Goal: Information Seeking & Learning: Learn about a topic

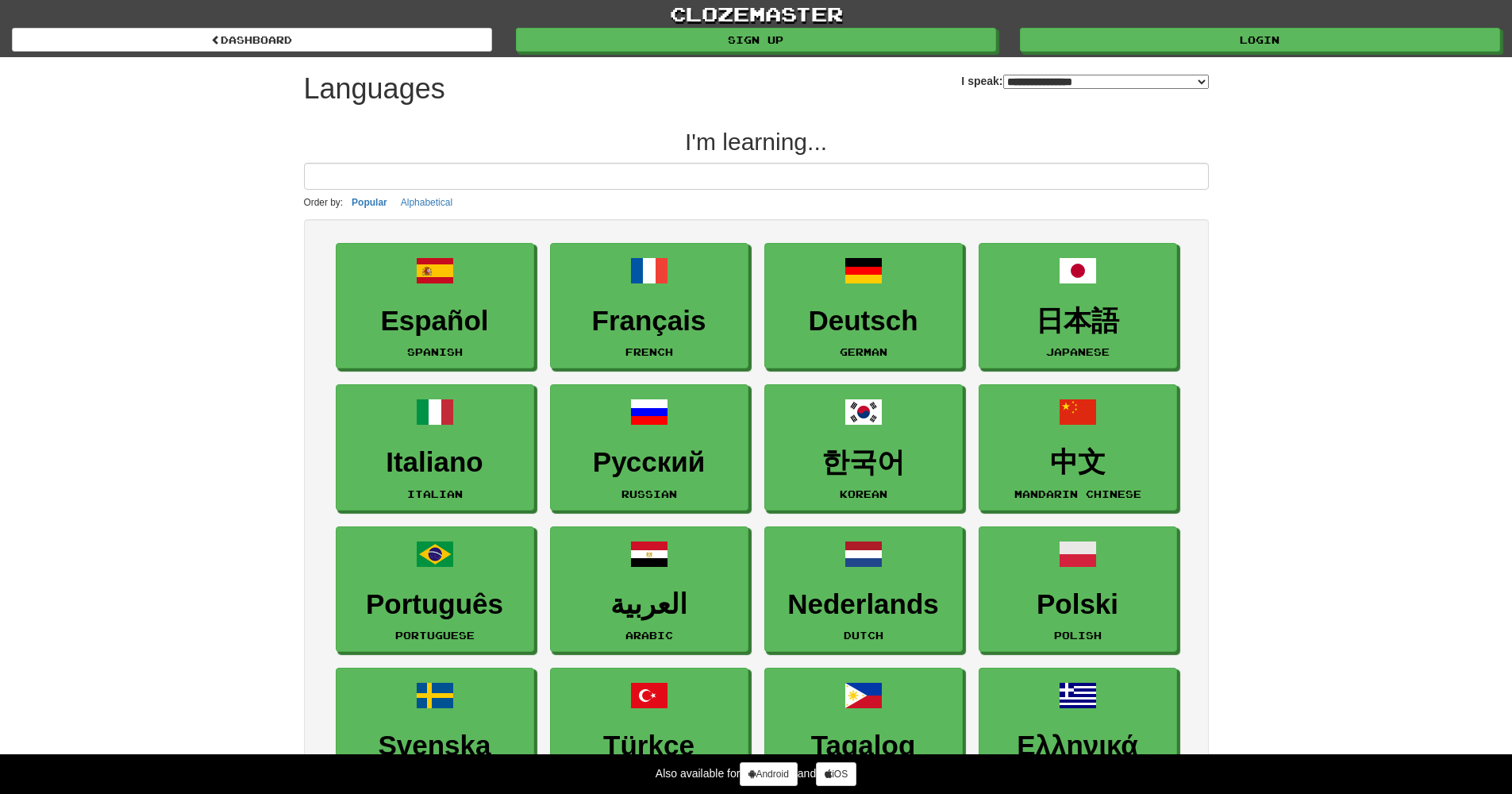
select select "*******"
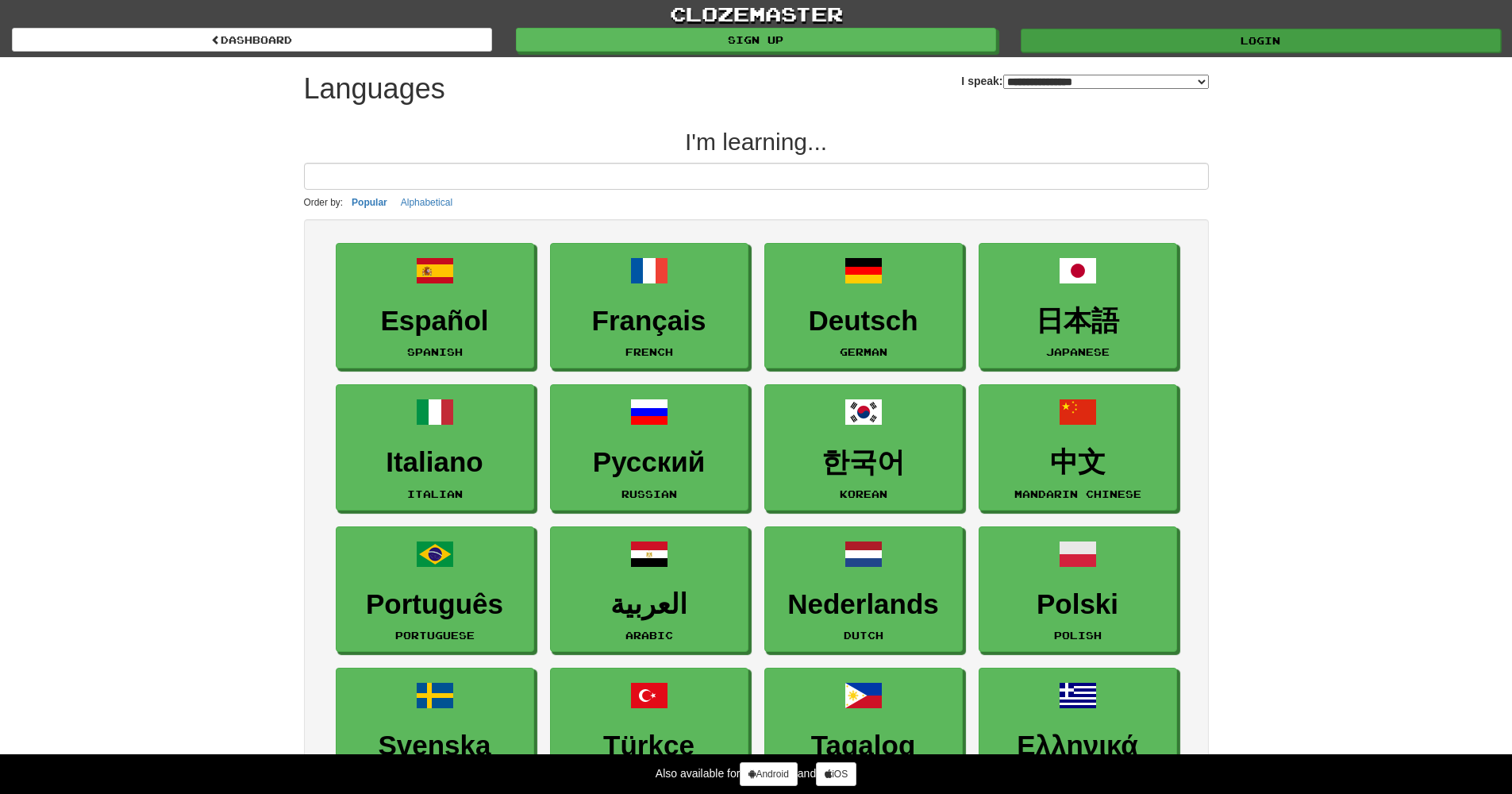
click at [1229, 49] on link "Login" at bounding box center [1260, 40] width 480 height 23
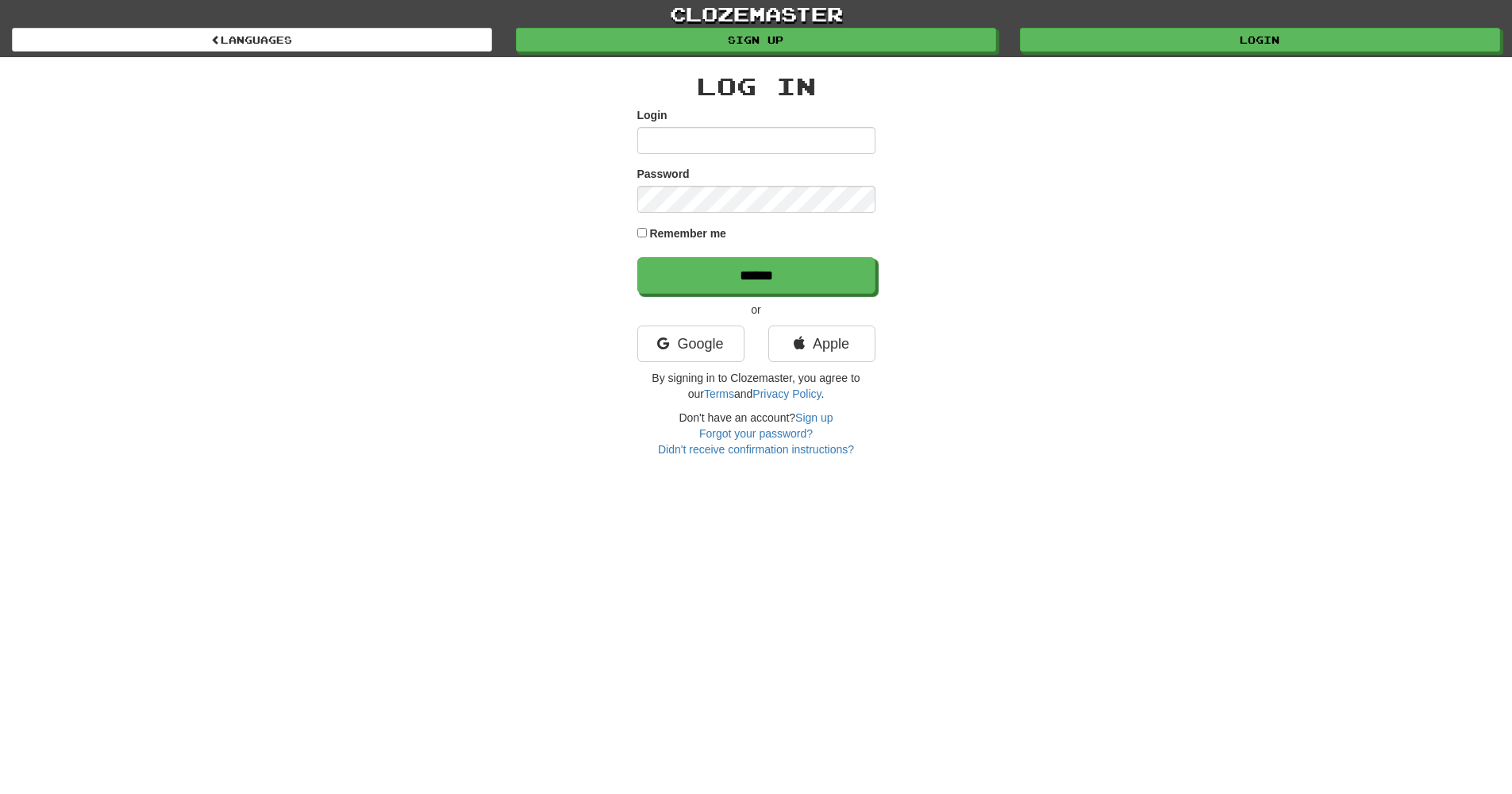
click at [726, 142] on input "Login" at bounding box center [756, 140] width 238 height 27
type input "**********"
click at [736, 290] on input "******" at bounding box center [757, 275] width 238 height 36
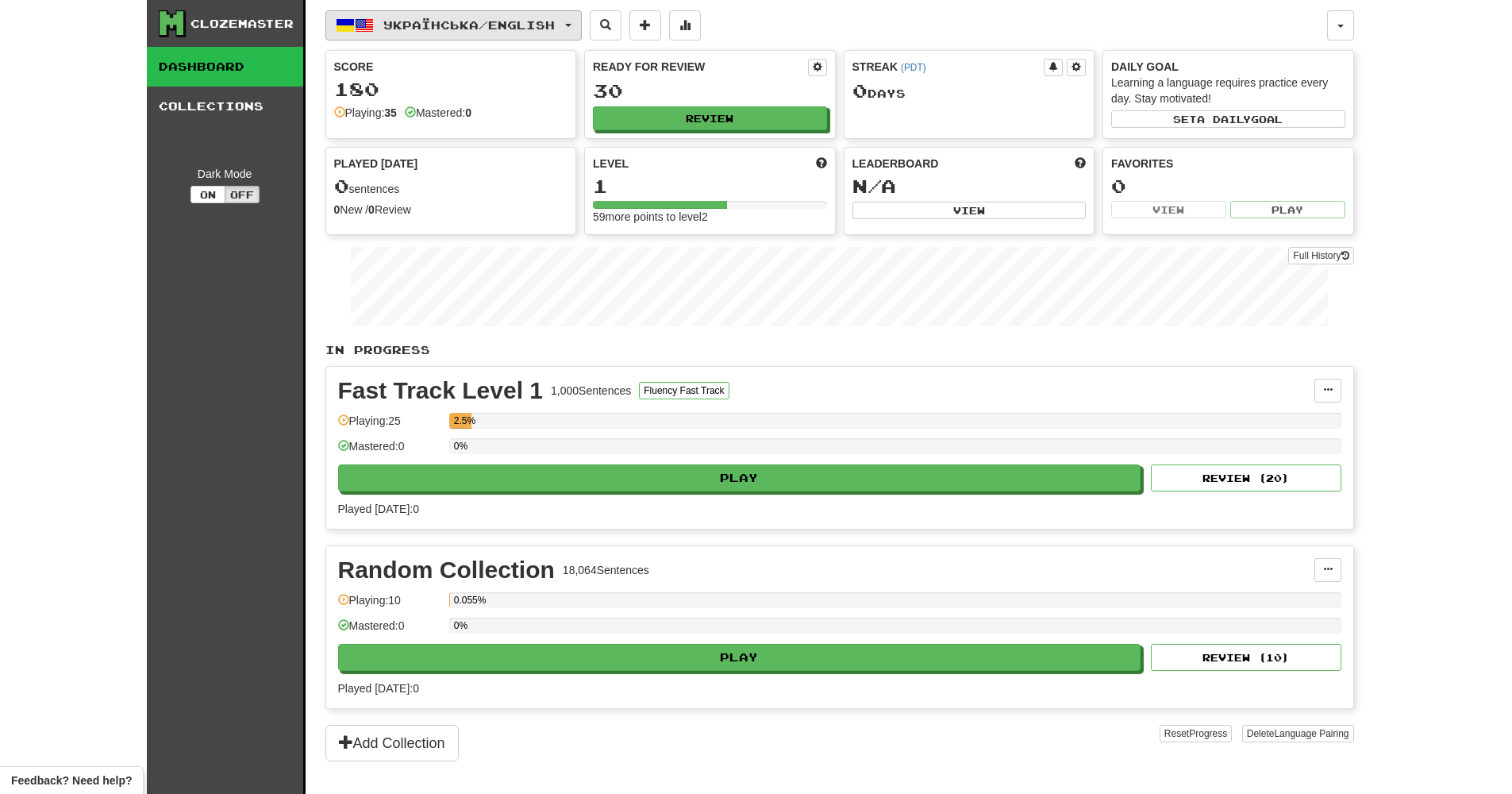
click at [579, 30] on button "Українська / English" at bounding box center [454, 25] width 257 height 30
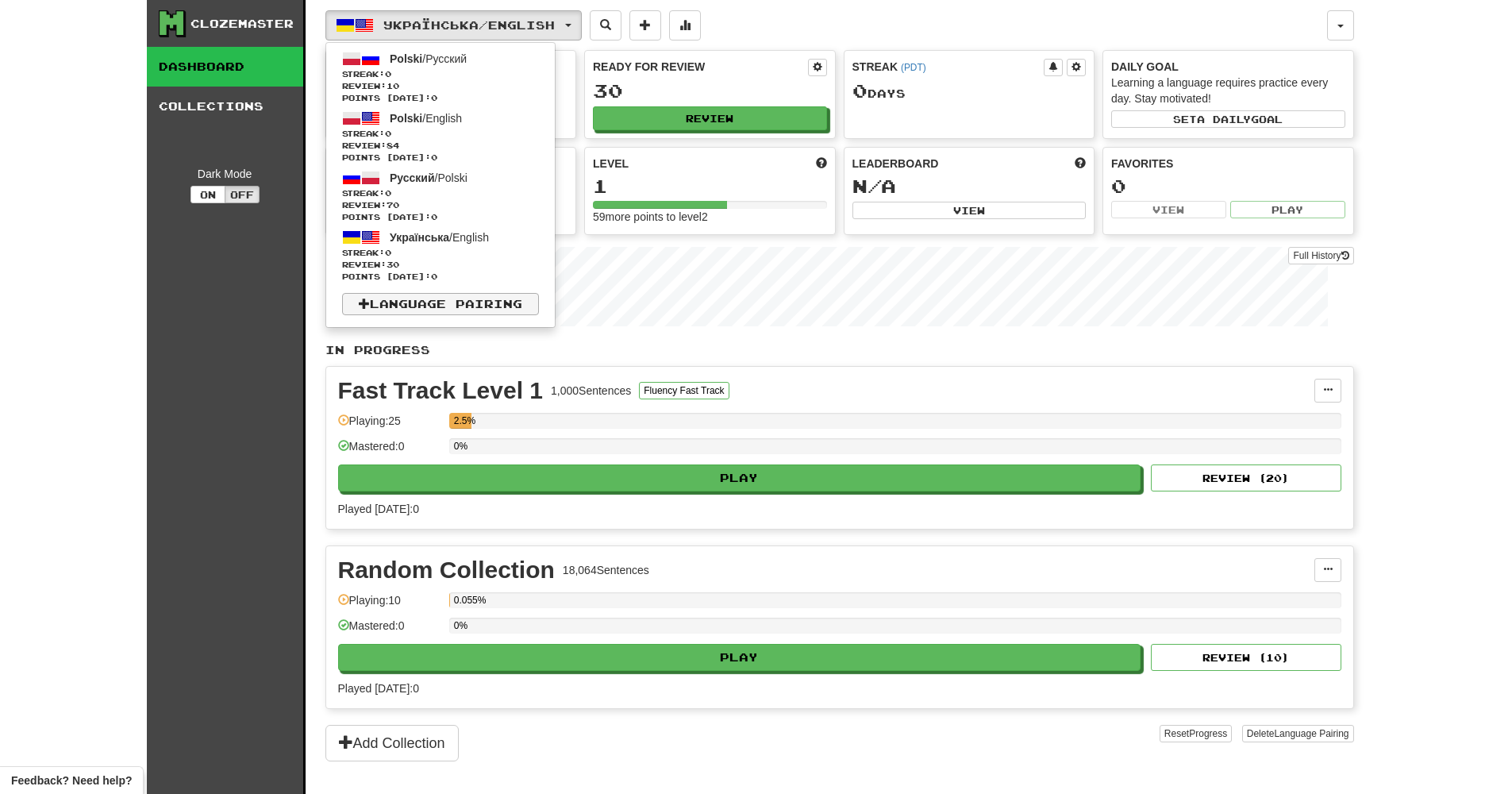
click at [452, 302] on link "Language Pairing" at bounding box center [441, 303] width 197 height 22
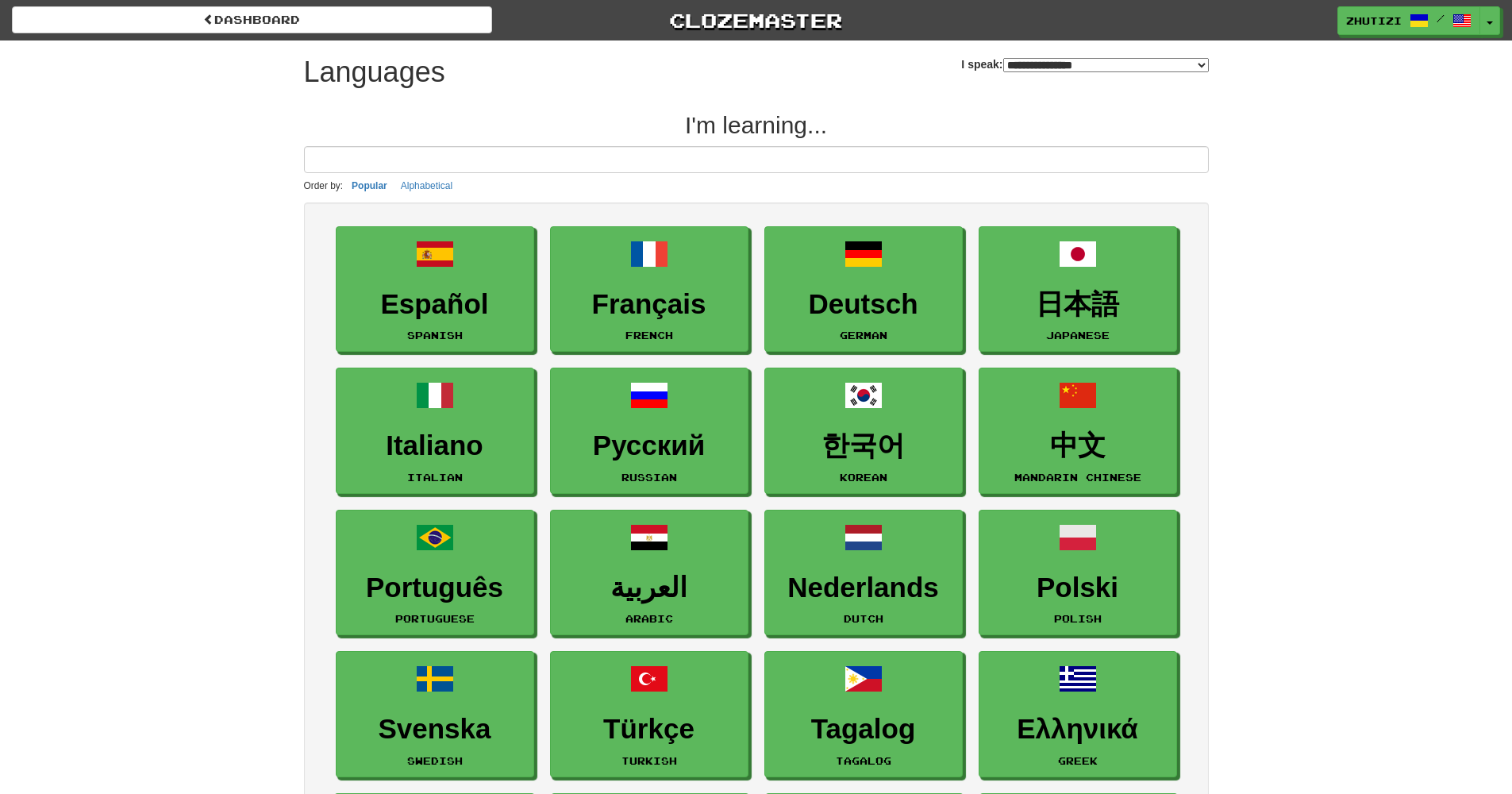
select select "*******"
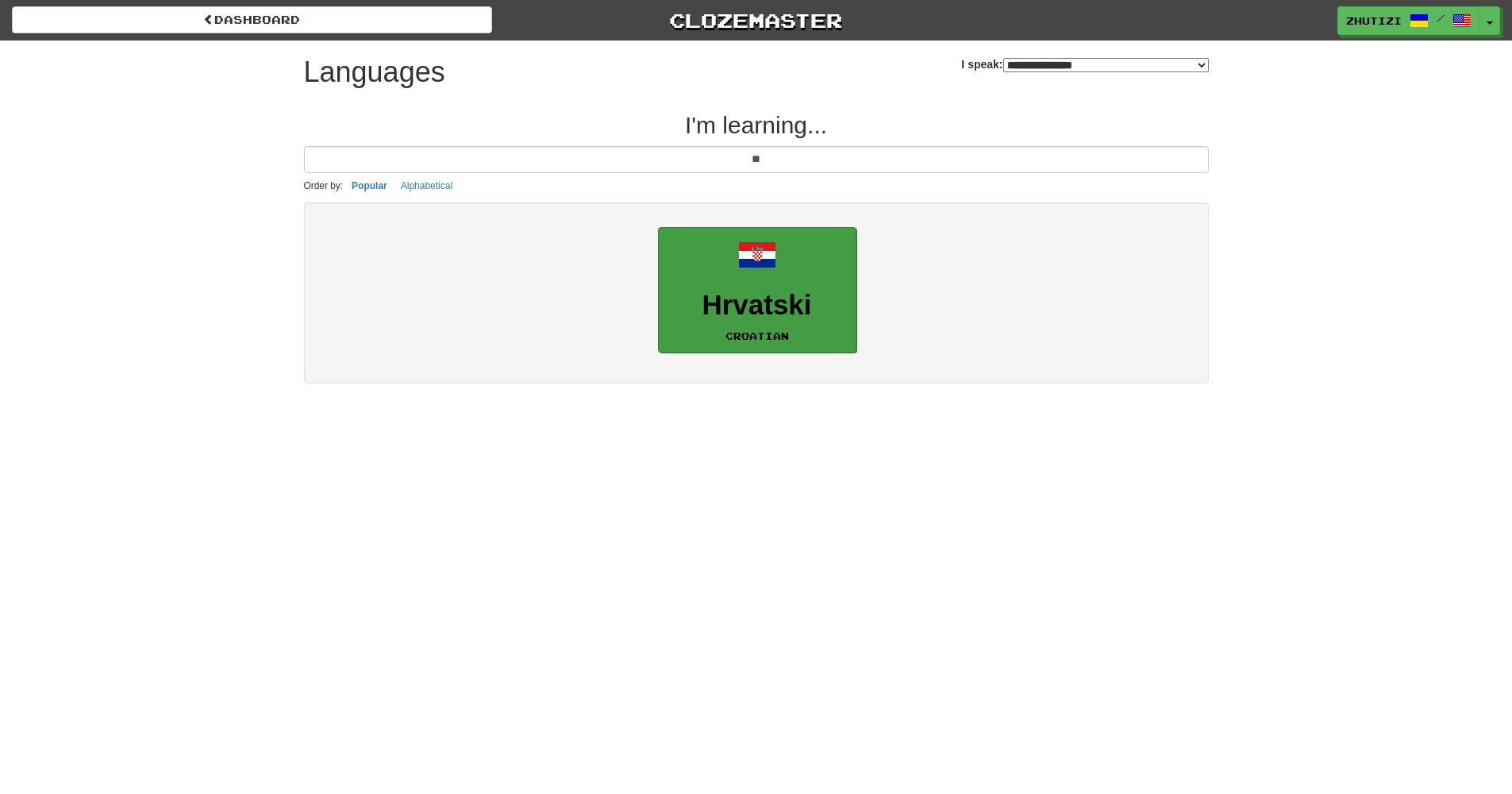
type input "**"
click at [788, 262] on link "Hrvatski Croatian" at bounding box center [757, 290] width 198 height 126
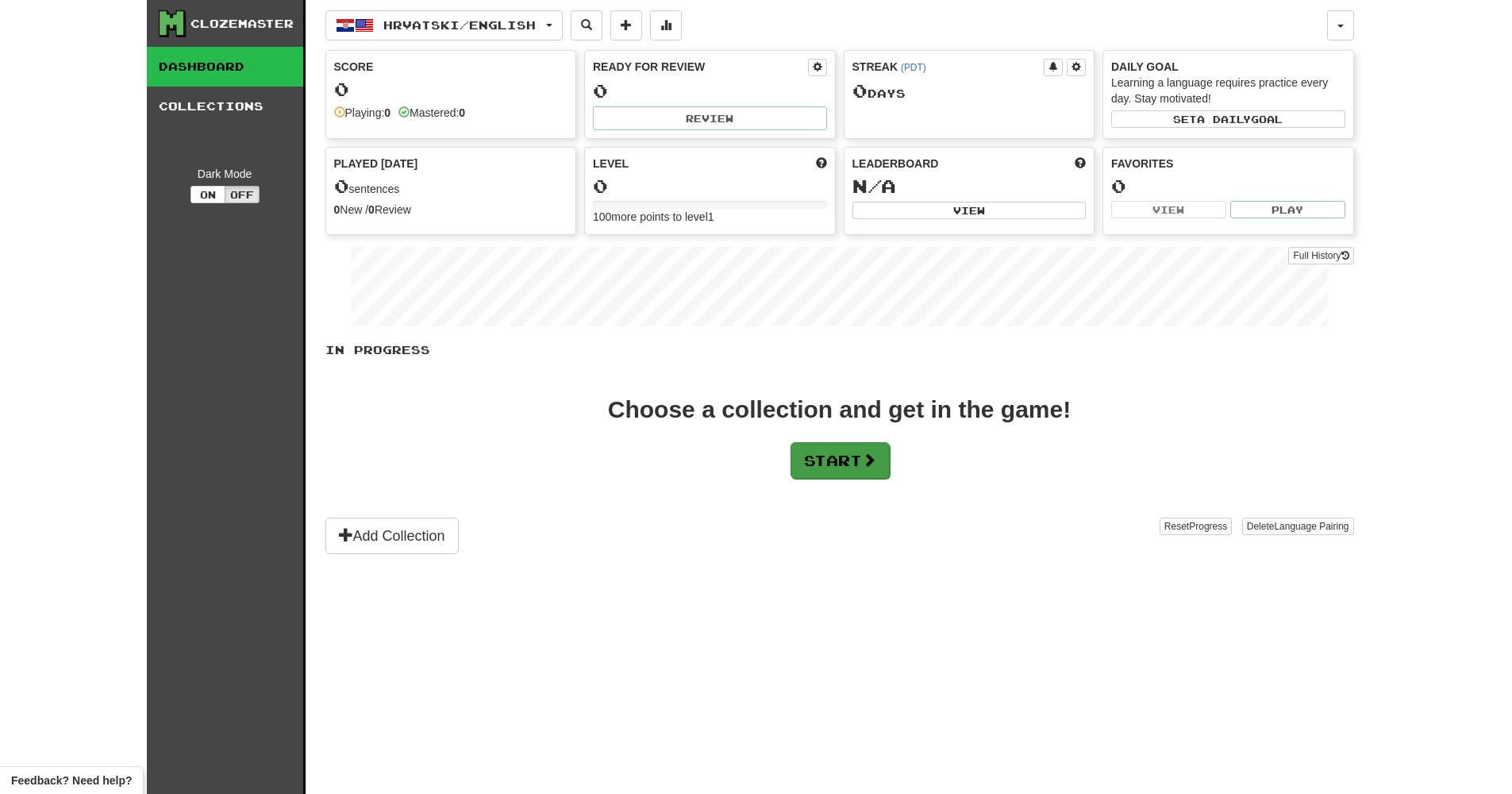
click at [864, 465] on button "Start" at bounding box center [840, 459] width 99 height 36
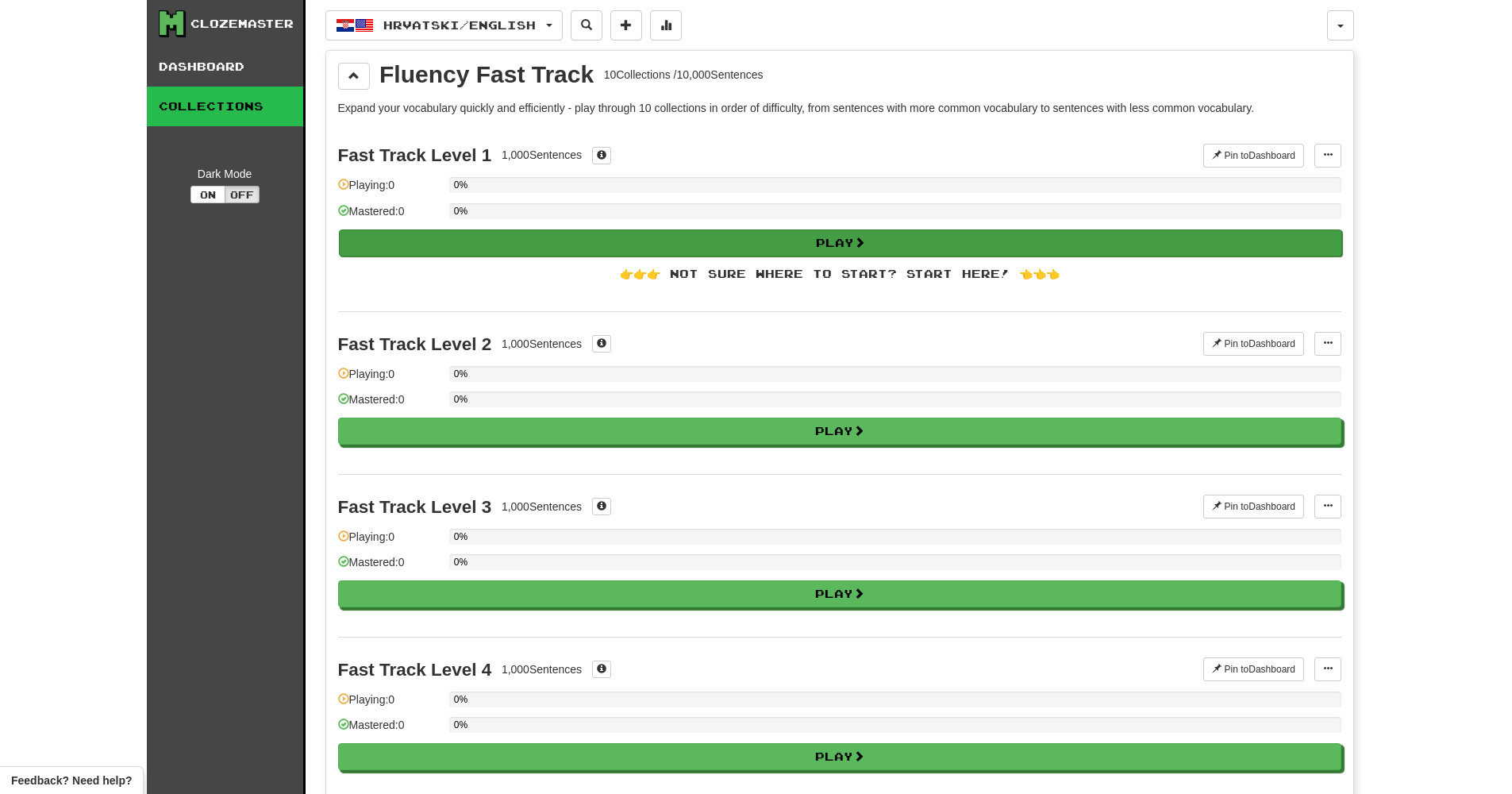
click at [542, 250] on button "Play" at bounding box center [840, 243] width 1004 height 27
select select "**"
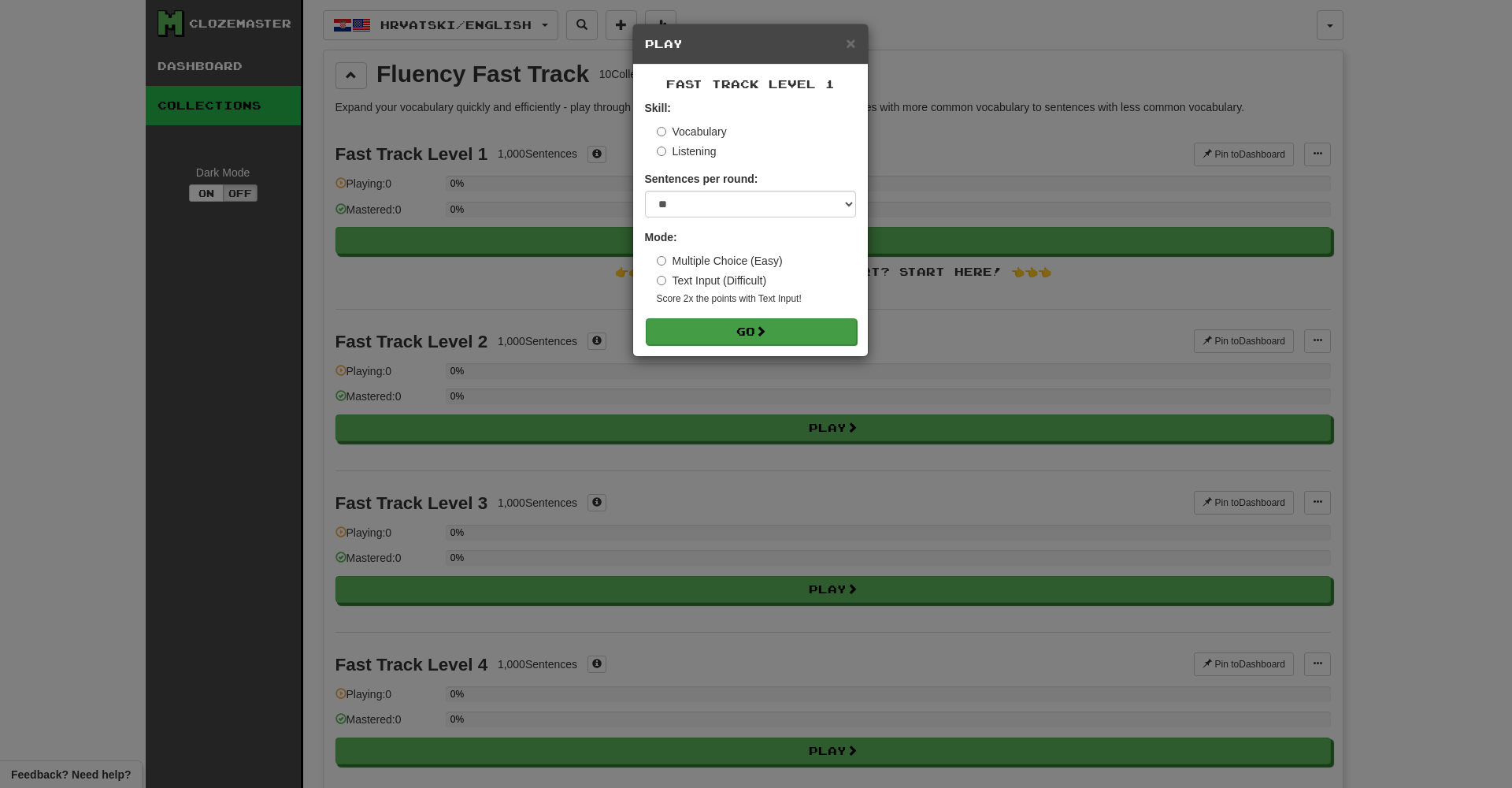
click at [742, 330] on button "Go" at bounding box center [751, 332] width 211 height 27
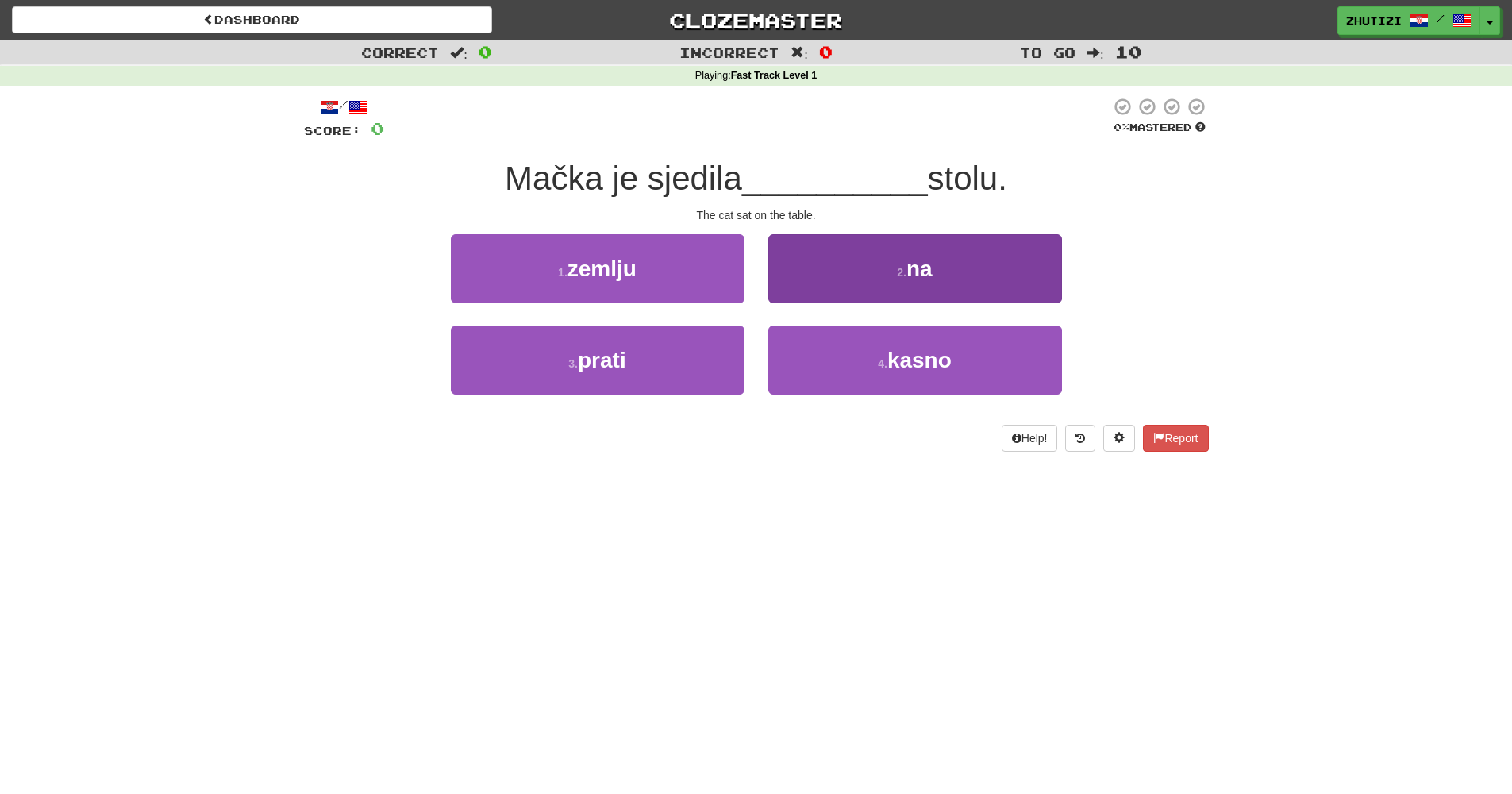
click at [957, 289] on button "2 . na" at bounding box center [915, 268] width 294 height 69
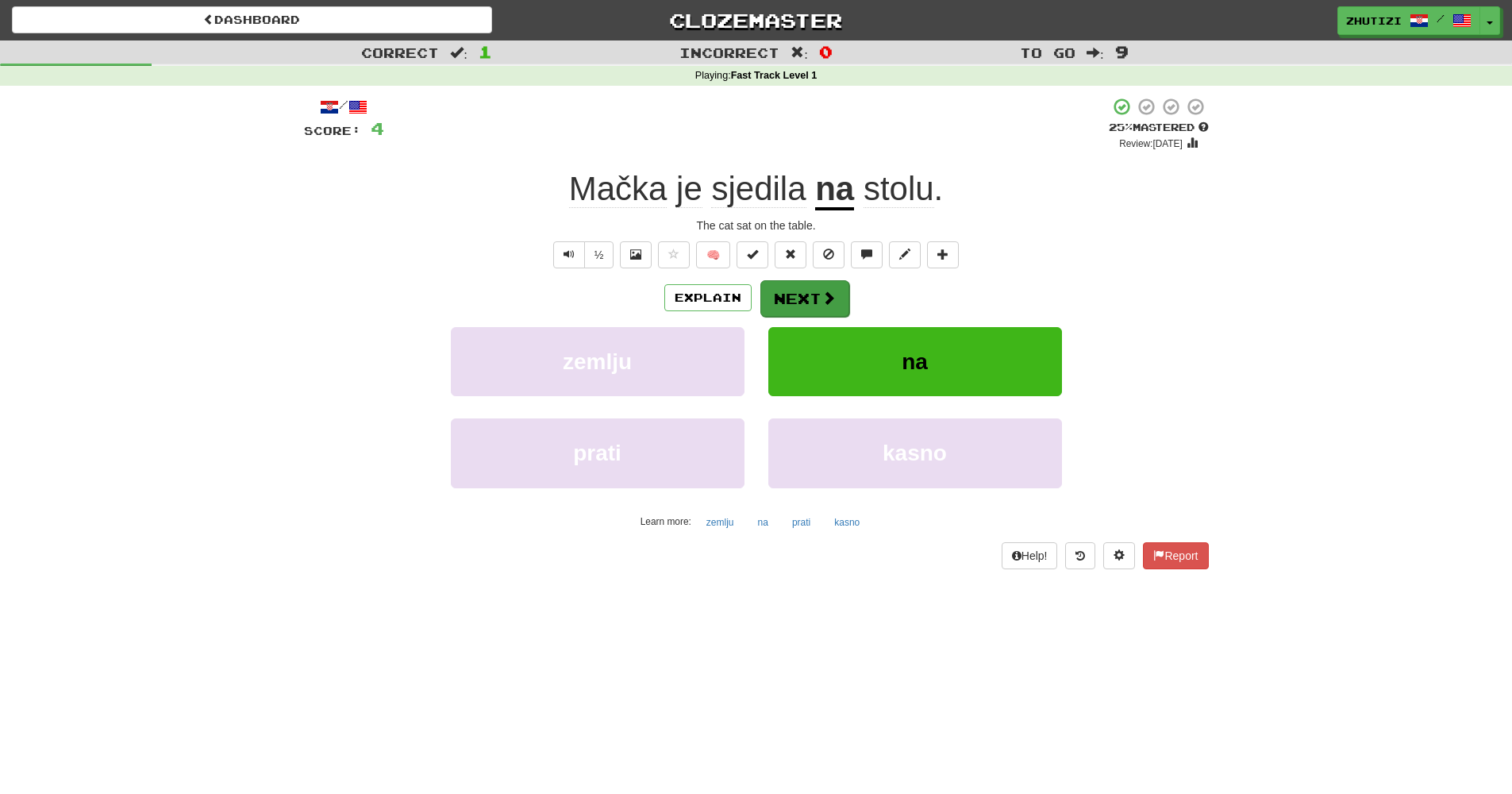
click at [801, 297] on button "Next" at bounding box center [805, 298] width 89 height 36
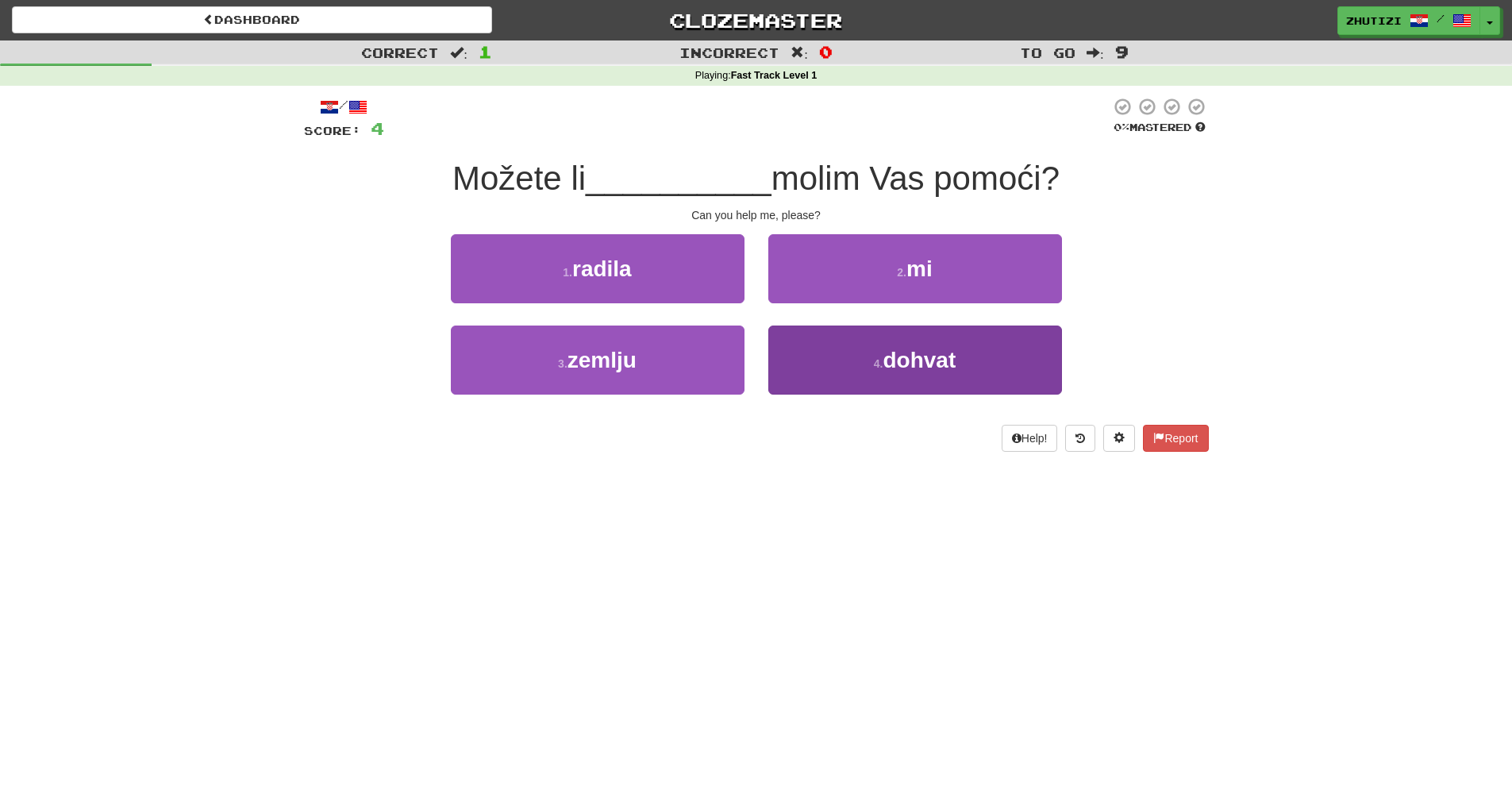
click at [1019, 370] on button "4 . dohvat" at bounding box center [915, 360] width 294 height 69
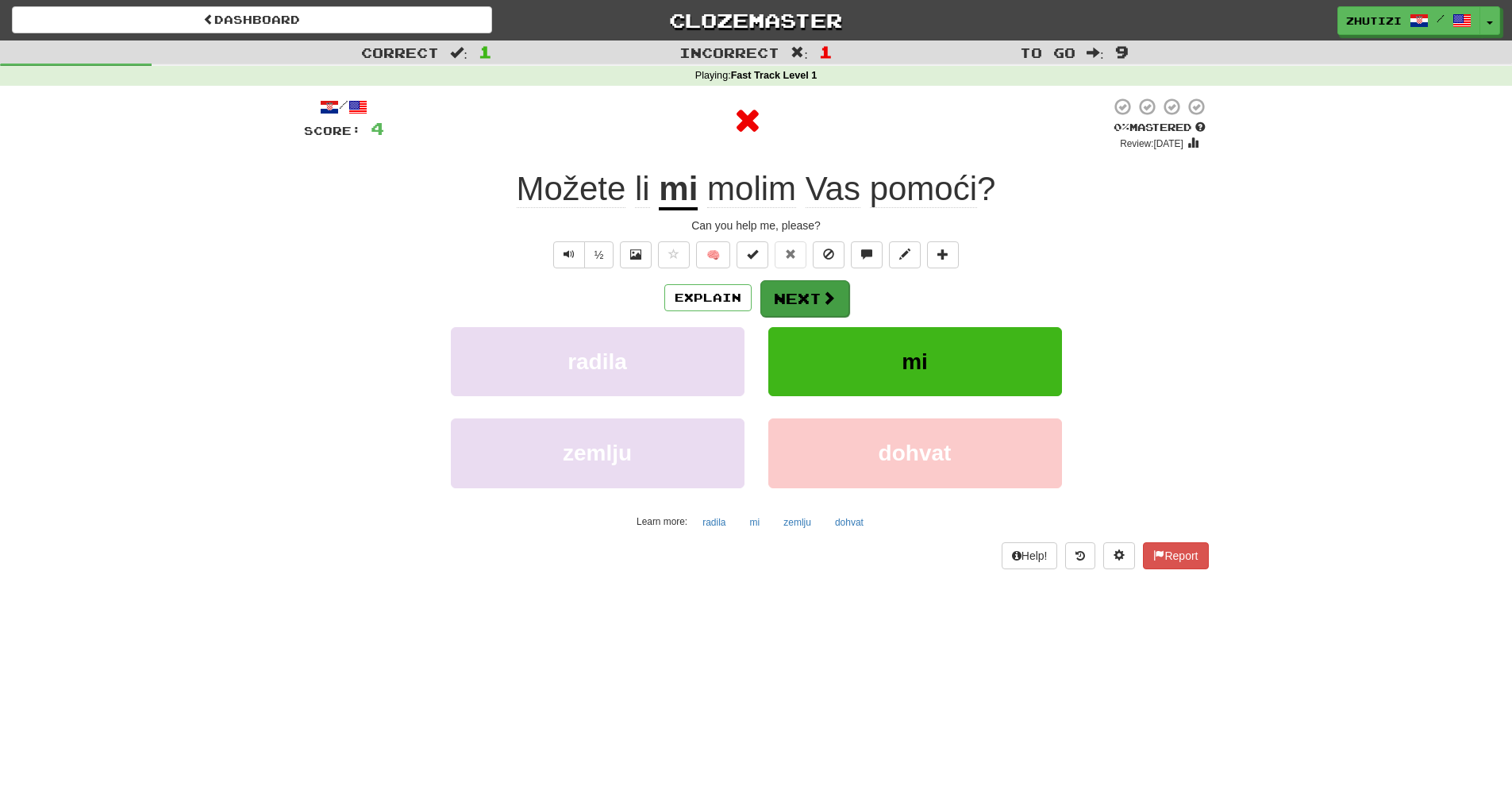
click at [829, 300] on span at bounding box center [828, 298] width 15 height 15
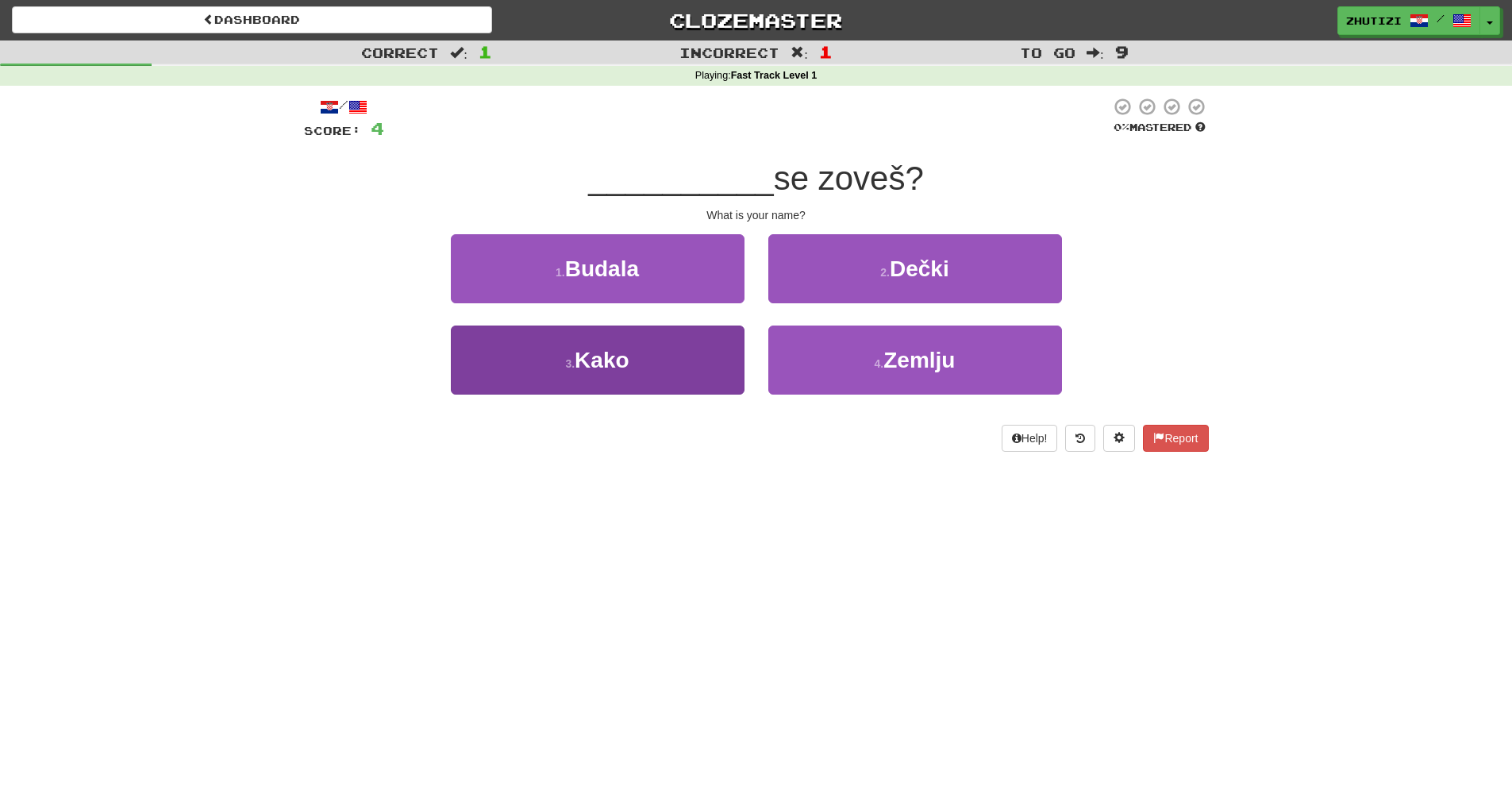
click at [584, 369] on span "Kako" at bounding box center [601, 359] width 54 height 24
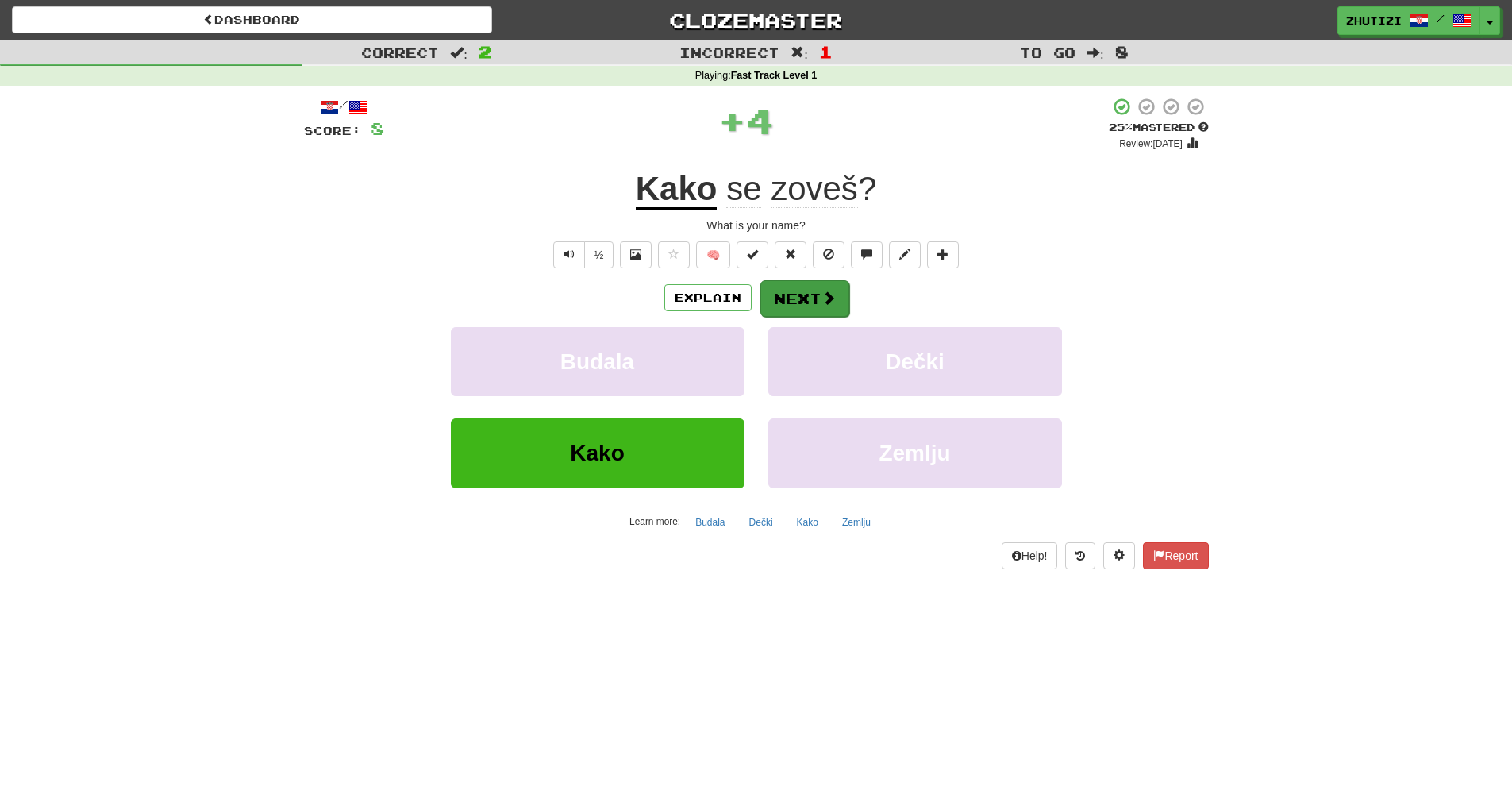
click at [808, 297] on button "Next" at bounding box center [805, 298] width 89 height 36
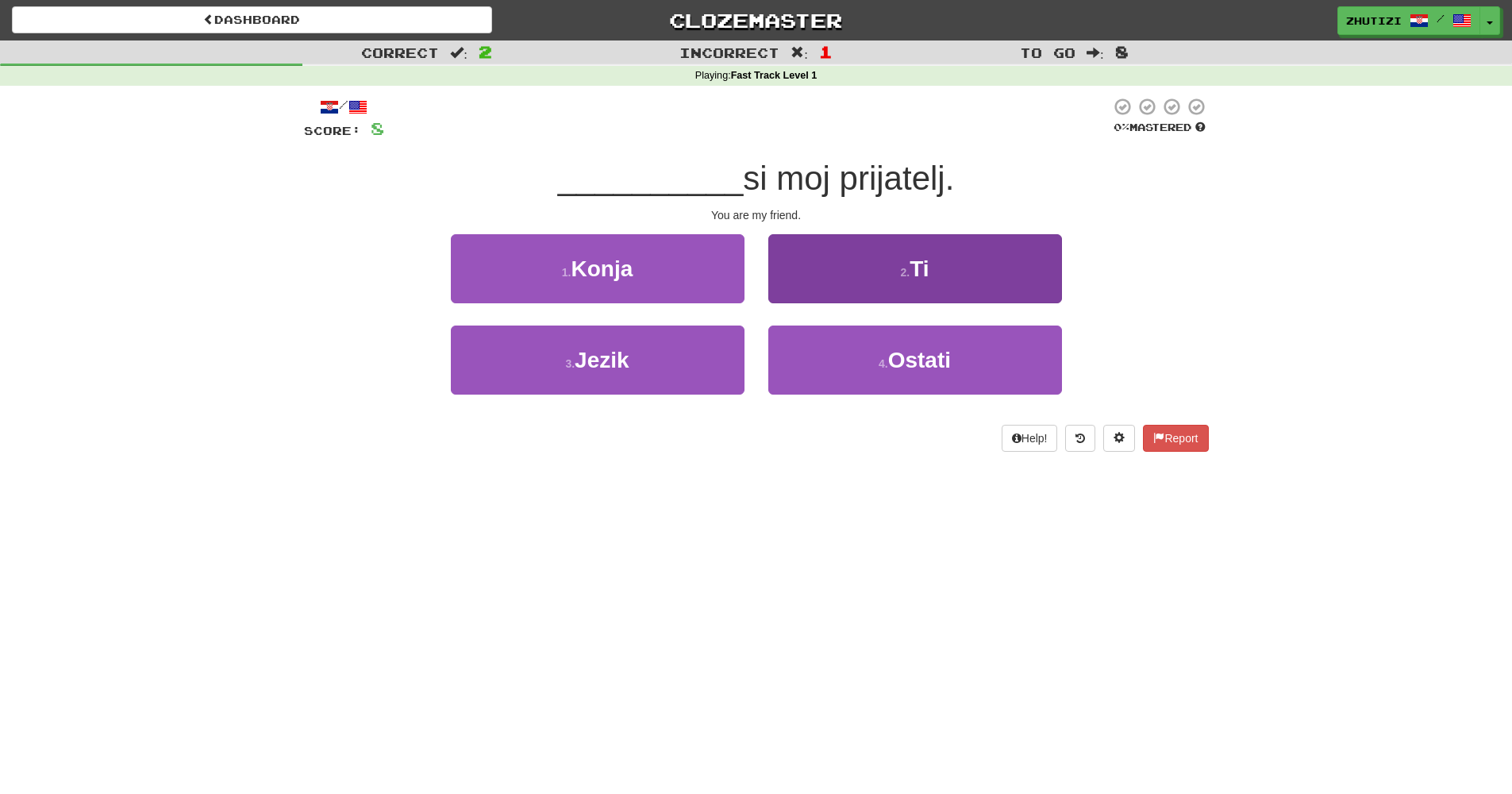
click at [920, 272] on span "Ti" at bounding box center [920, 268] width 20 height 24
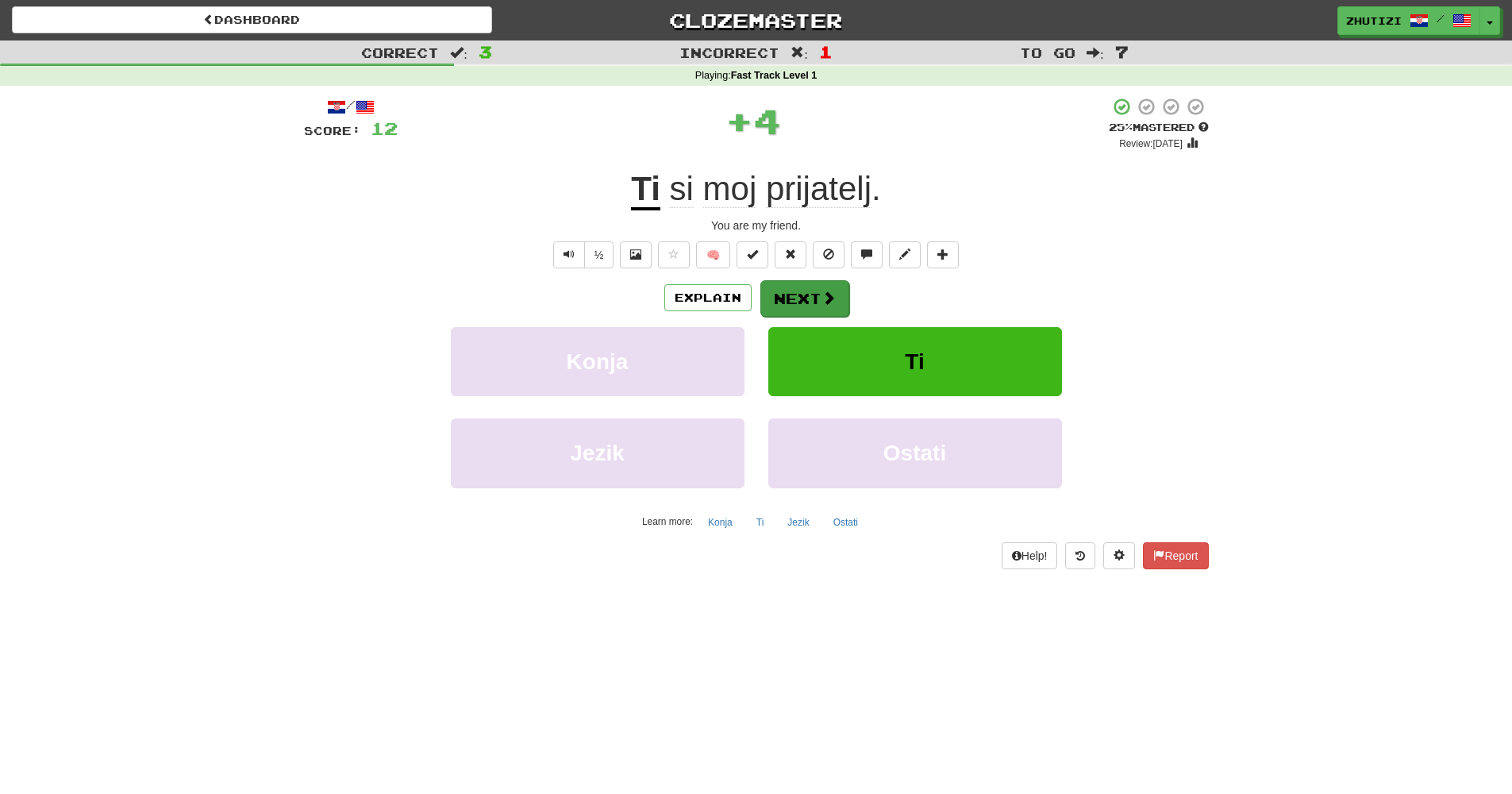
click at [804, 293] on button "Next" at bounding box center [805, 298] width 89 height 36
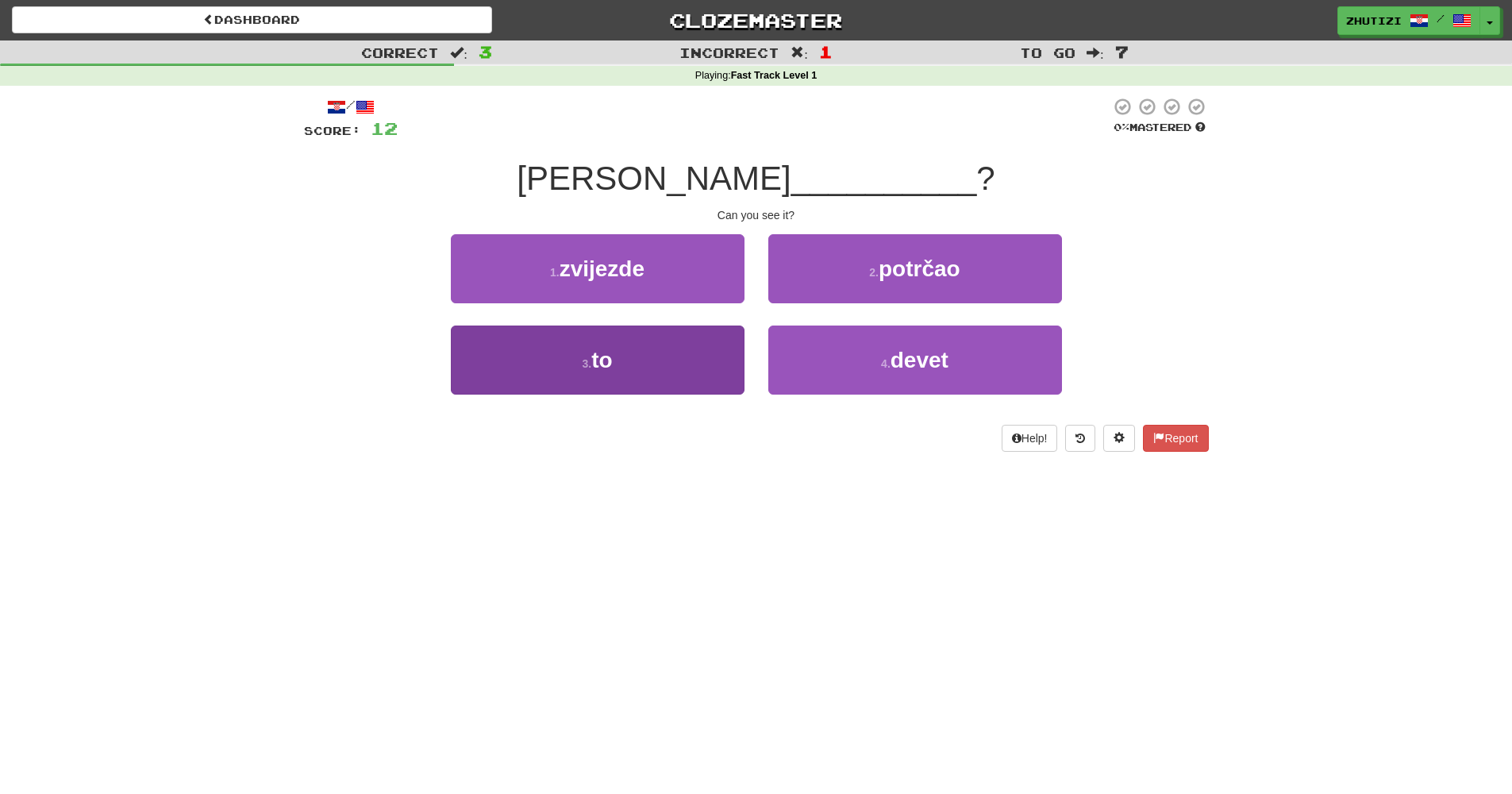
click at [599, 359] on span "to" at bounding box center [601, 359] width 20 height 24
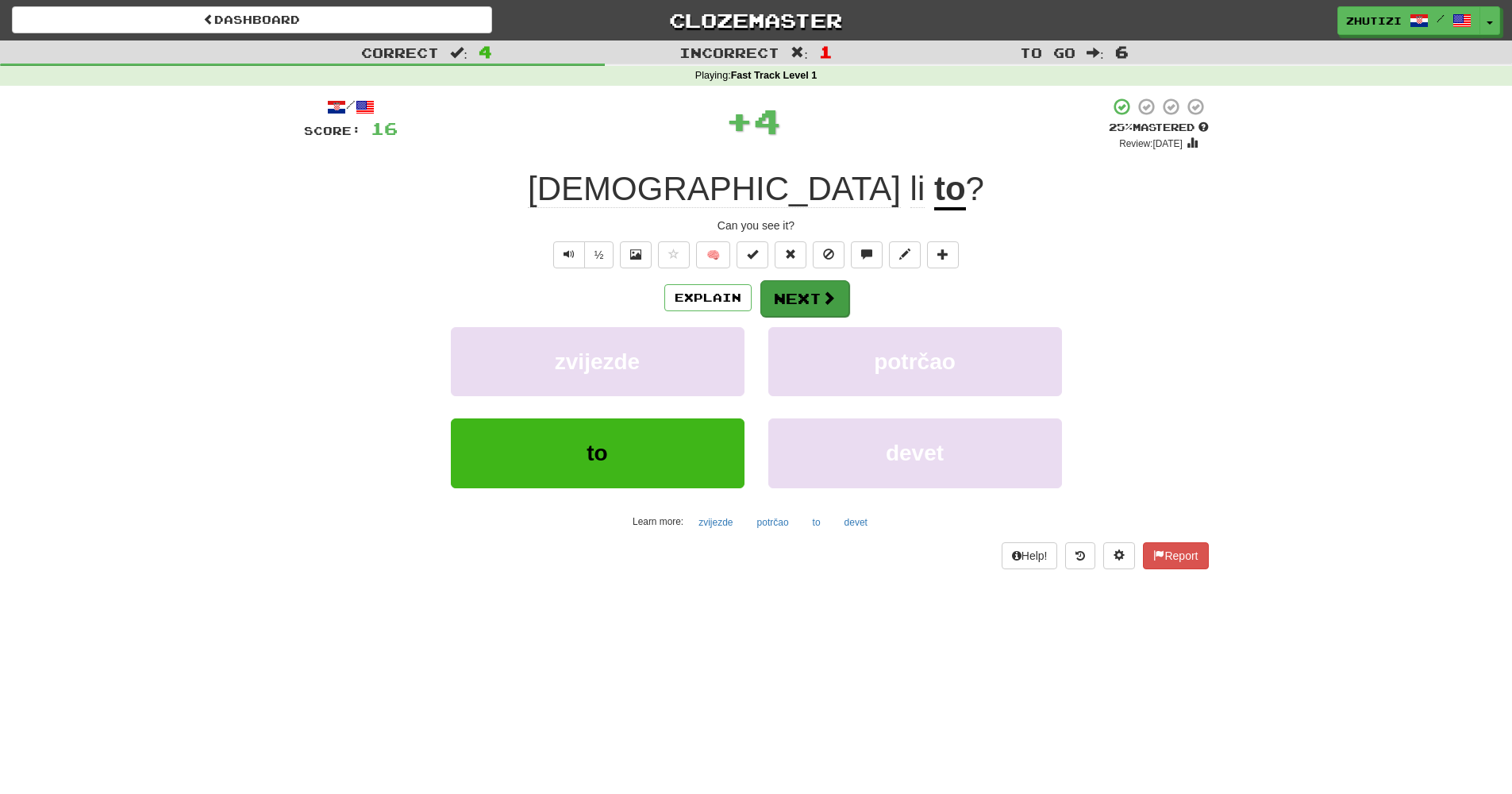
click at [814, 298] on button "Next" at bounding box center [805, 298] width 89 height 36
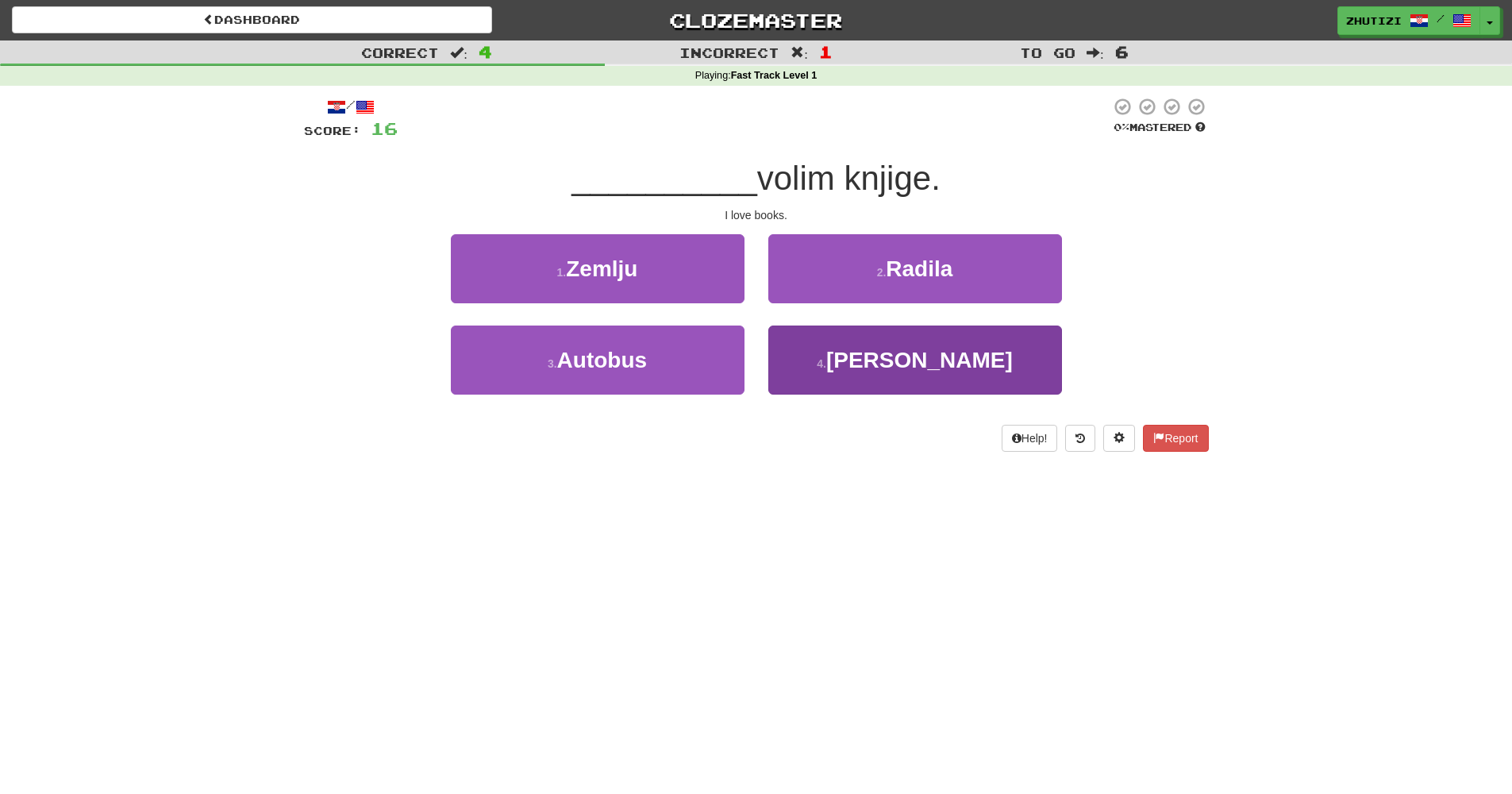
click at [884, 377] on button "4 . Ja" at bounding box center [915, 360] width 294 height 69
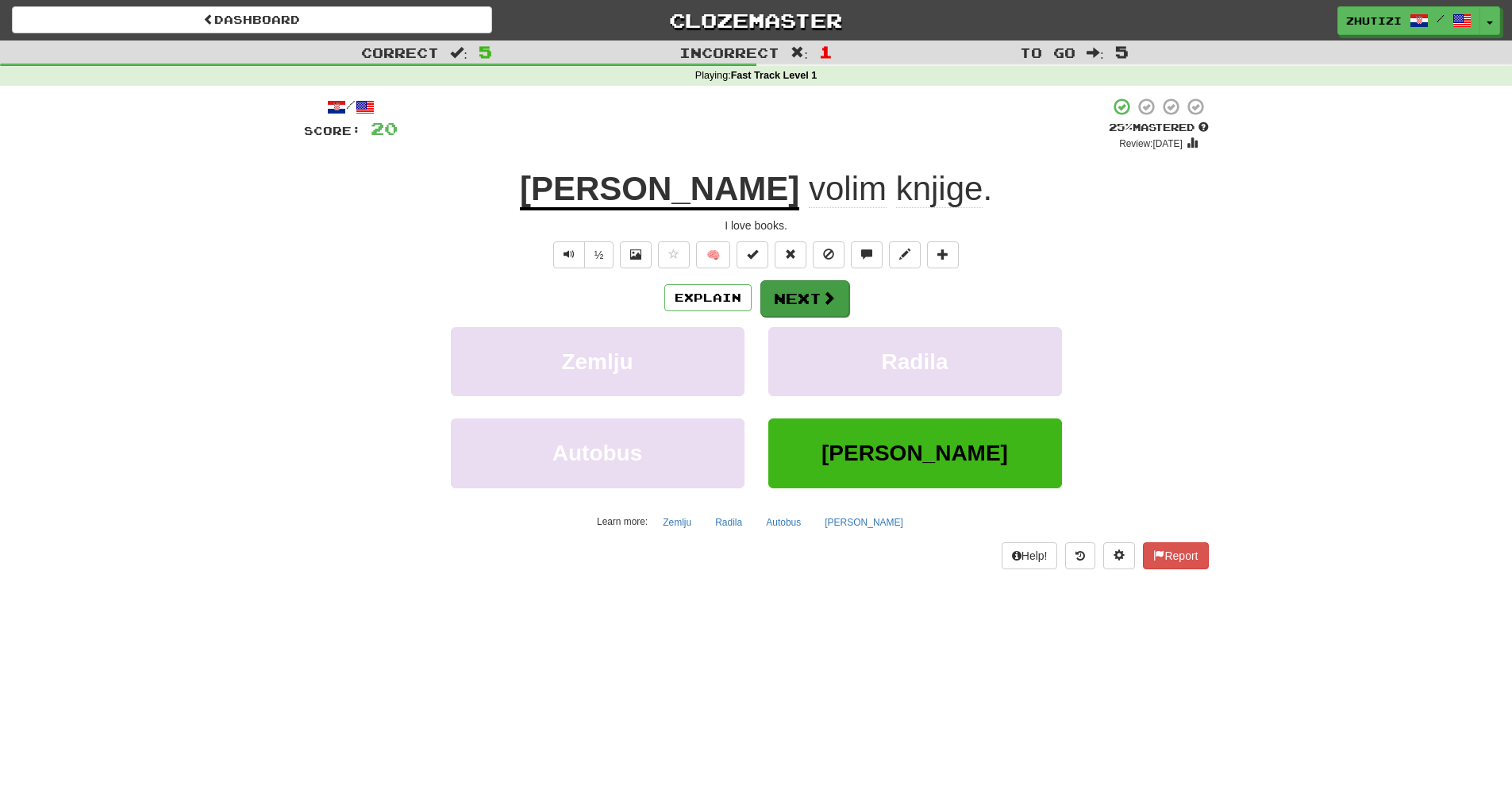
click at [811, 296] on button "Next" at bounding box center [805, 298] width 89 height 36
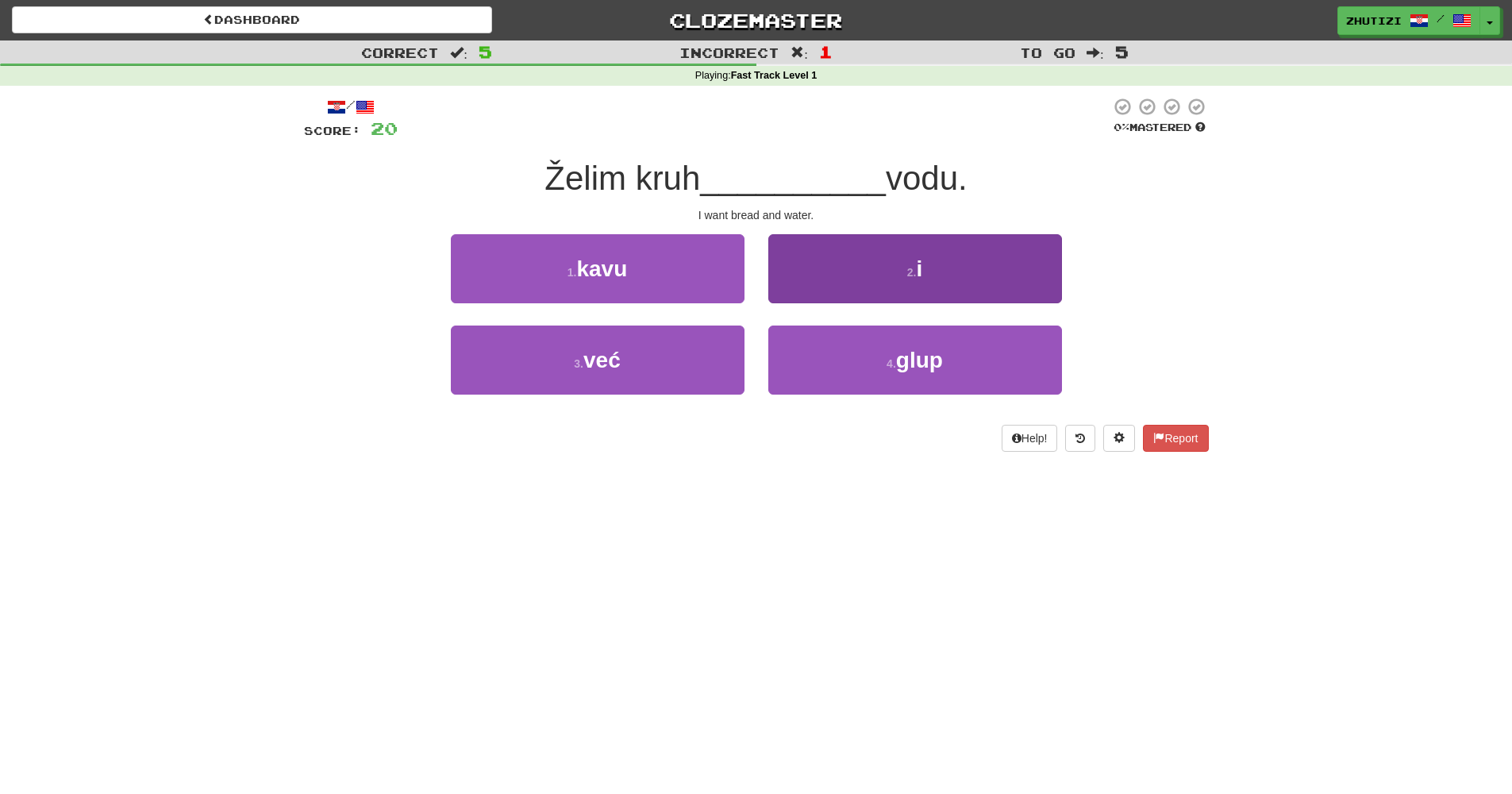
click at [923, 285] on button "2 . i" at bounding box center [915, 268] width 294 height 69
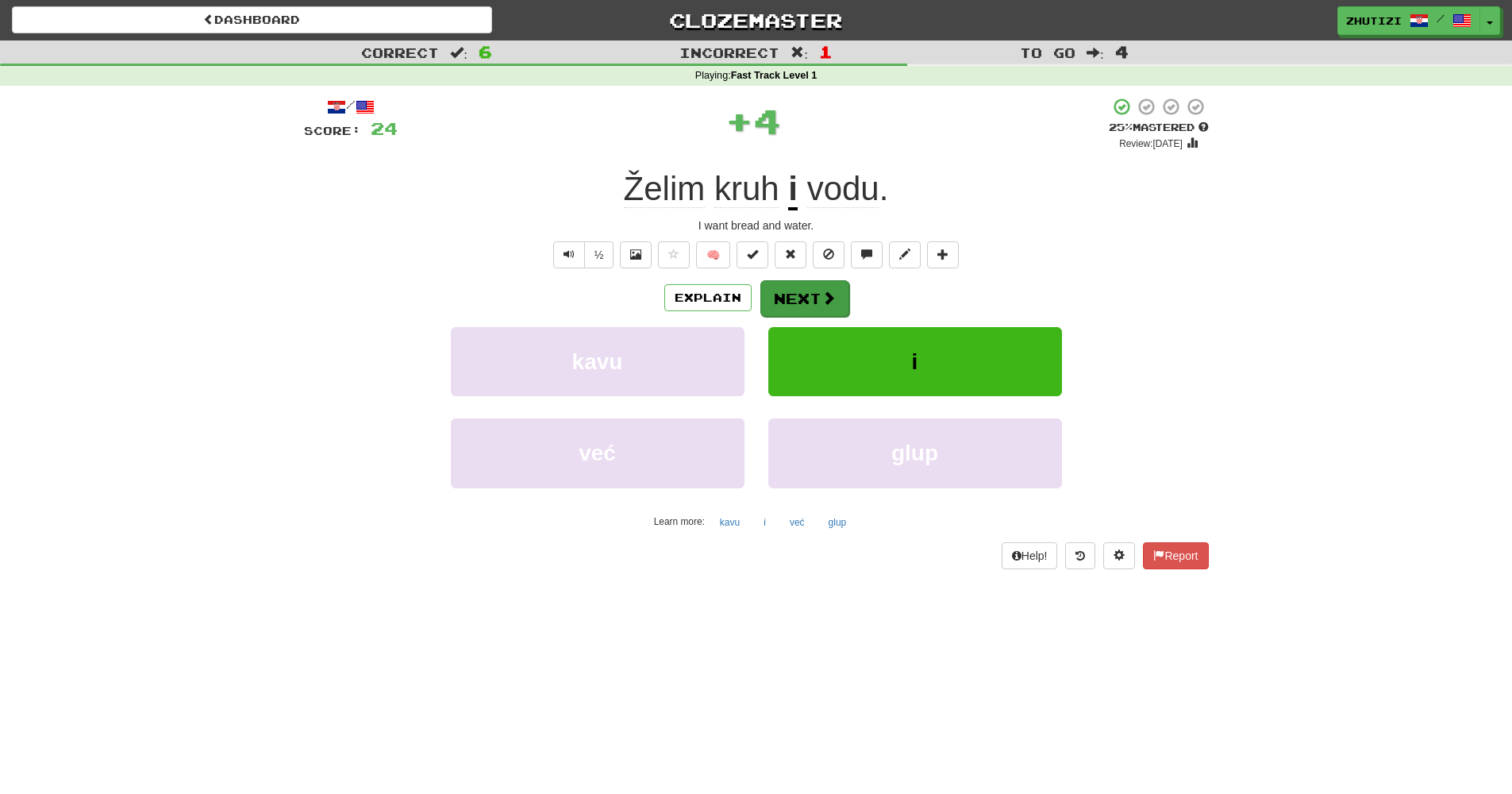
click at [808, 303] on button "Next" at bounding box center [805, 298] width 89 height 36
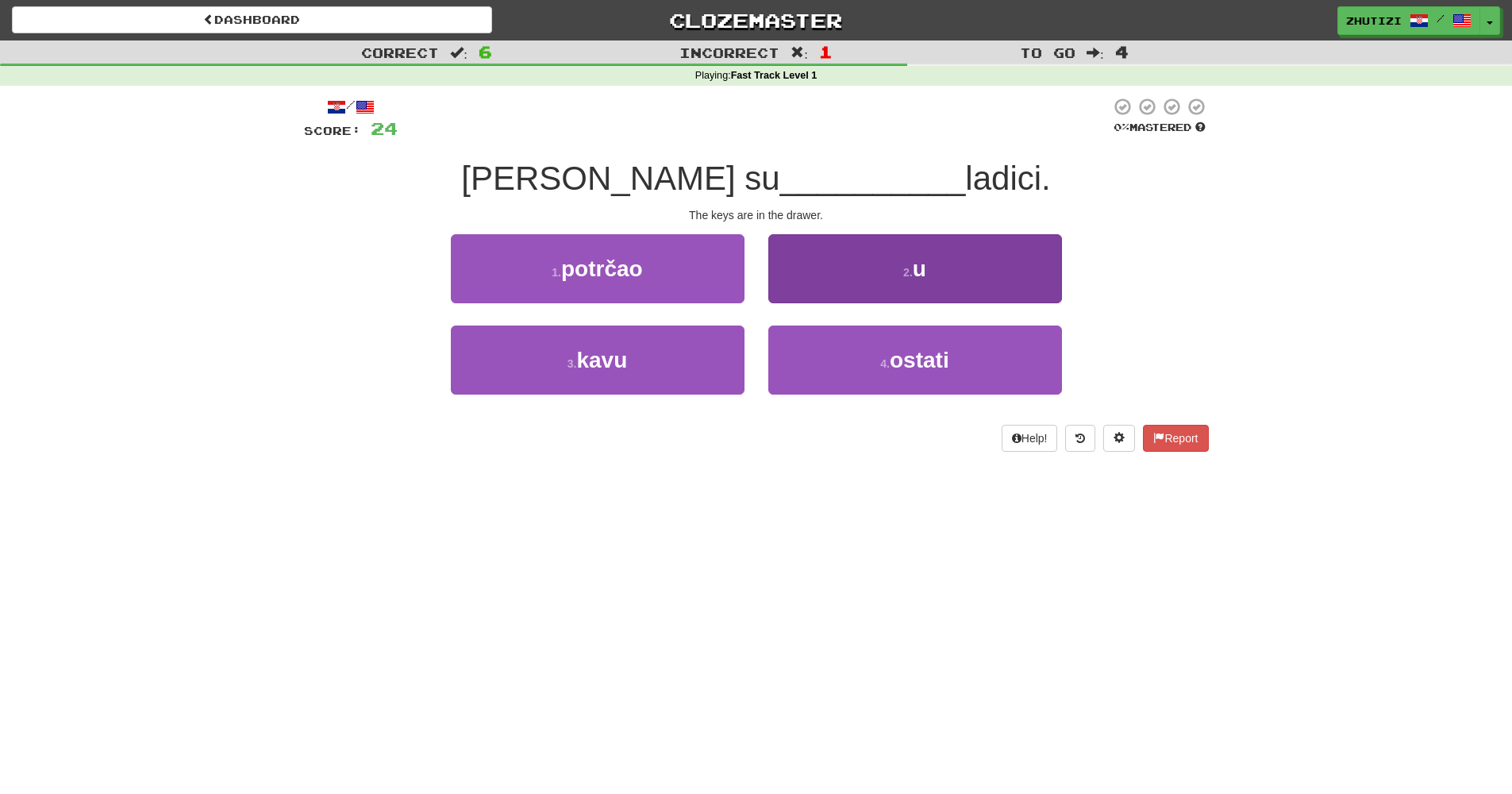
click at [1014, 285] on button "2 . u" at bounding box center [915, 268] width 294 height 69
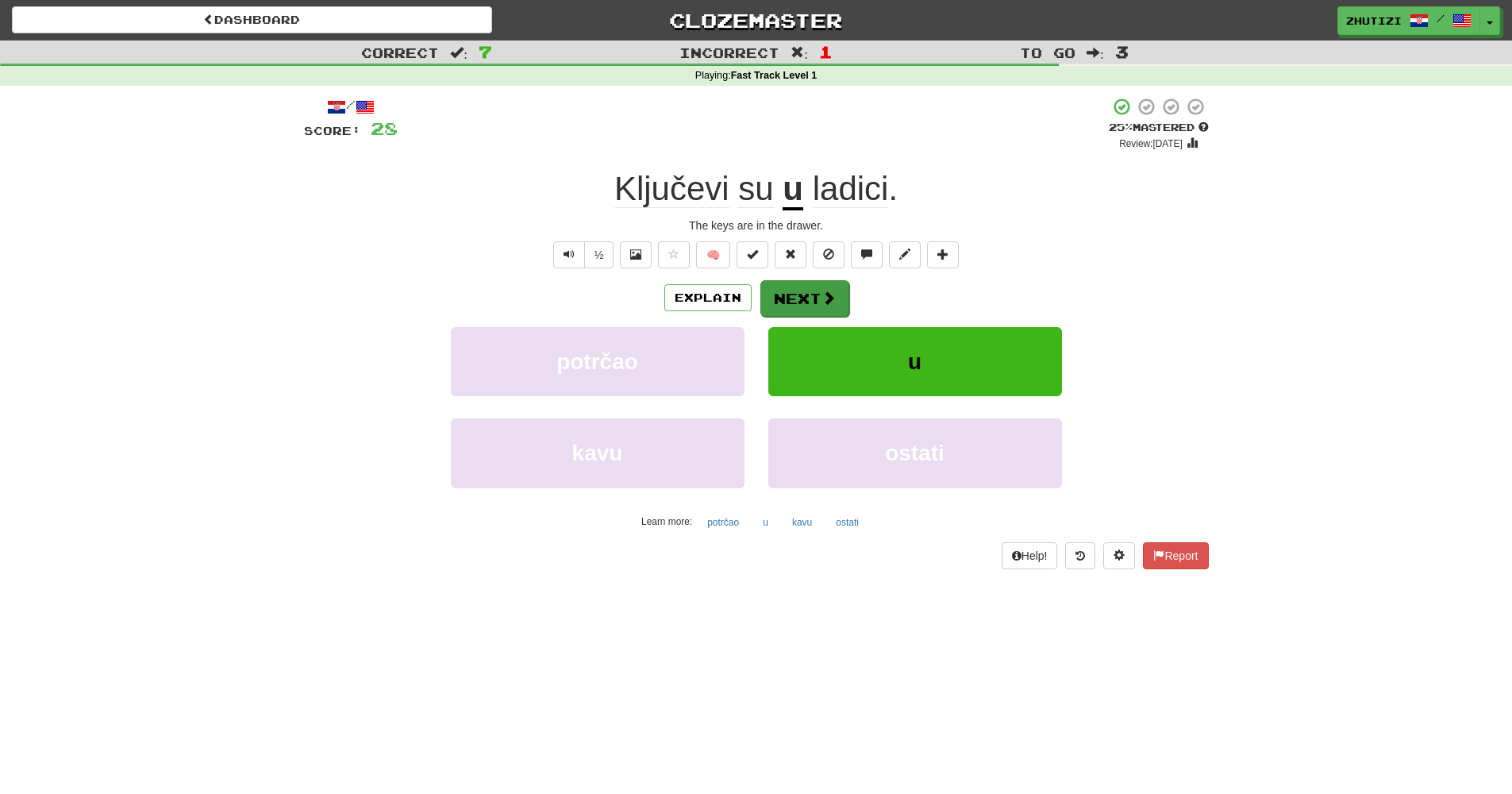
click at [811, 296] on button "Next" at bounding box center [805, 298] width 89 height 36
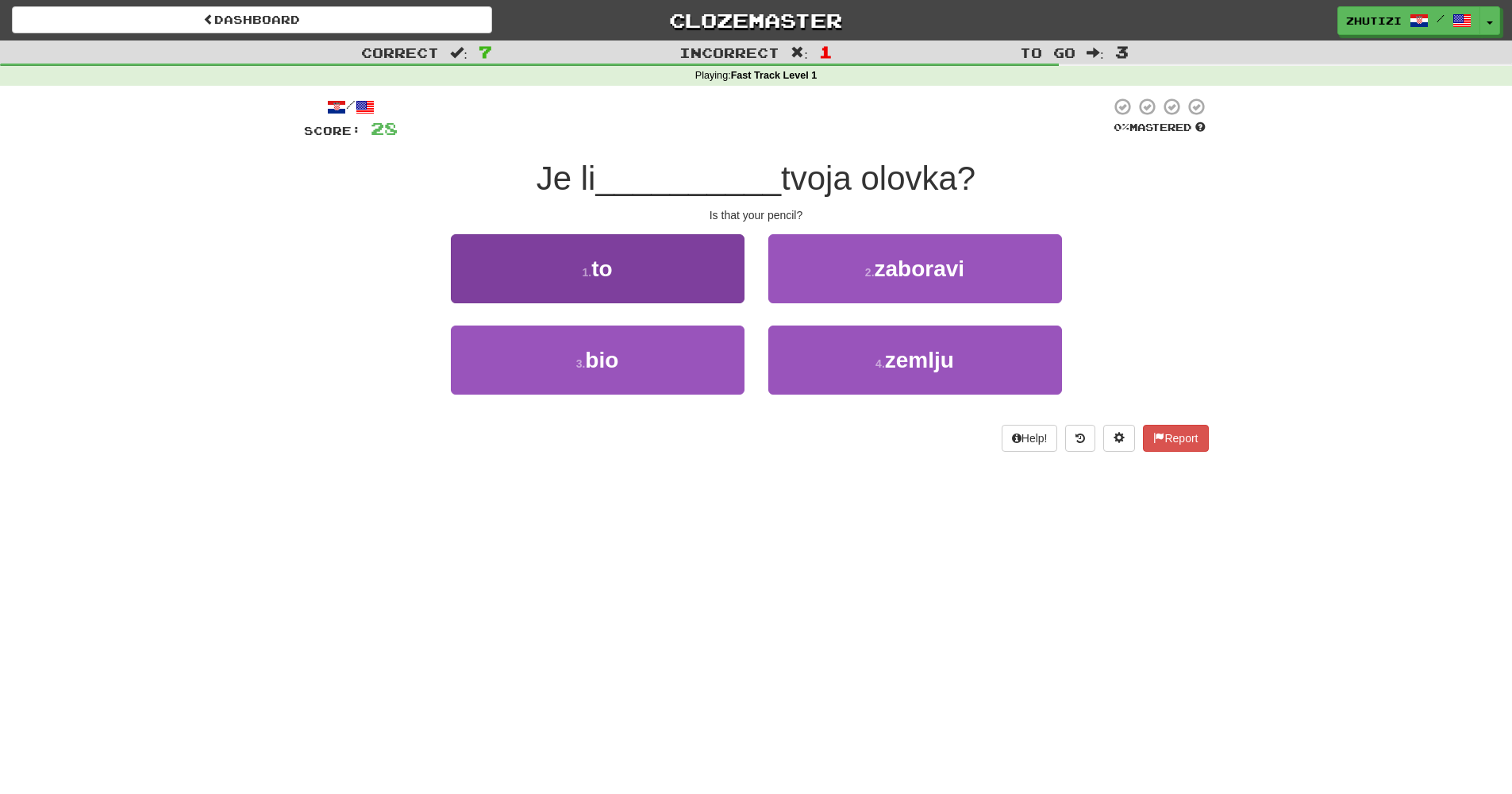
click at [617, 279] on button "1 . to" at bounding box center [597, 268] width 294 height 69
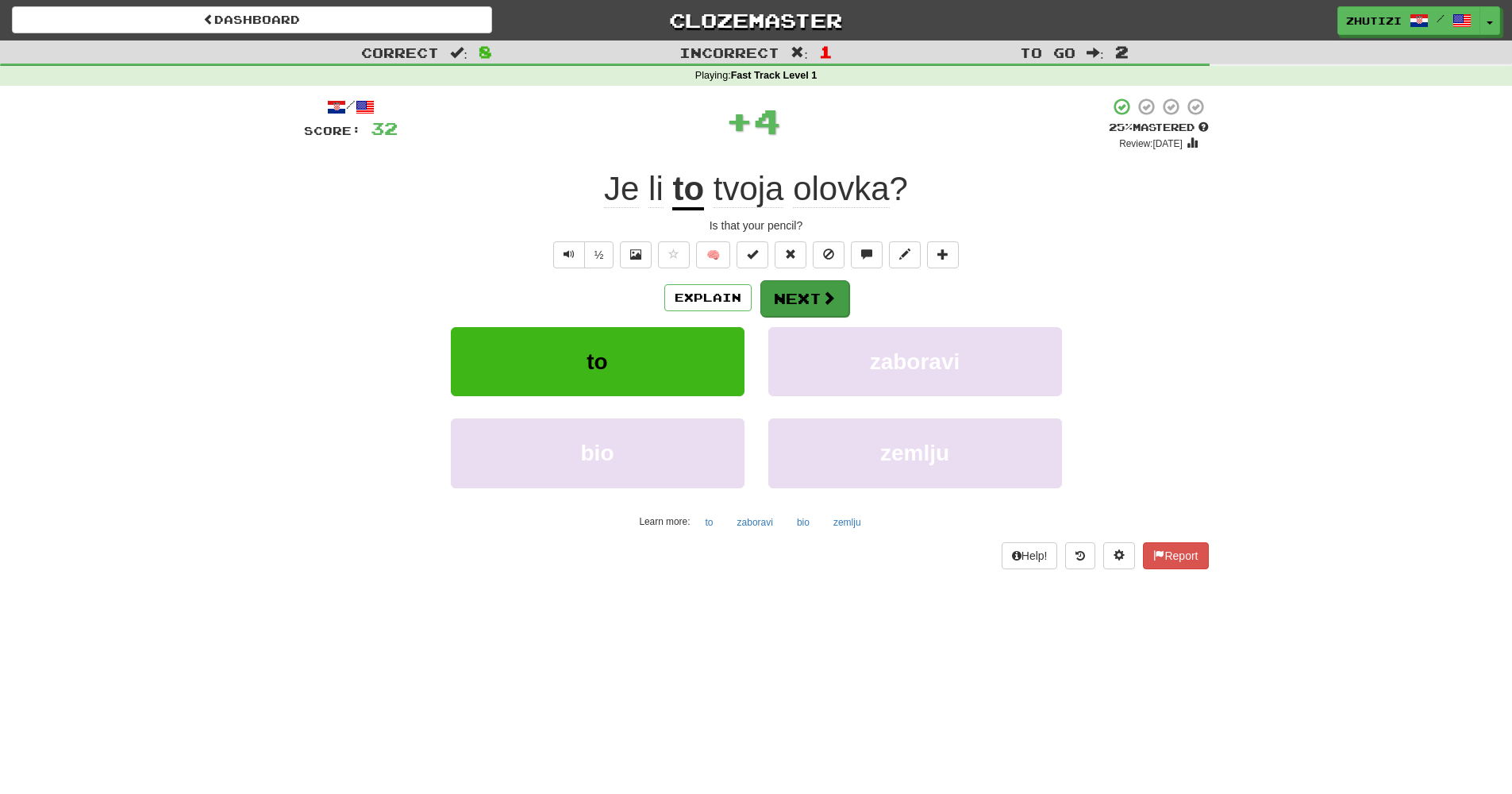
click at [822, 303] on span at bounding box center [828, 298] width 15 height 15
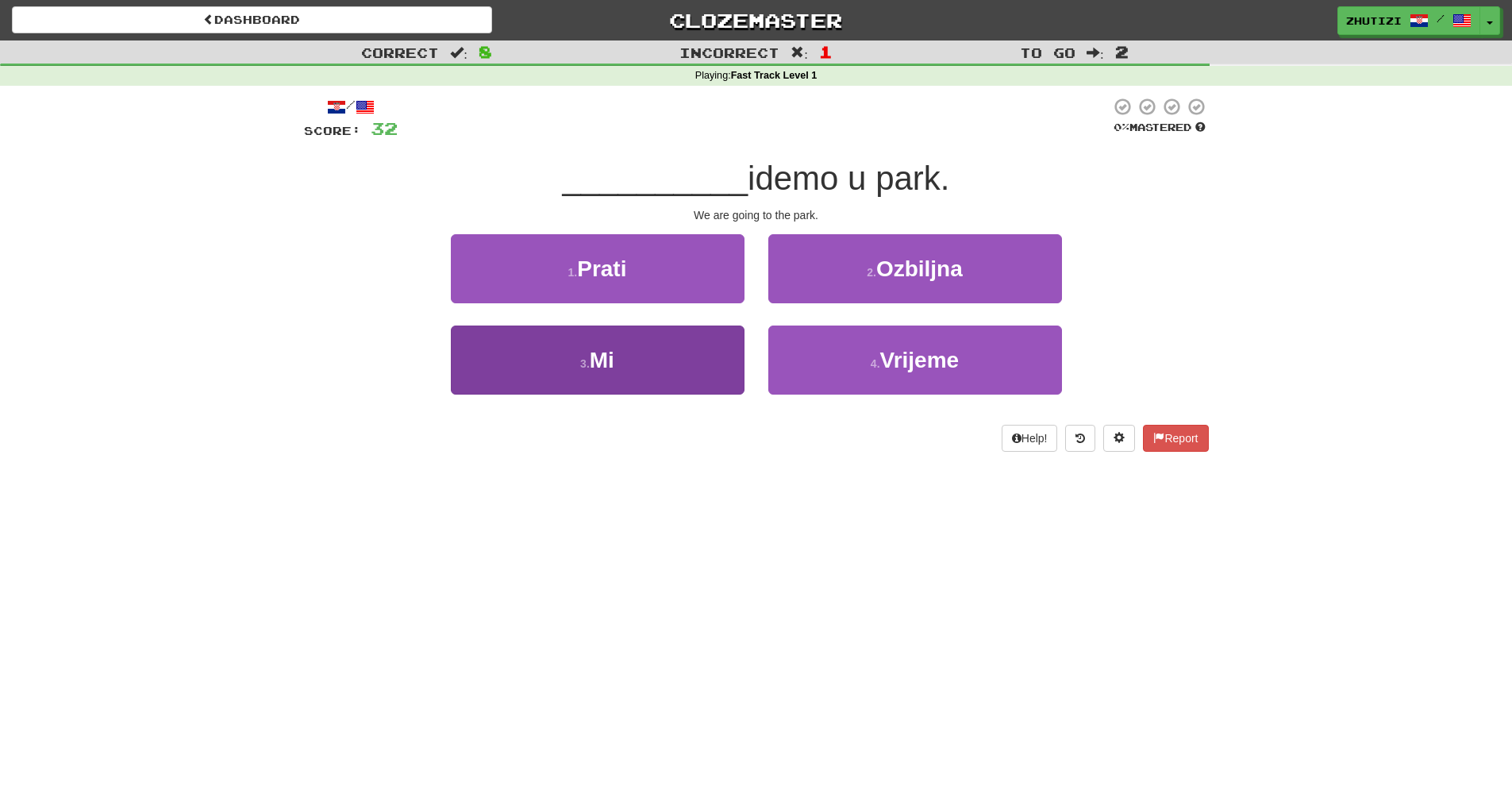
click at [577, 373] on button "3 . Mi" at bounding box center [597, 360] width 294 height 69
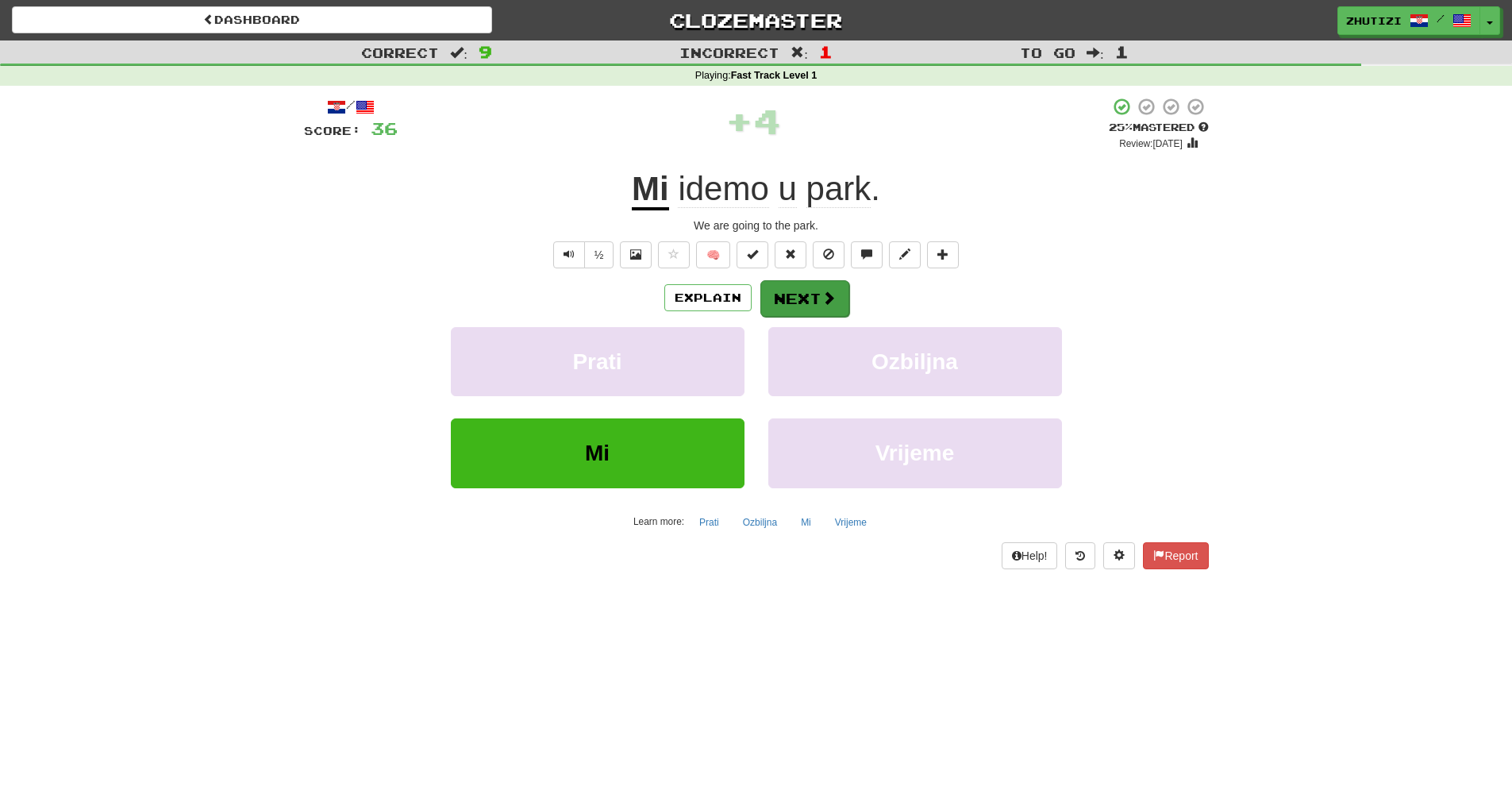
click at [809, 300] on button "Next" at bounding box center [805, 298] width 89 height 36
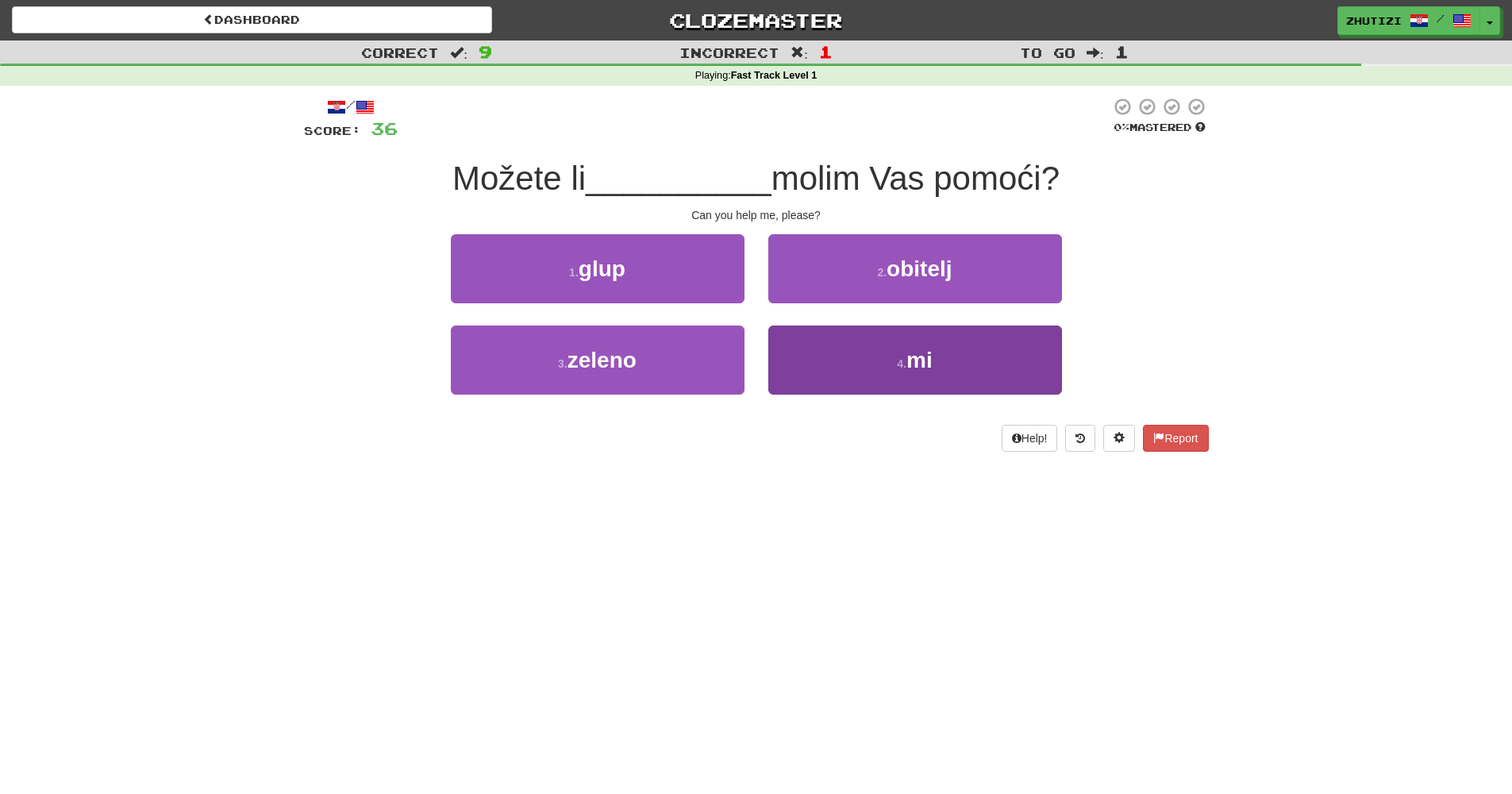
click at [922, 347] on span "mi" at bounding box center [919, 359] width 26 height 24
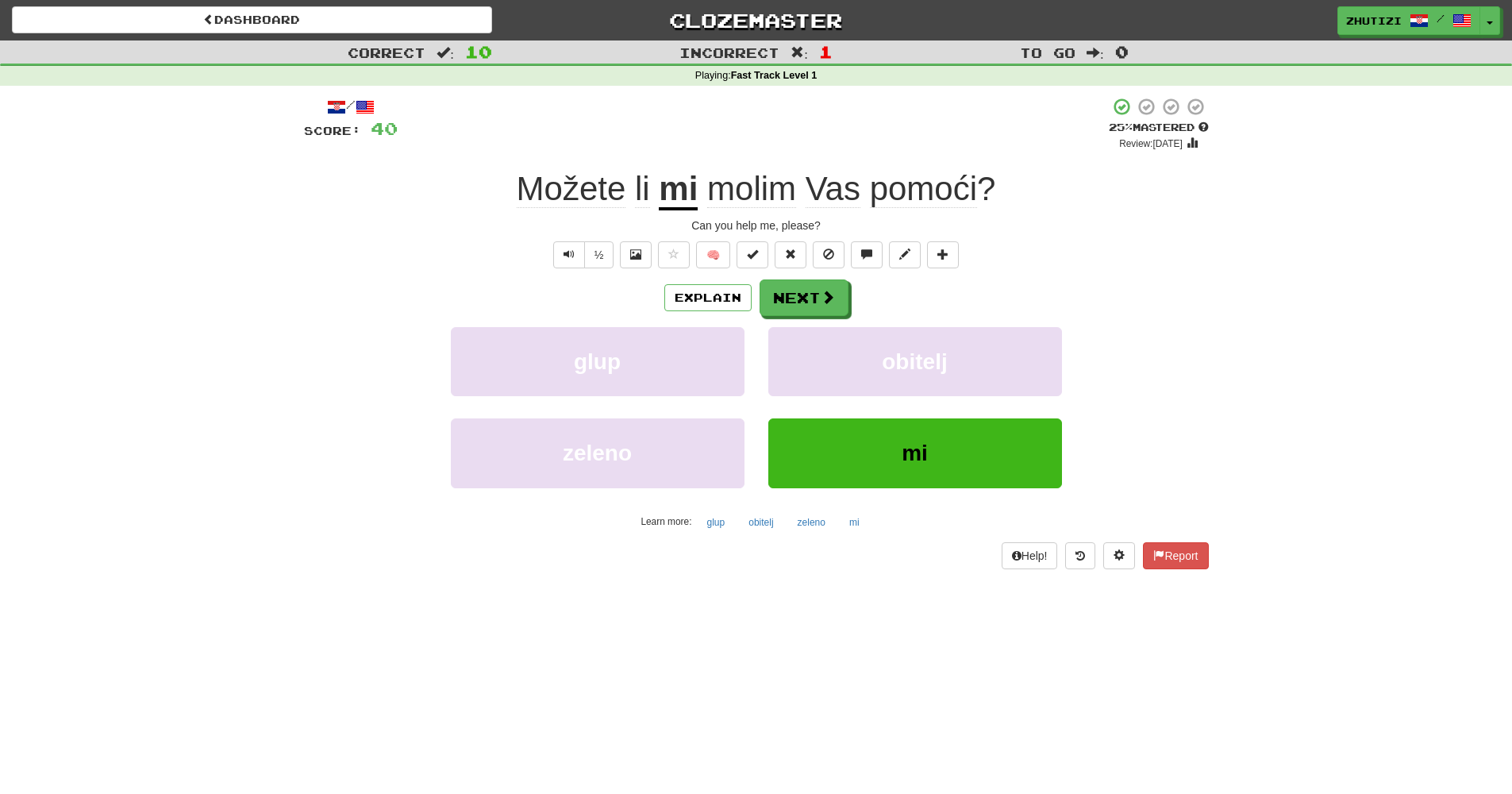
click at [858, 303] on div "Explain Next" at bounding box center [757, 297] width 905 height 36
click at [840, 298] on button "Next" at bounding box center [805, 298] width 89 height 36
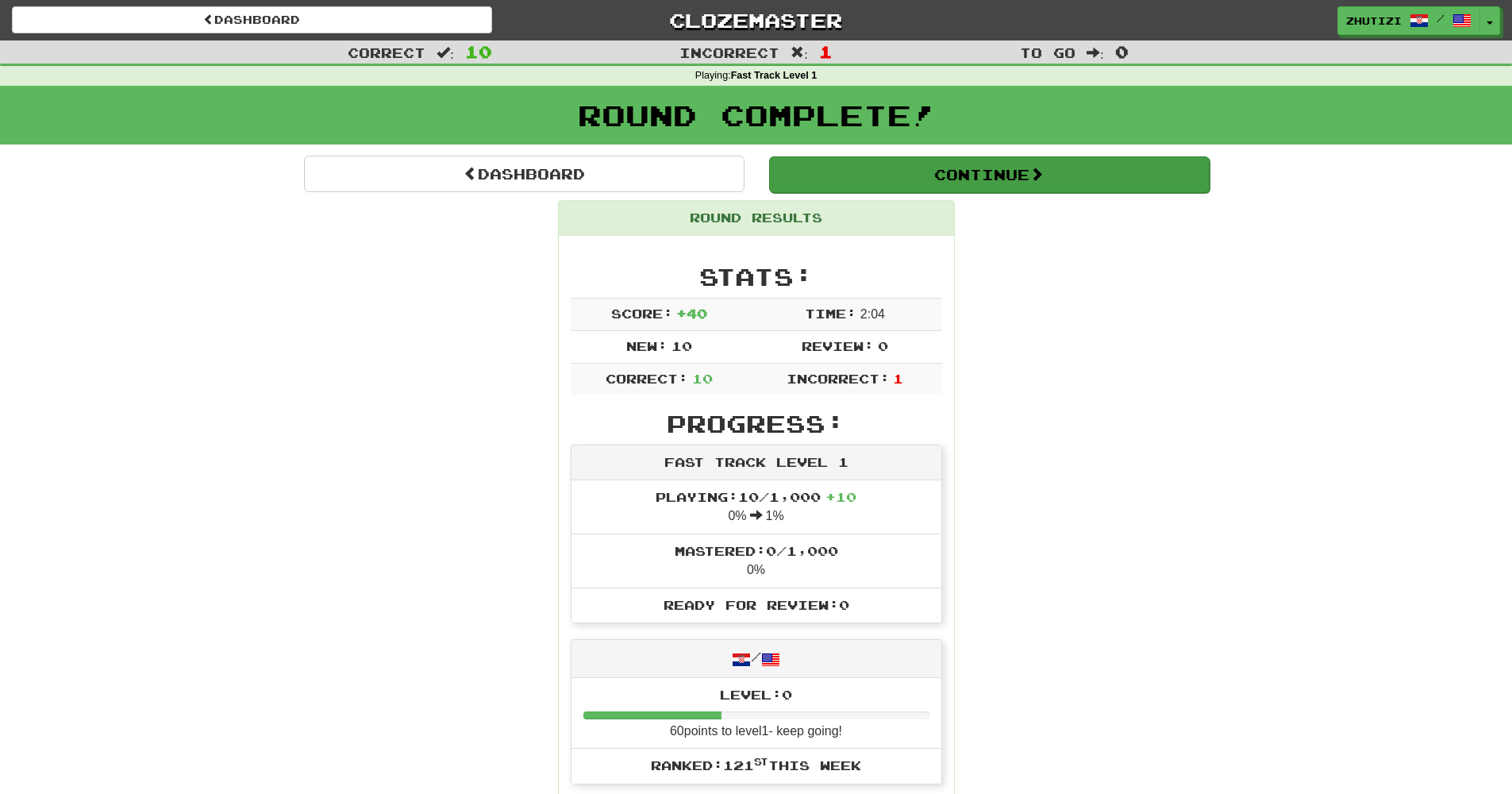
click at [957, 182] on button "Continue" at bounding box center [989, 174] width 441 height 36
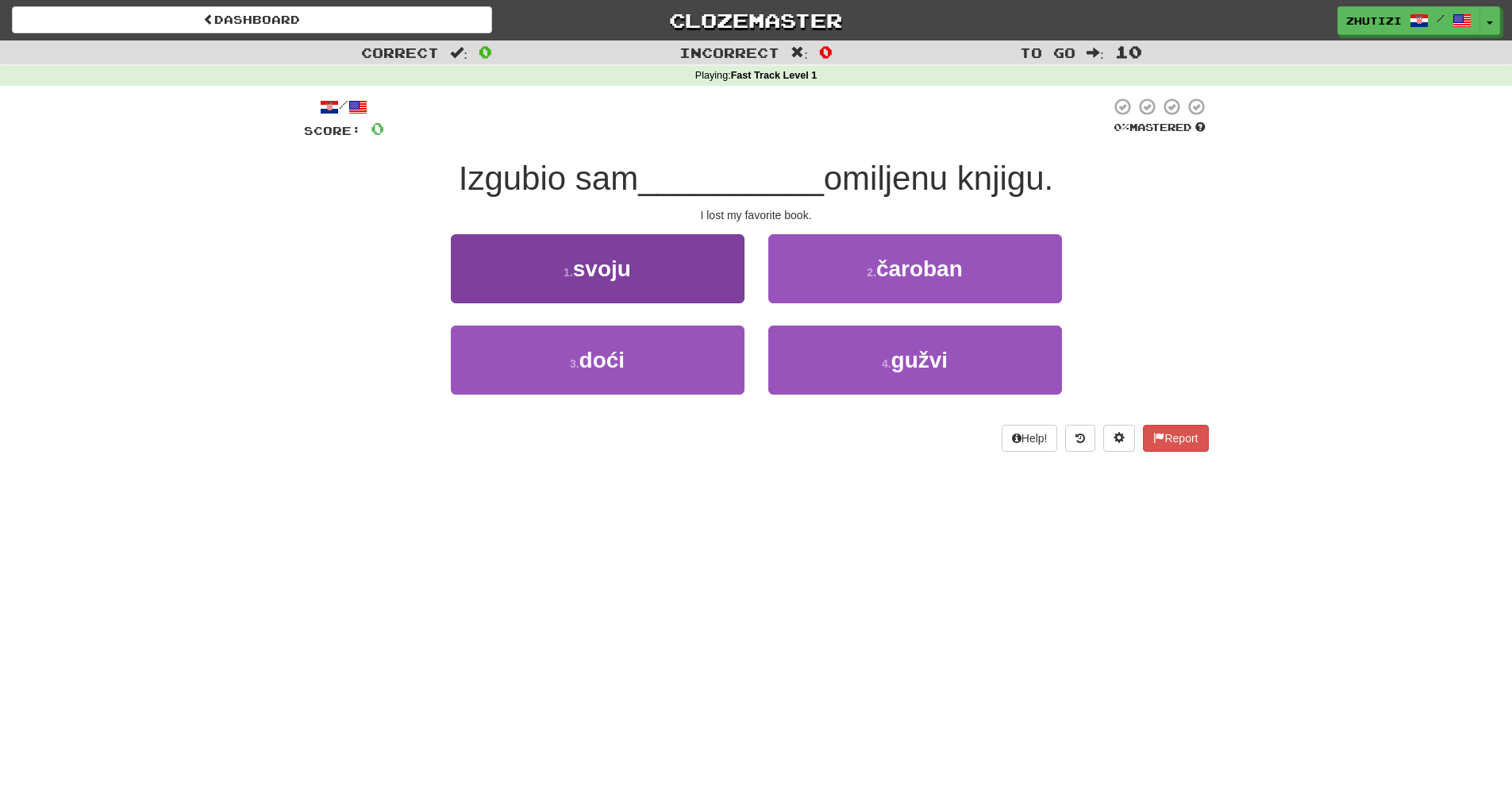
click at [632, 273] on button "1 . svoju" at bounding box center [597, 268] width 294 height 69
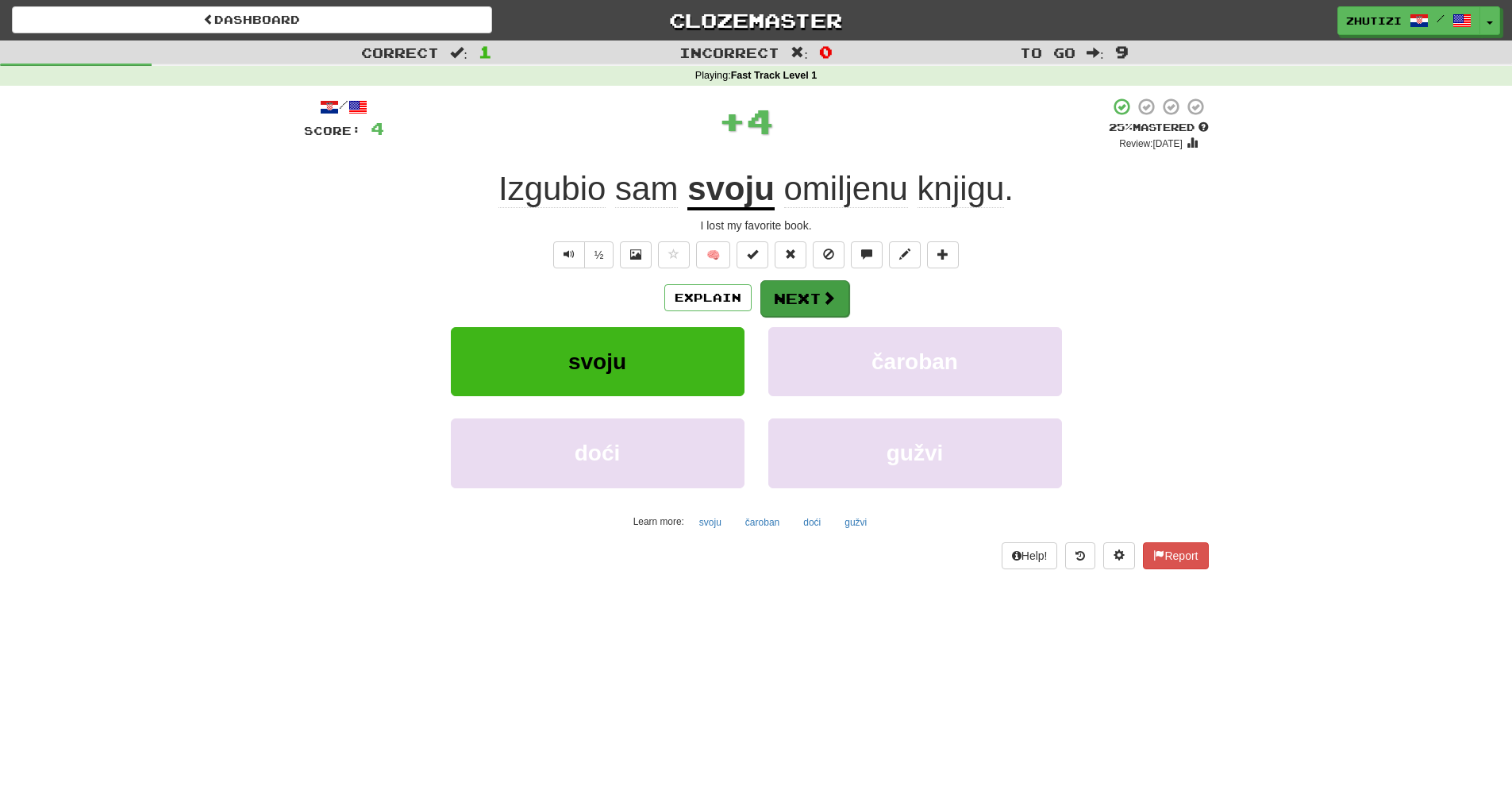
click at [824, 306] on button "Next" at bounding box center [805, 298] width 89 height 36
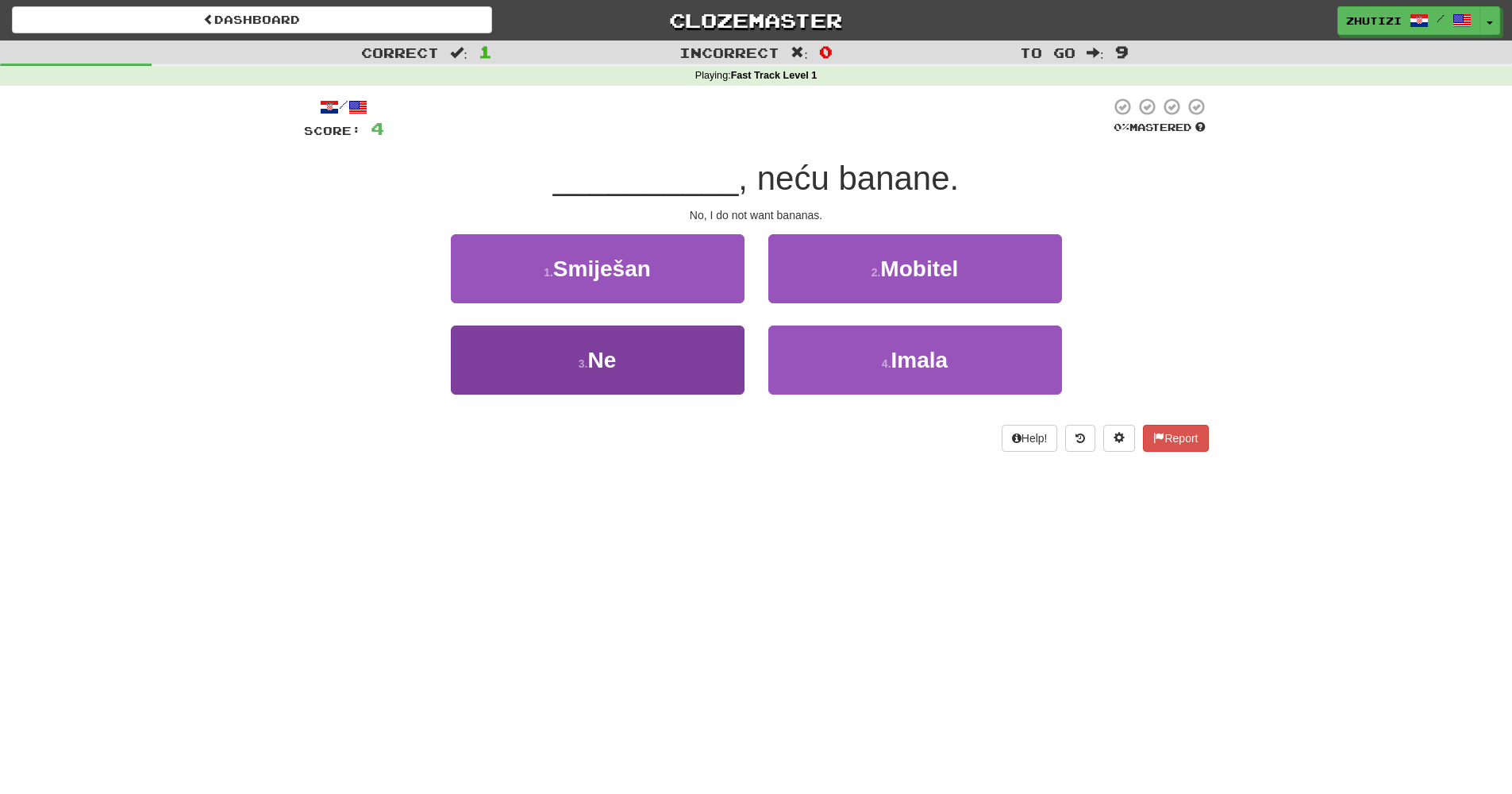
click at [661, 367] on button "3 . Ne" at bounding box center [597, 360] width 294 height 69
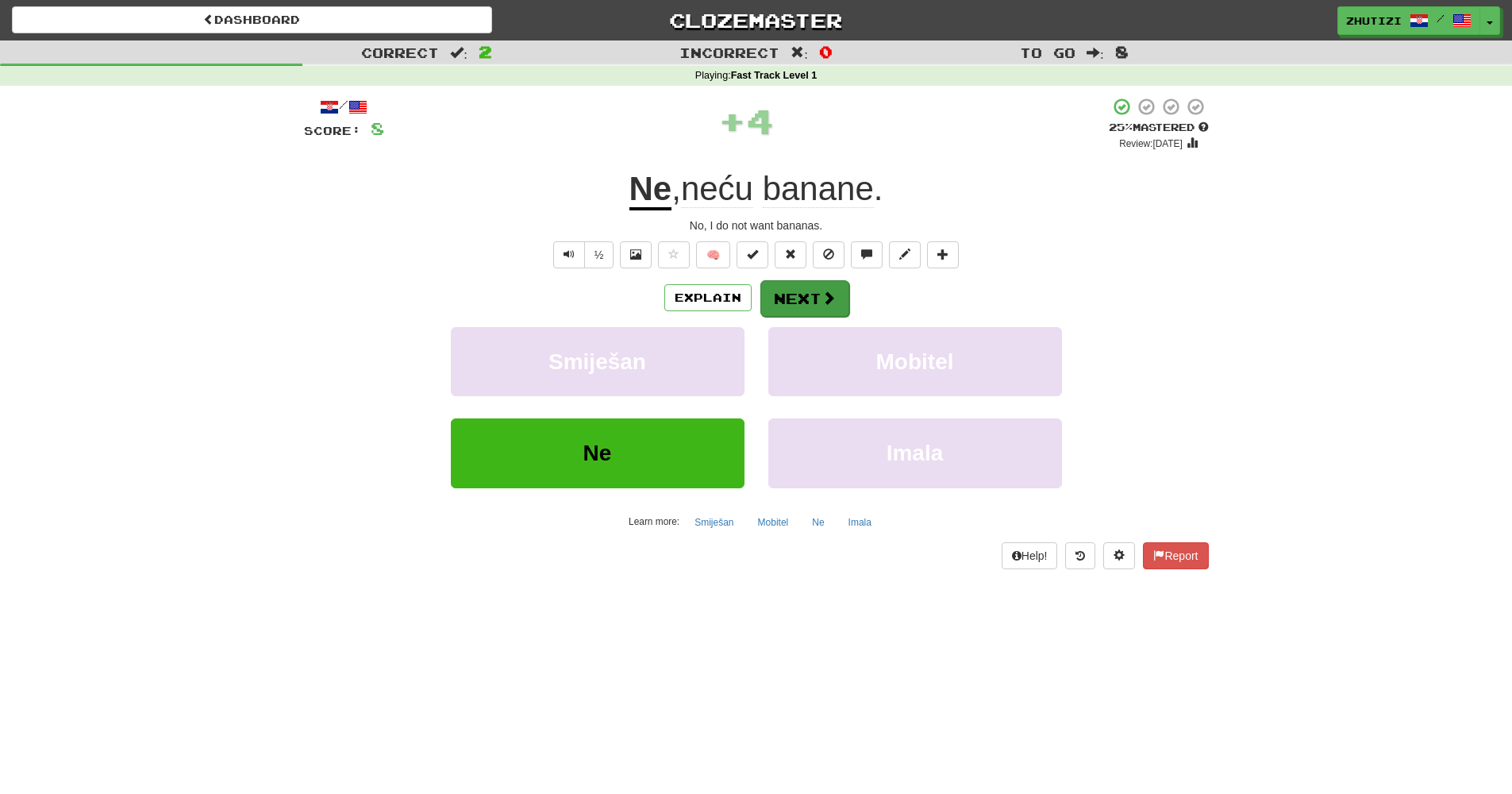
click at [821, 298] on span at bounding box center [828, 298] width 15 height 15
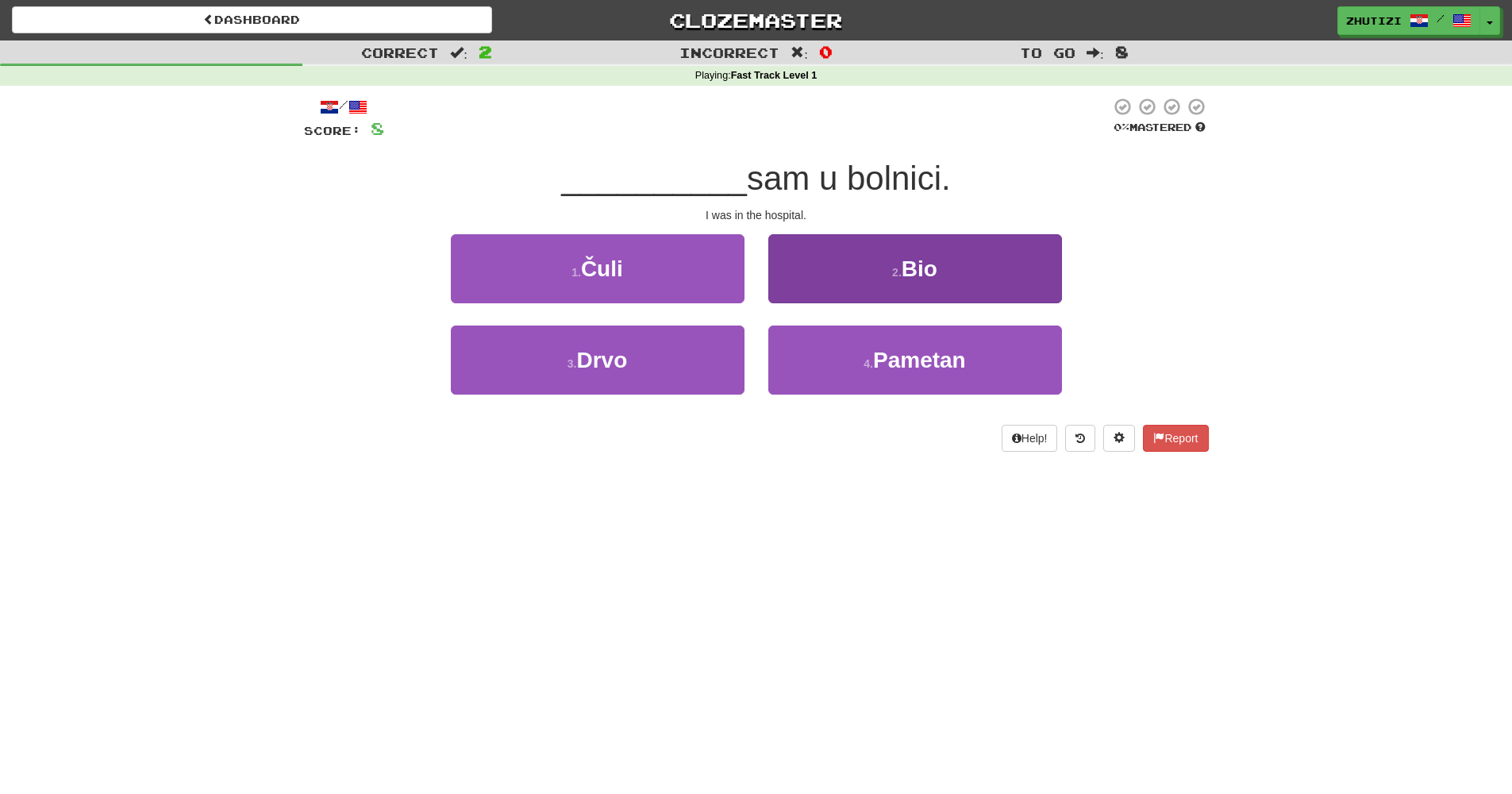
click at [901, 266] on small "2 ." at bounding box center [897, 272] width 10 height 13
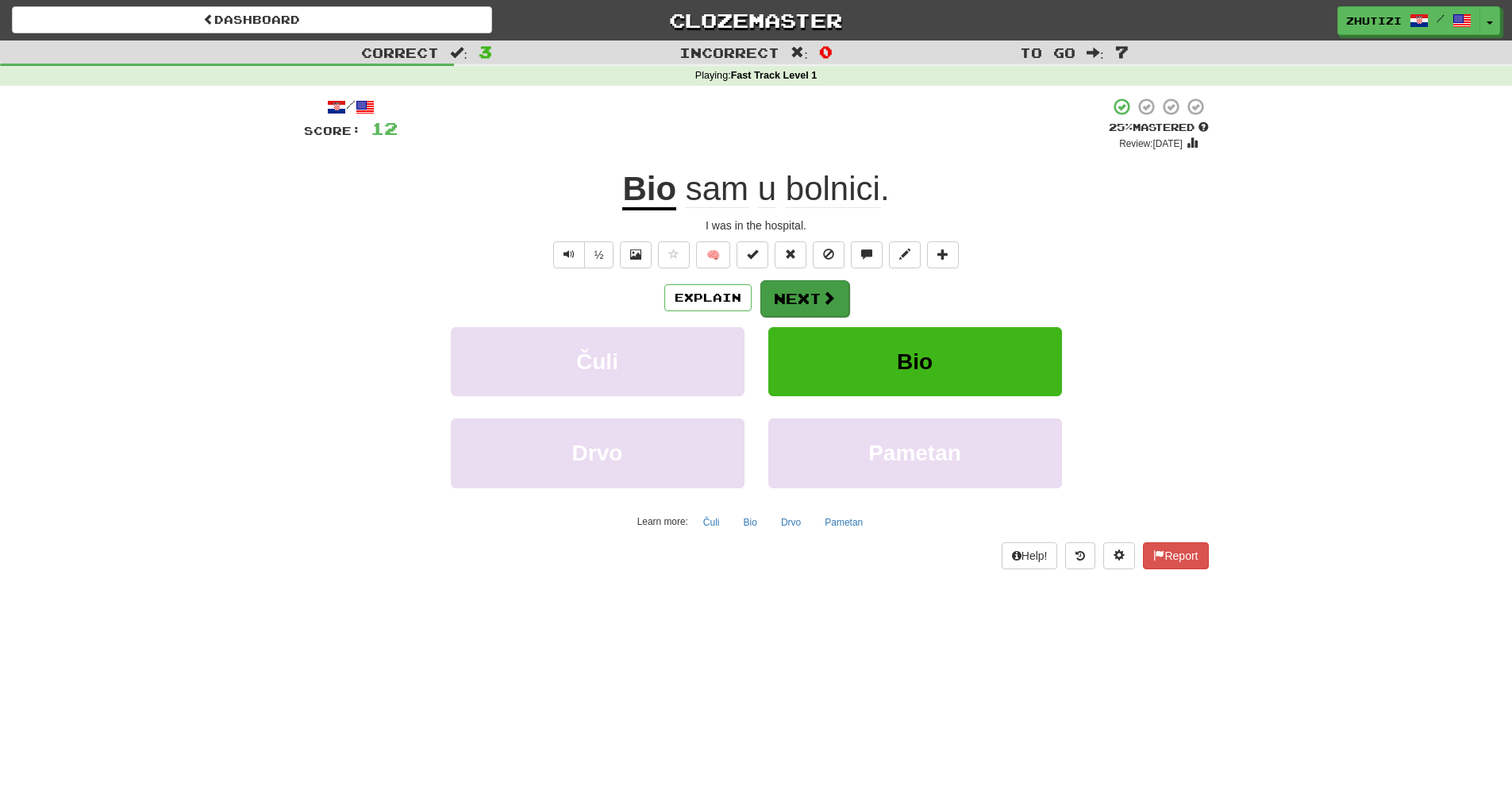
click at [825, 303] on span at bounding box center [828, 298] width 15 height 15
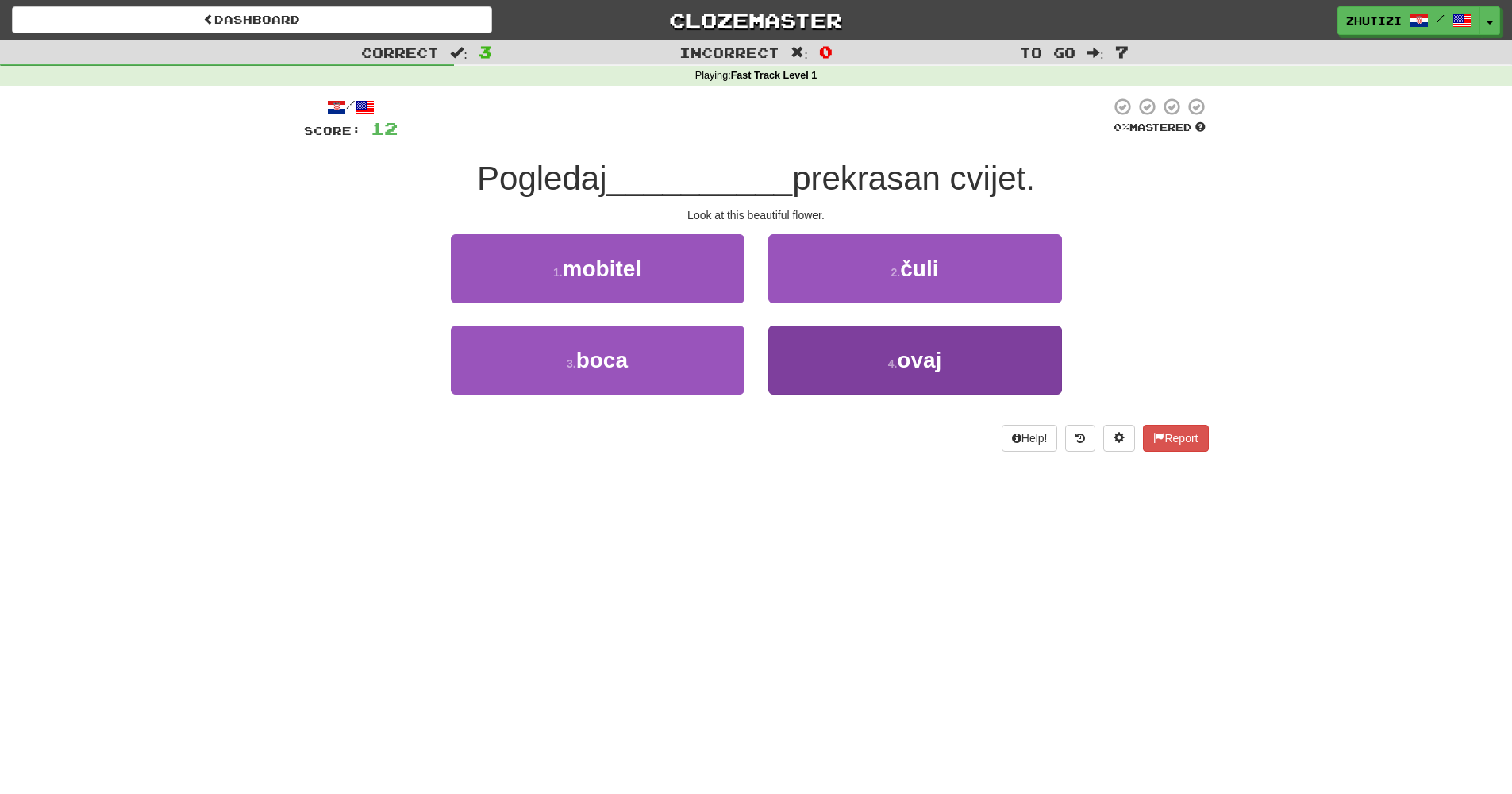
click at [890, 366] on small "4 ." at bounding box center [894, 363] width 10 height 13
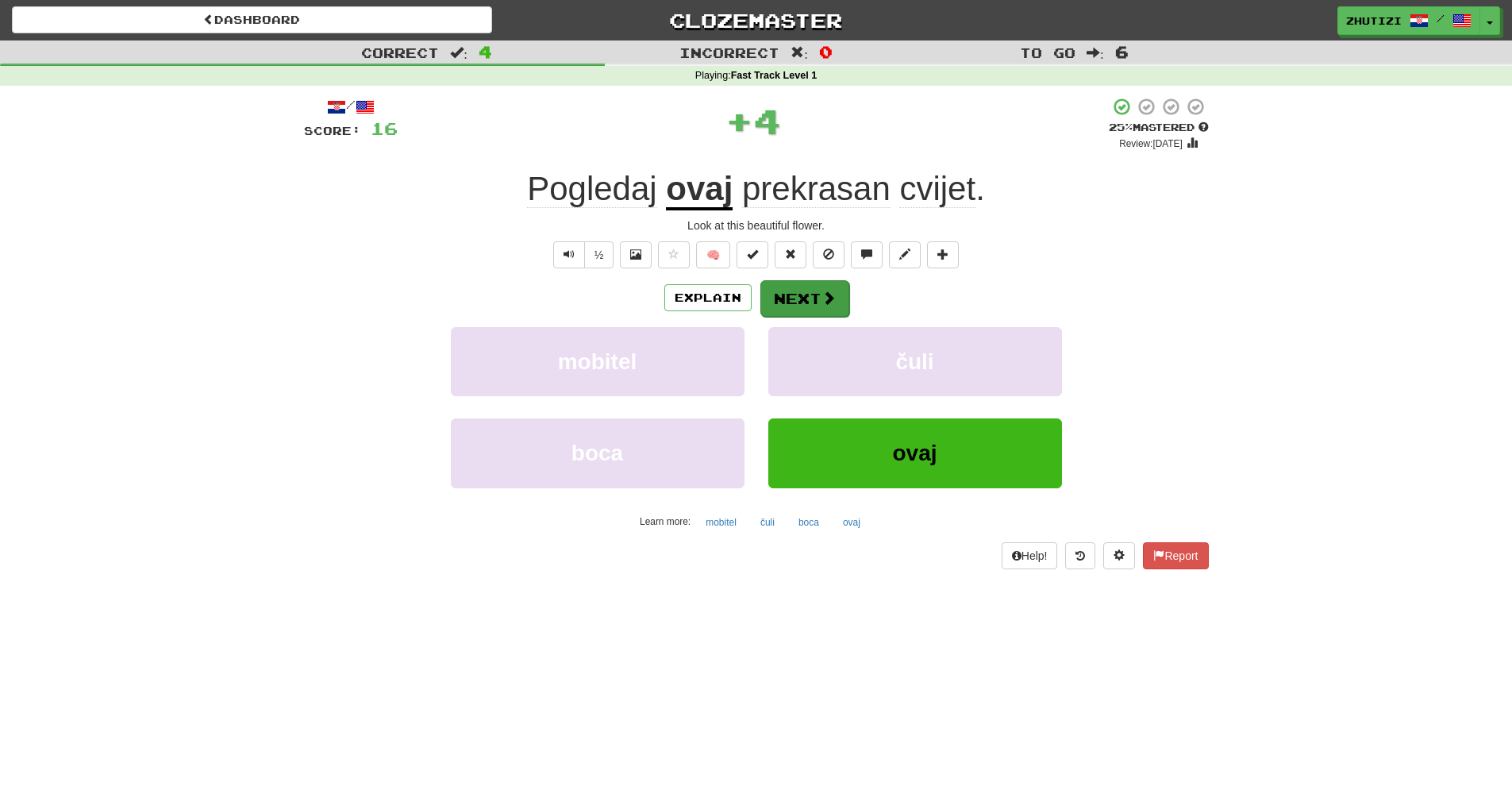
click at [789, 297] on button "Next" at bounding box center [805, 298] width 89 height 36
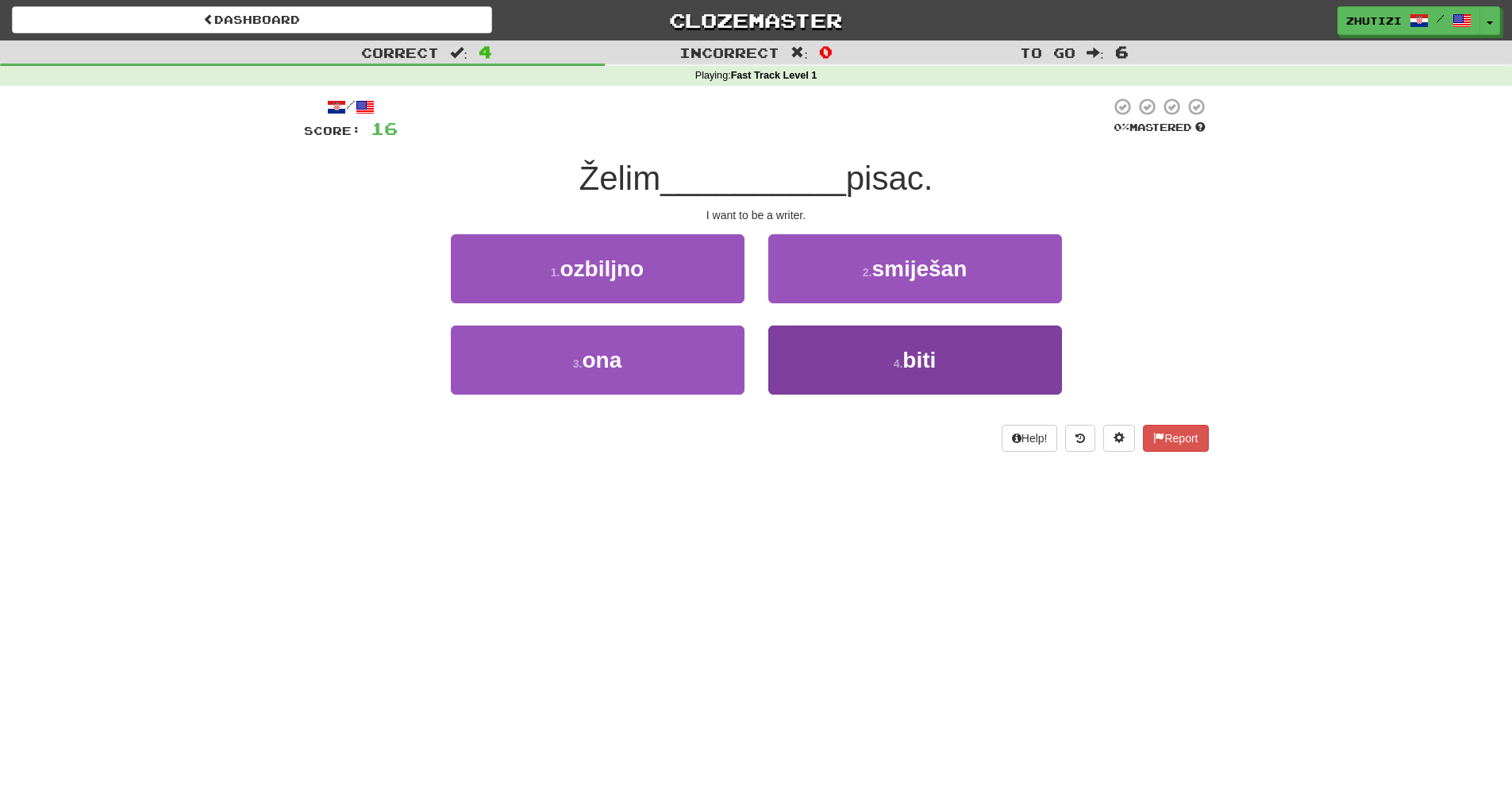
click at [907, 375] on button "4 . biti" at bounding box center [915, 360] width 294 height 69
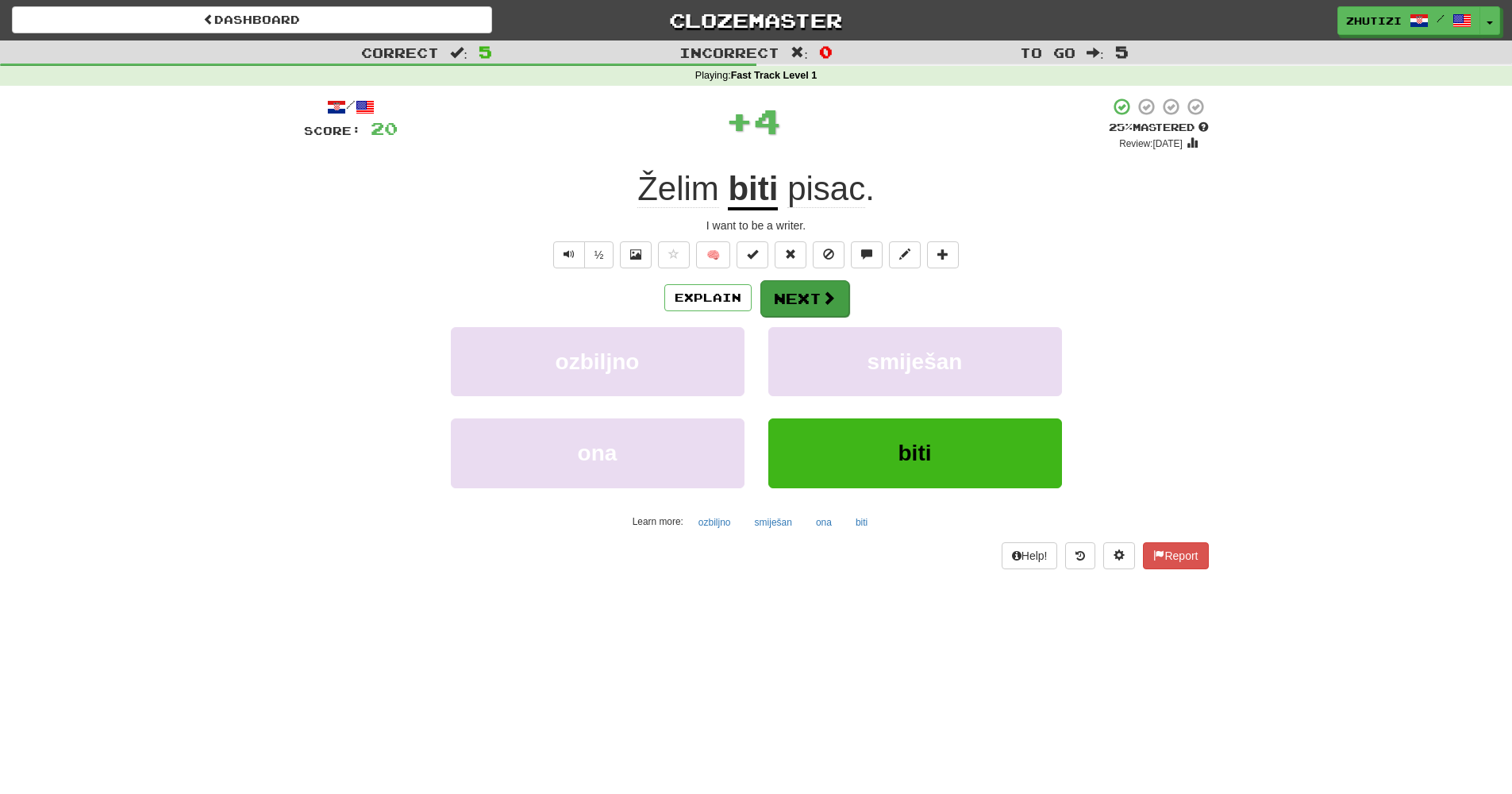
click at [821, 300] on span at bounding box center [828, 298] width 15 height 15
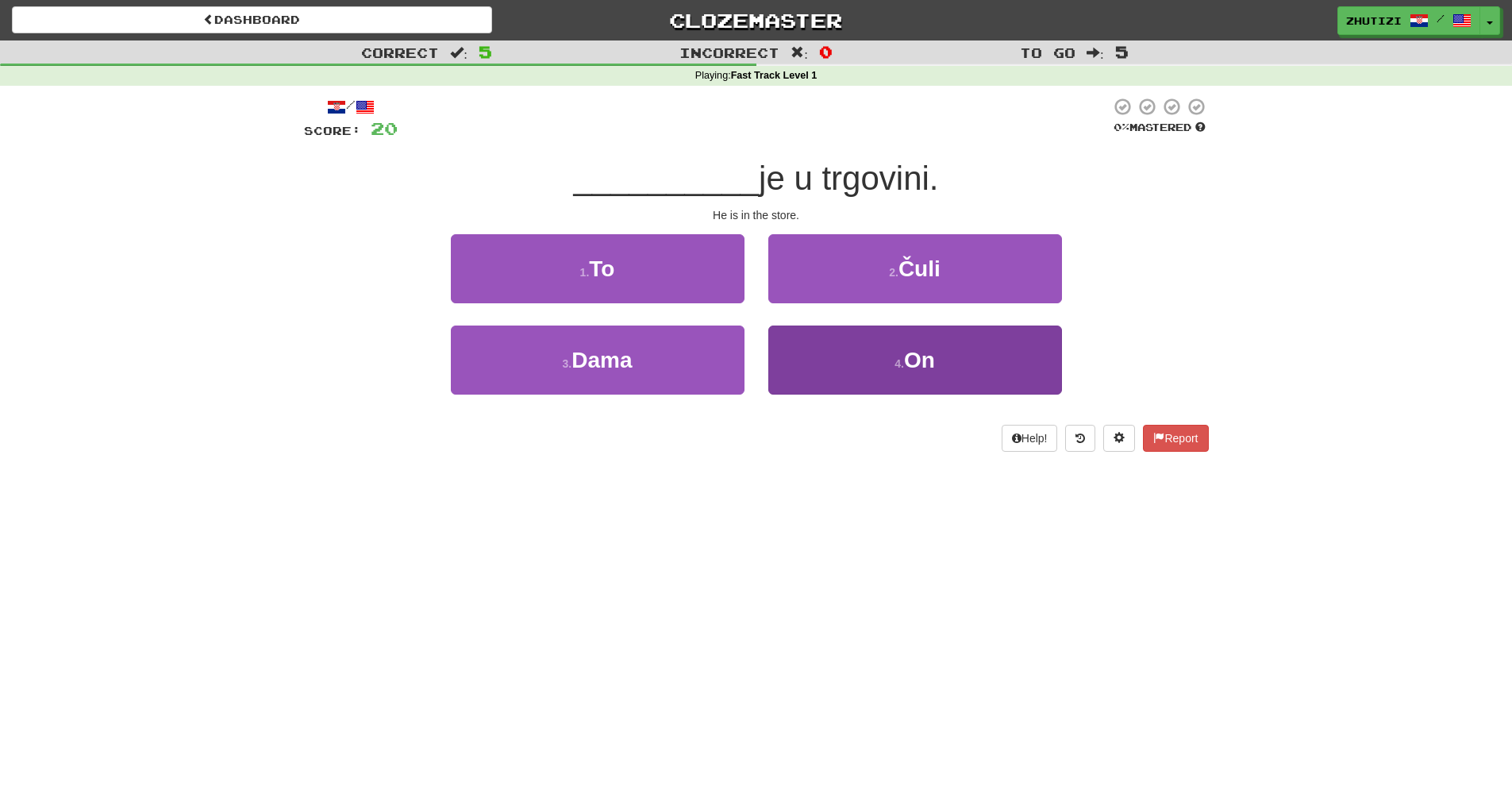
click at [876, 373] on button "4 . On" at bounding box center [915, 360] width 294 height 69
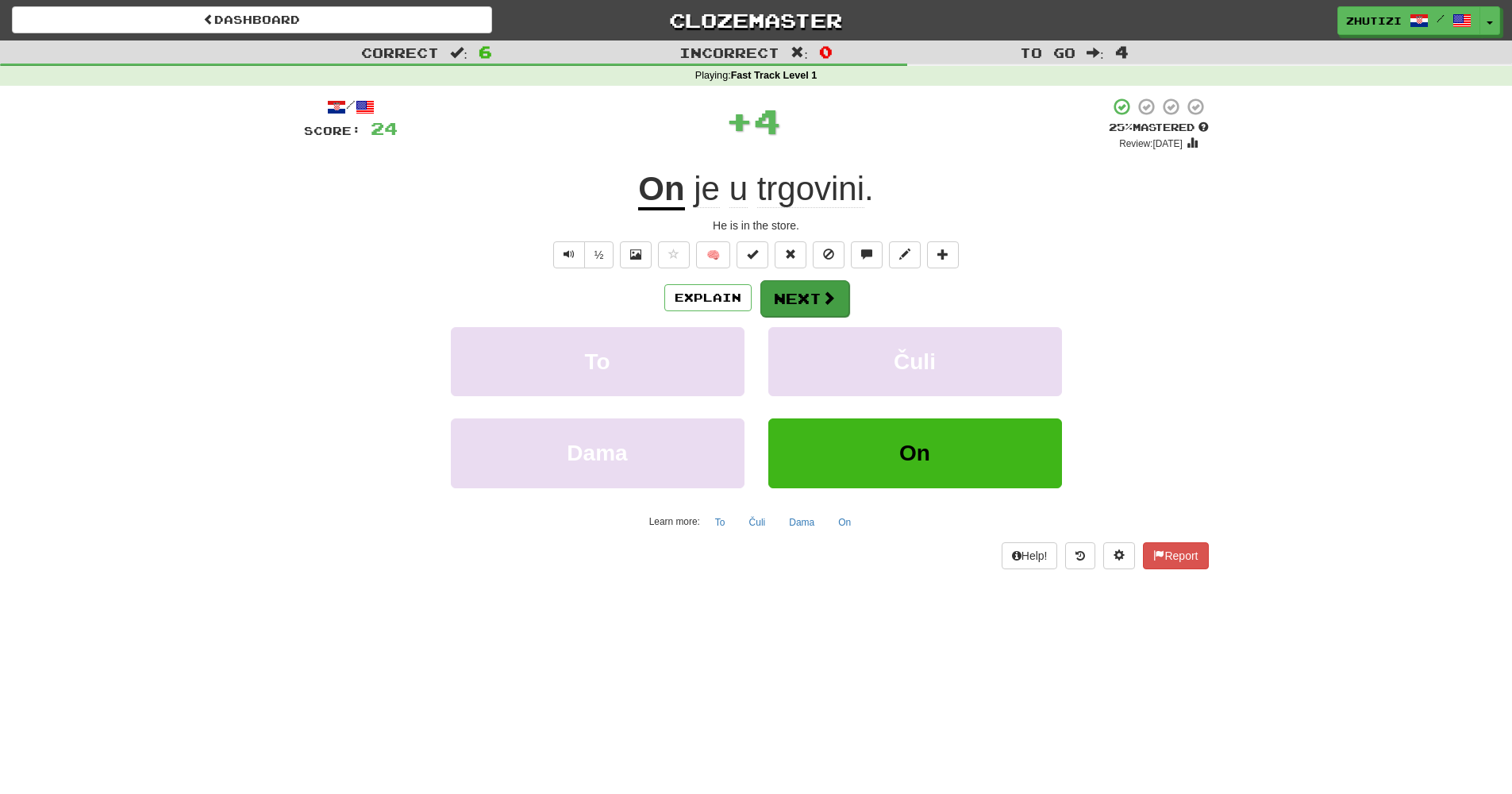
click at [822, 303] on span at bounding box center [828, 298] width 15 height 15
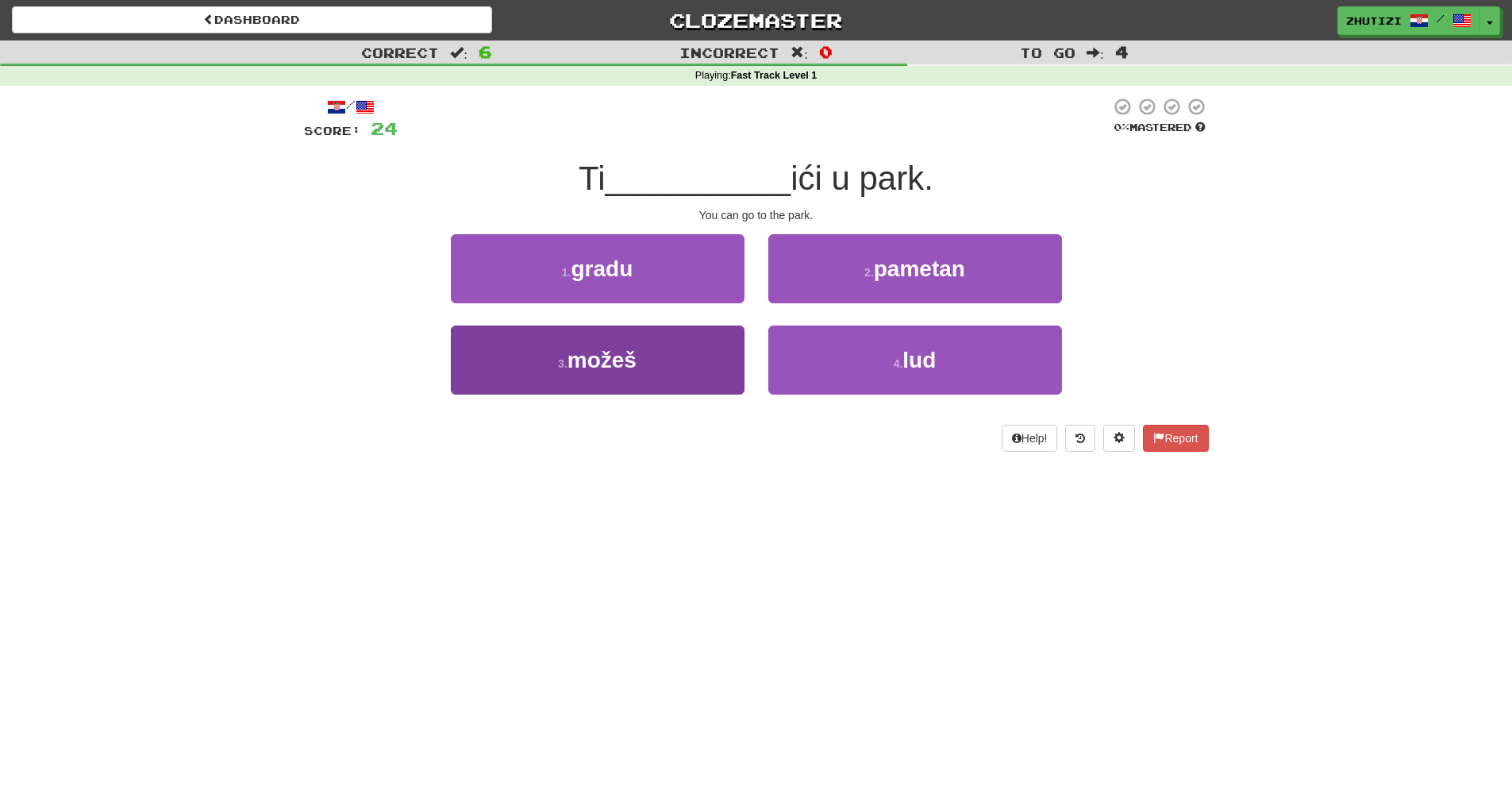
click at [609, 356] on span "možeš" at bounding box center [602, 359] width 69 height 24
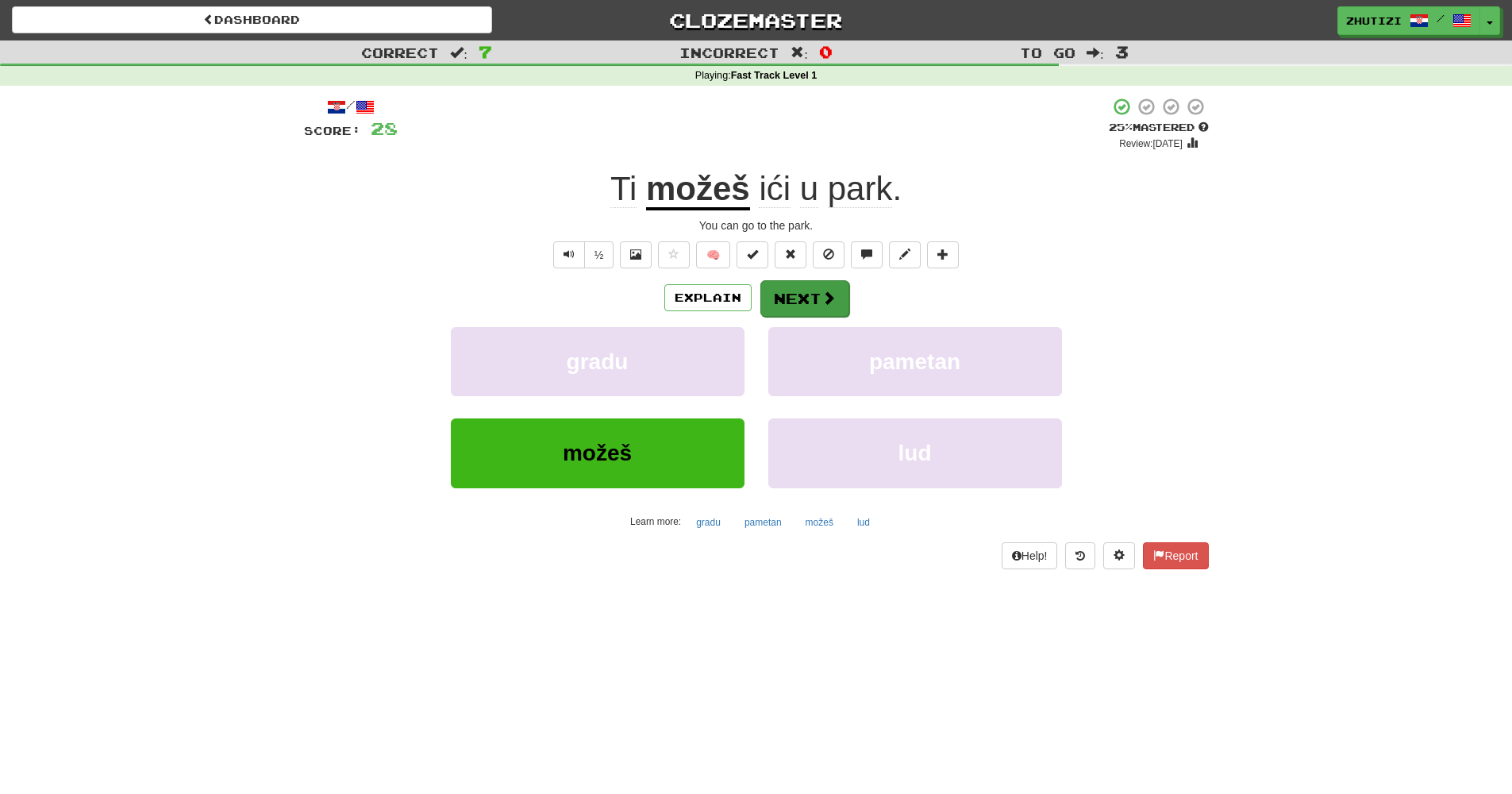
click at [800, 298] on button "Next" at bounding box center [805, 298] width 89 height 36
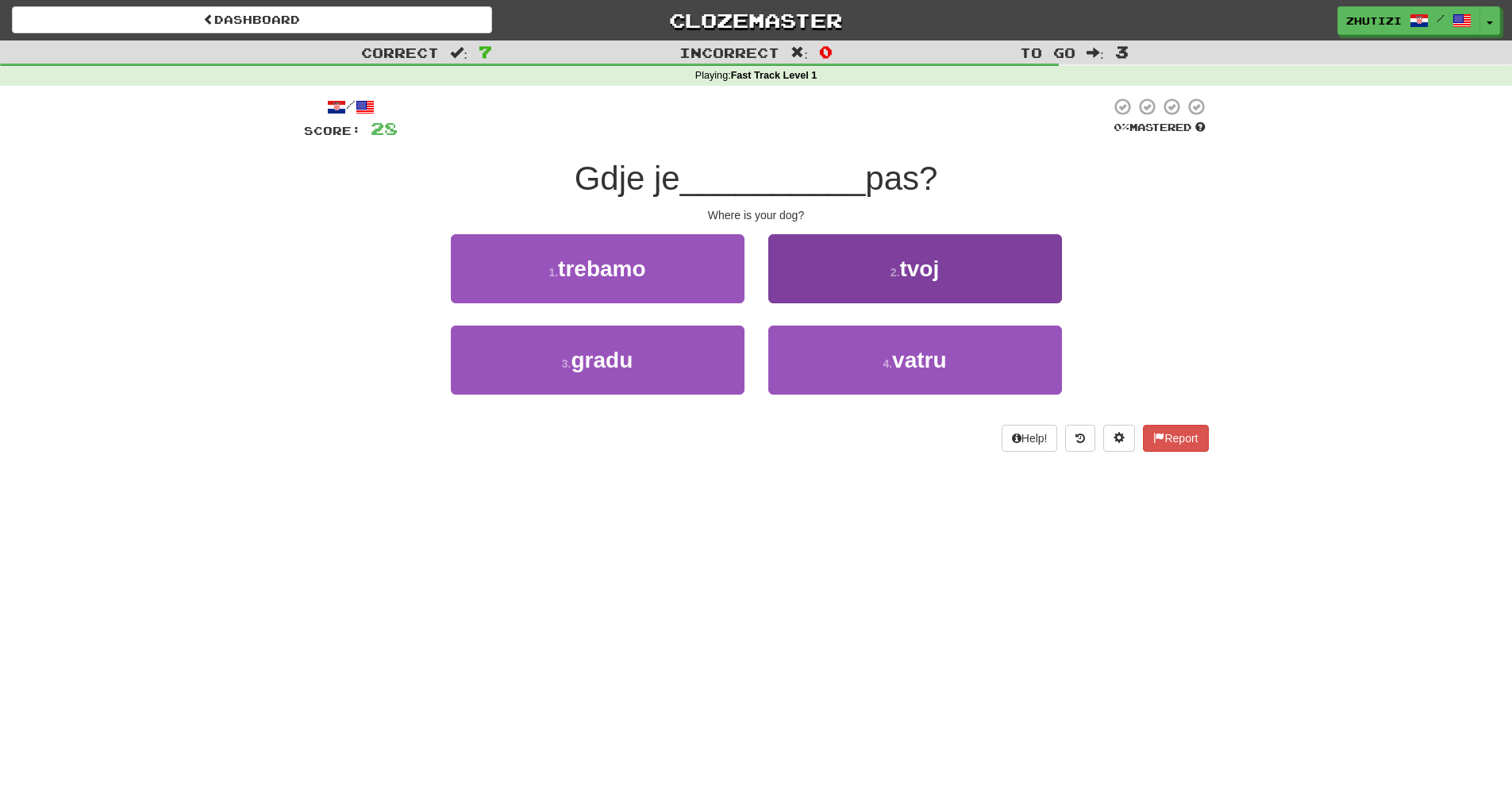
click at [856, 290] on button "2 . tvoj" at bounding box center [915, 268] width 294 height 69
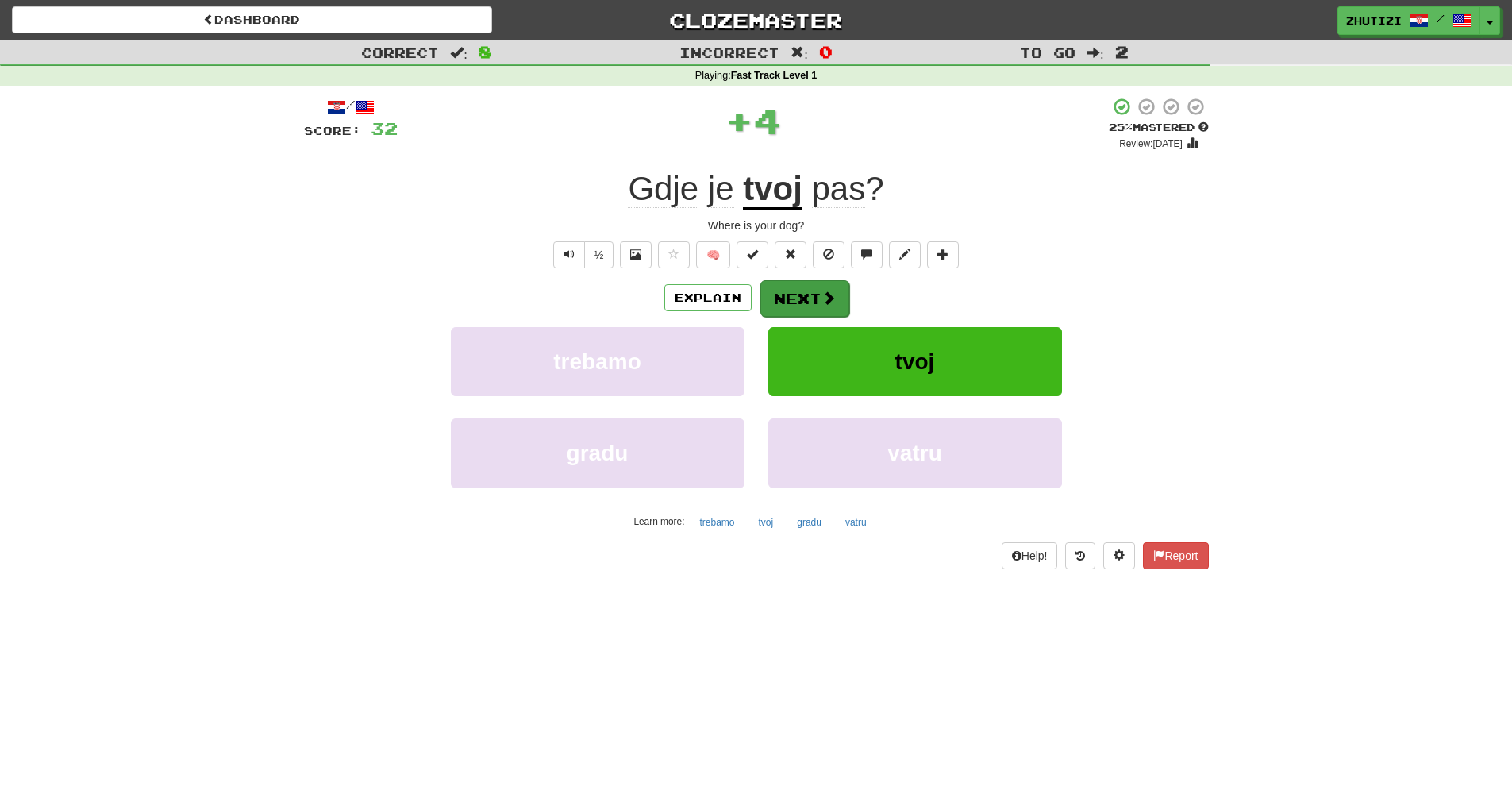
click at [812, 300] on button "Next" at bounding box center [805, 298] width 89 height 36
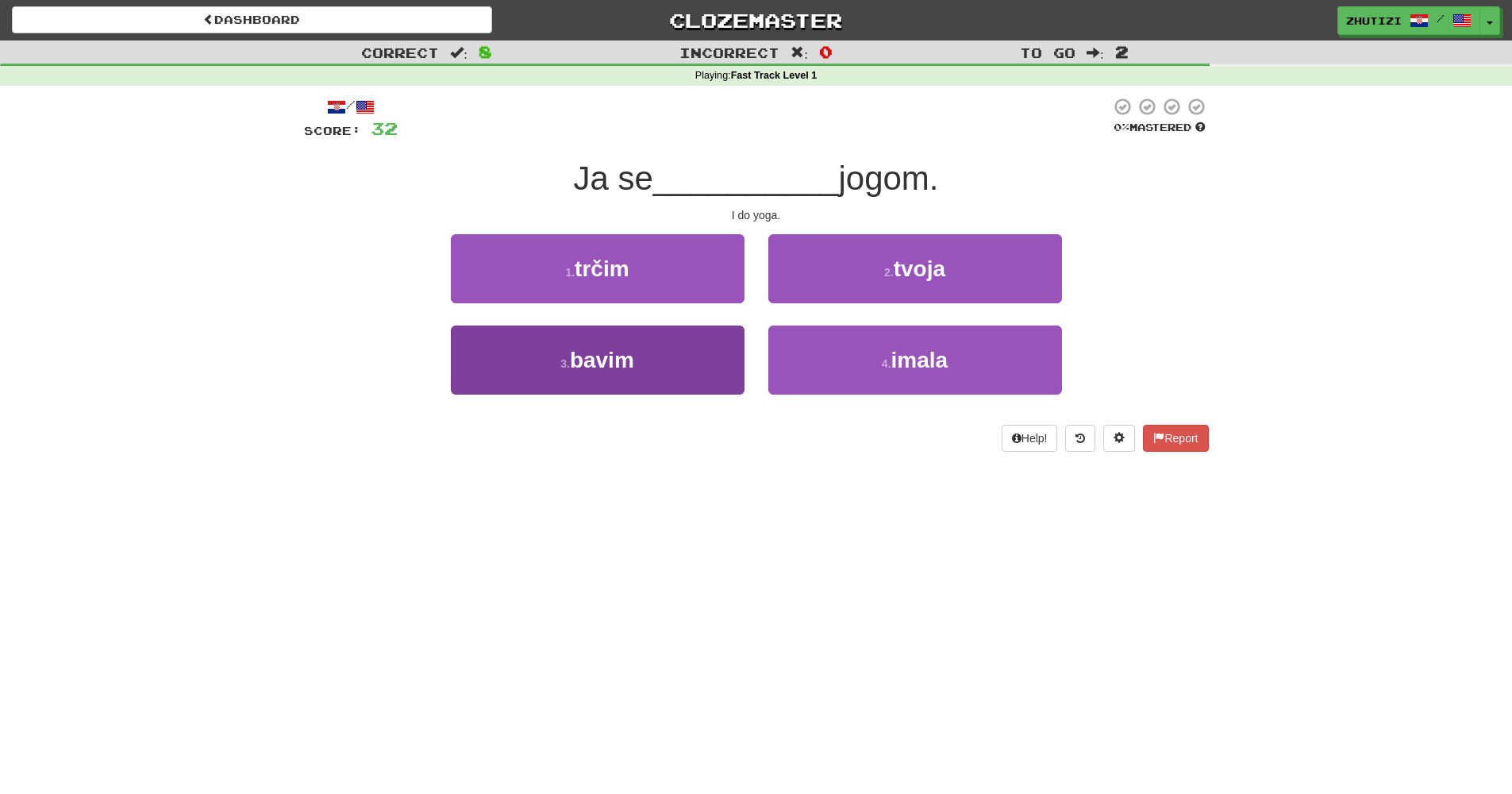
click at [701, 364] on button "3 . bavim" at bounding box center [597, 360] width 294 height 69
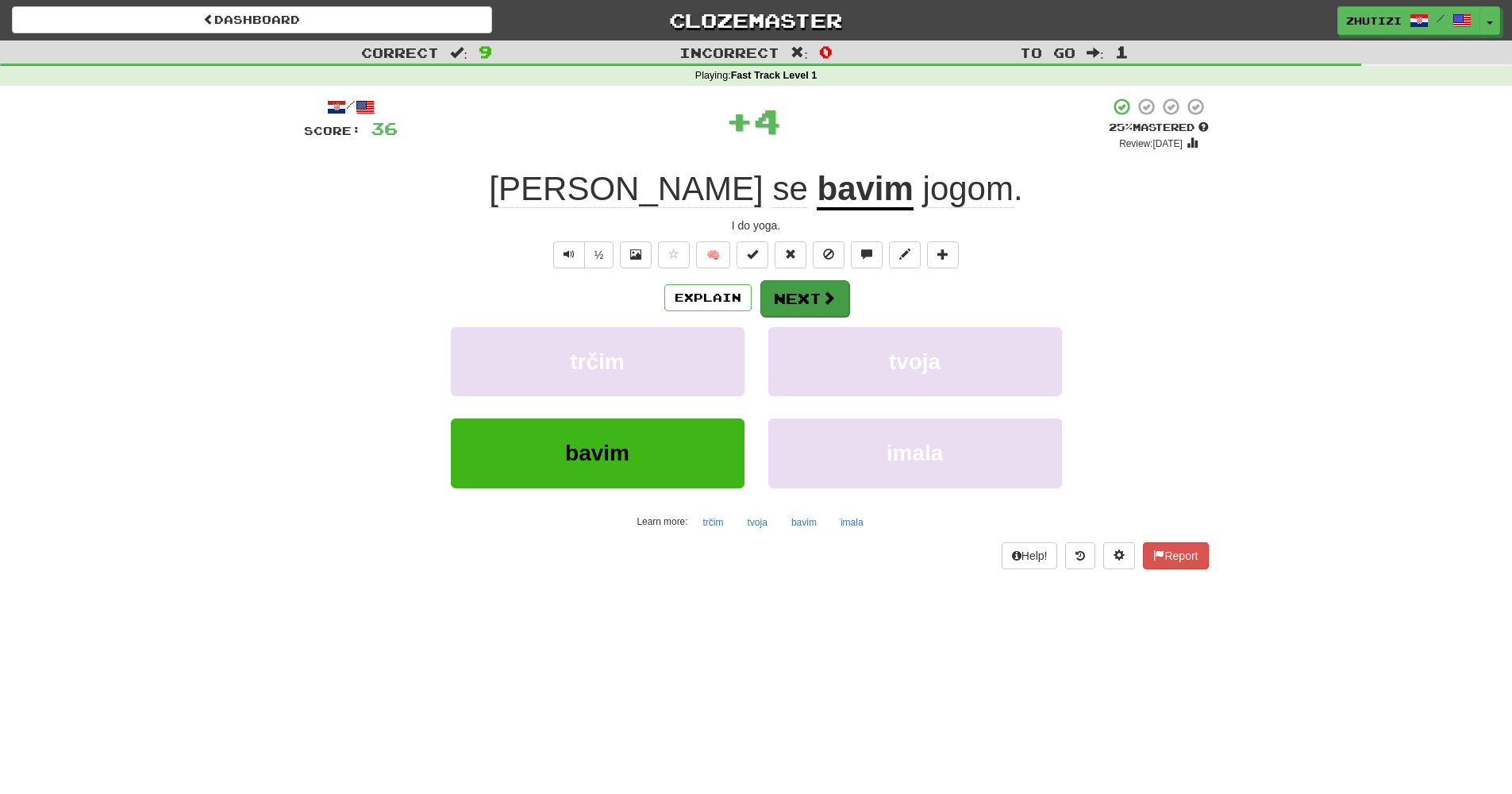
click at [800, 295] on button "Next" at bounding box center [805, 298] width 89 height 36
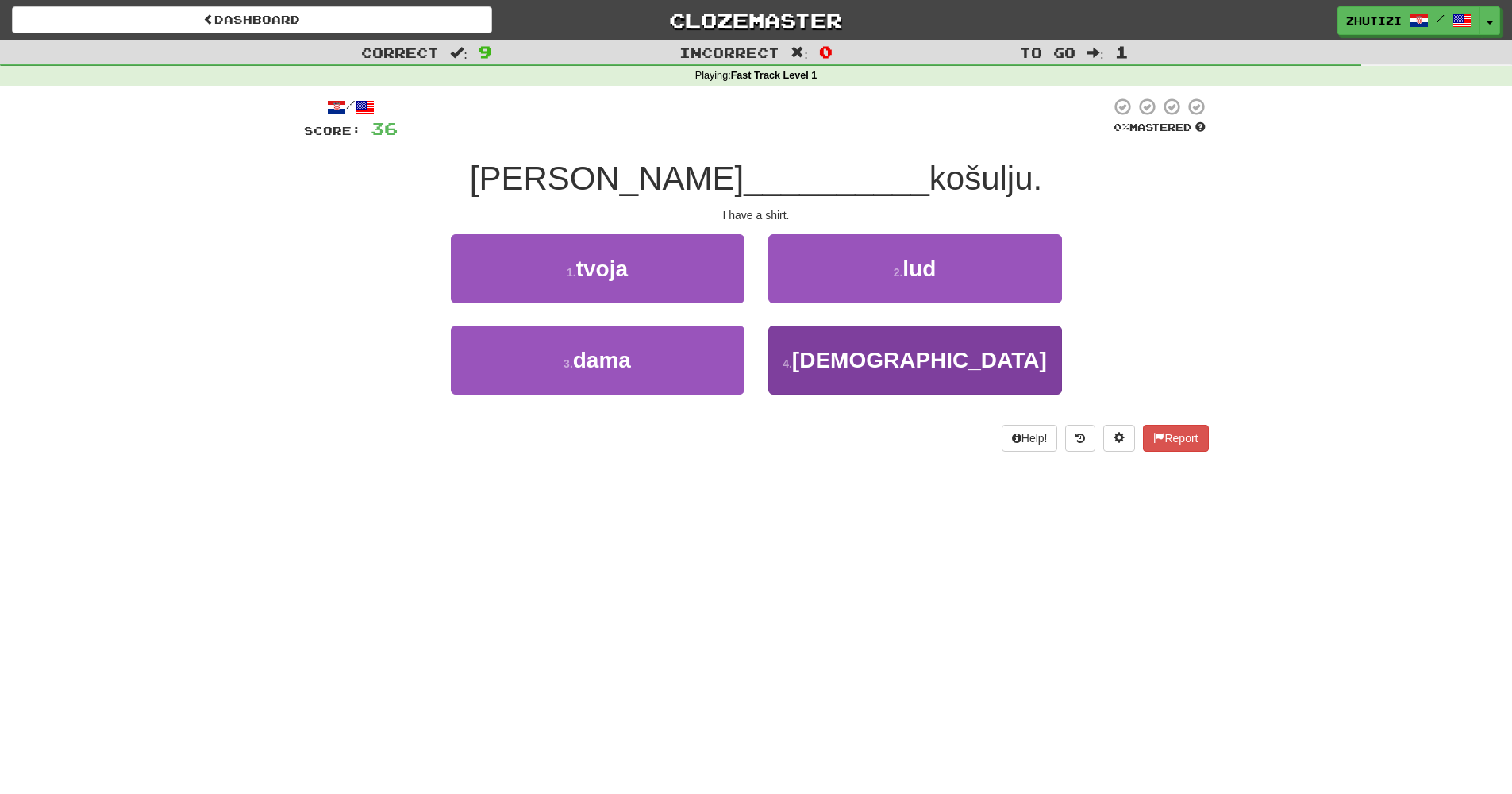
click at [863, 377] on button "4 . imam" at bounding box center [915, 360] width 294 height 69
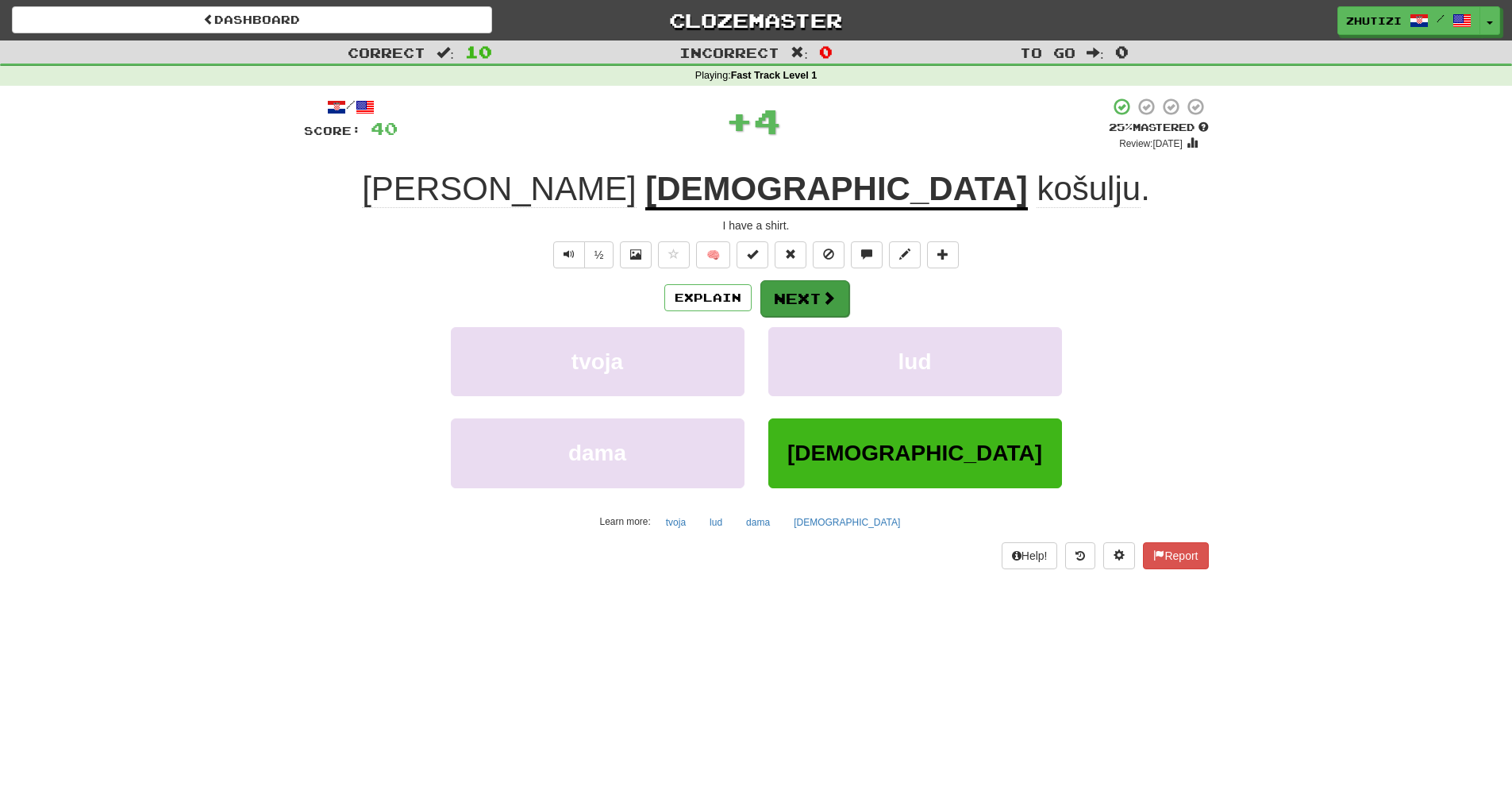
click at [824, 298] on span at bounding box center [828, 298] width 15 height 15
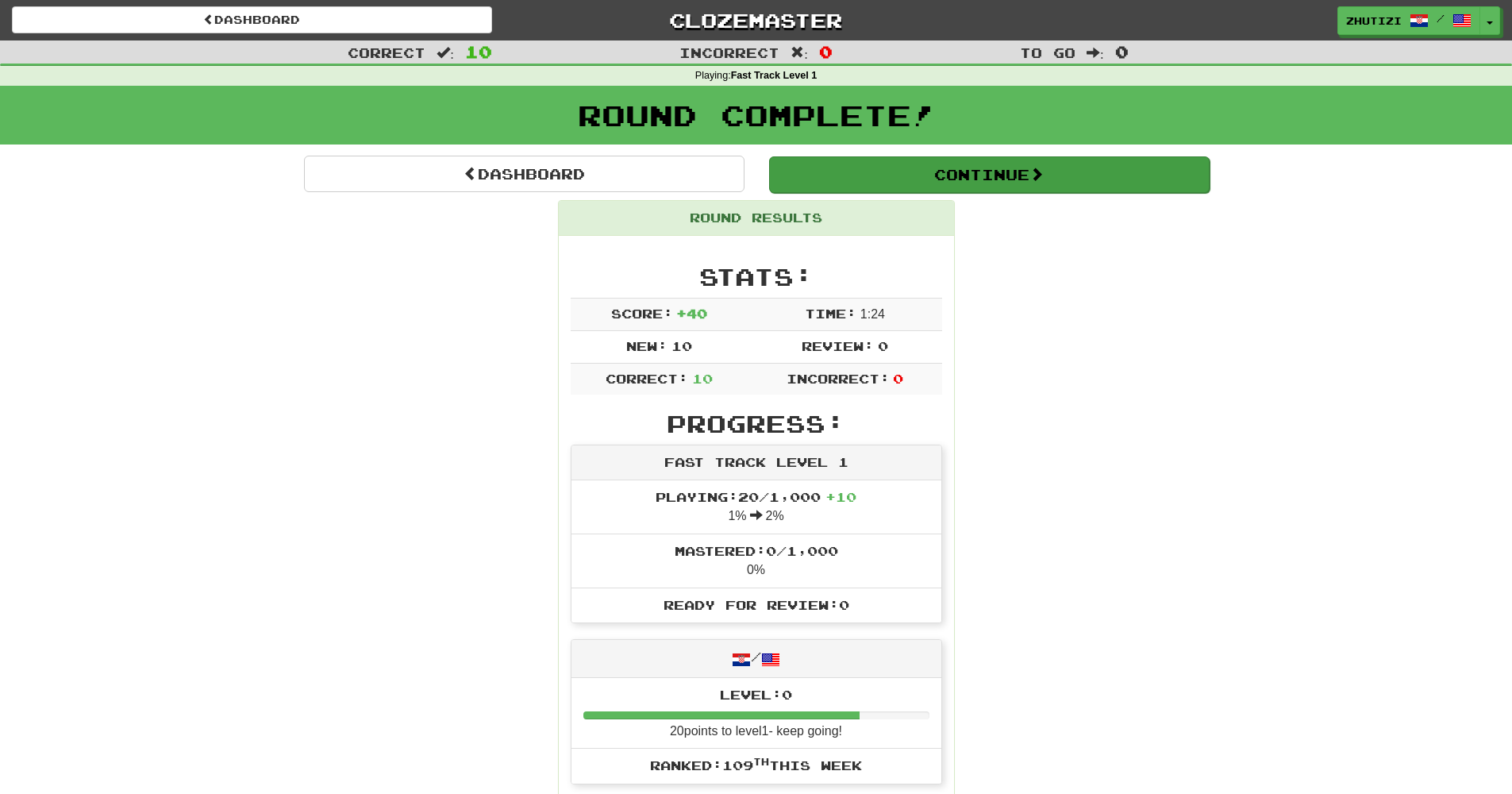
click at [957, 164] on button "Continue" at bounding box center [989, 174] width 441 height 36
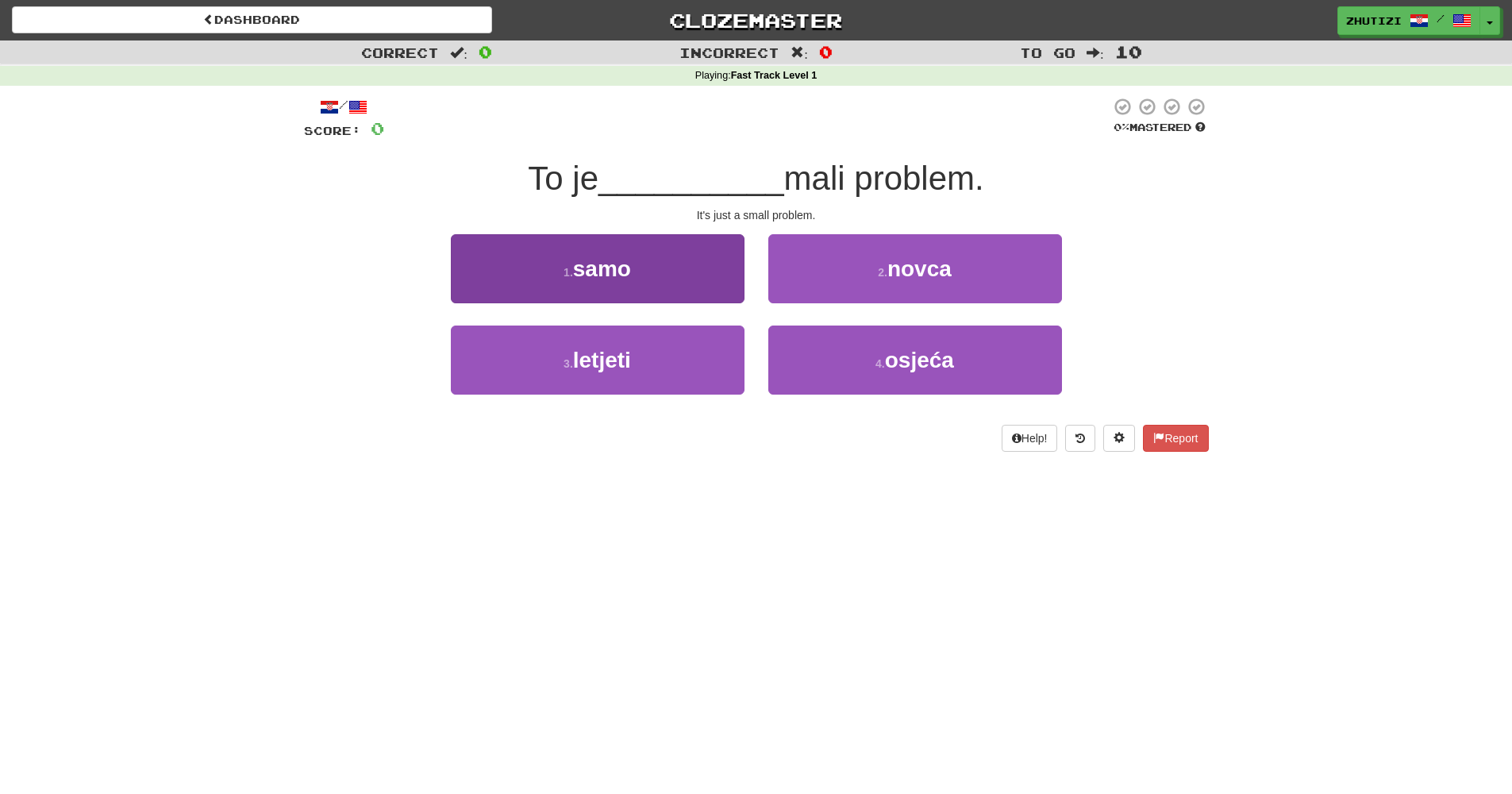
click at [559, 287] on button "1 . samo" at bounding box center [597, 268] width 294 height 69
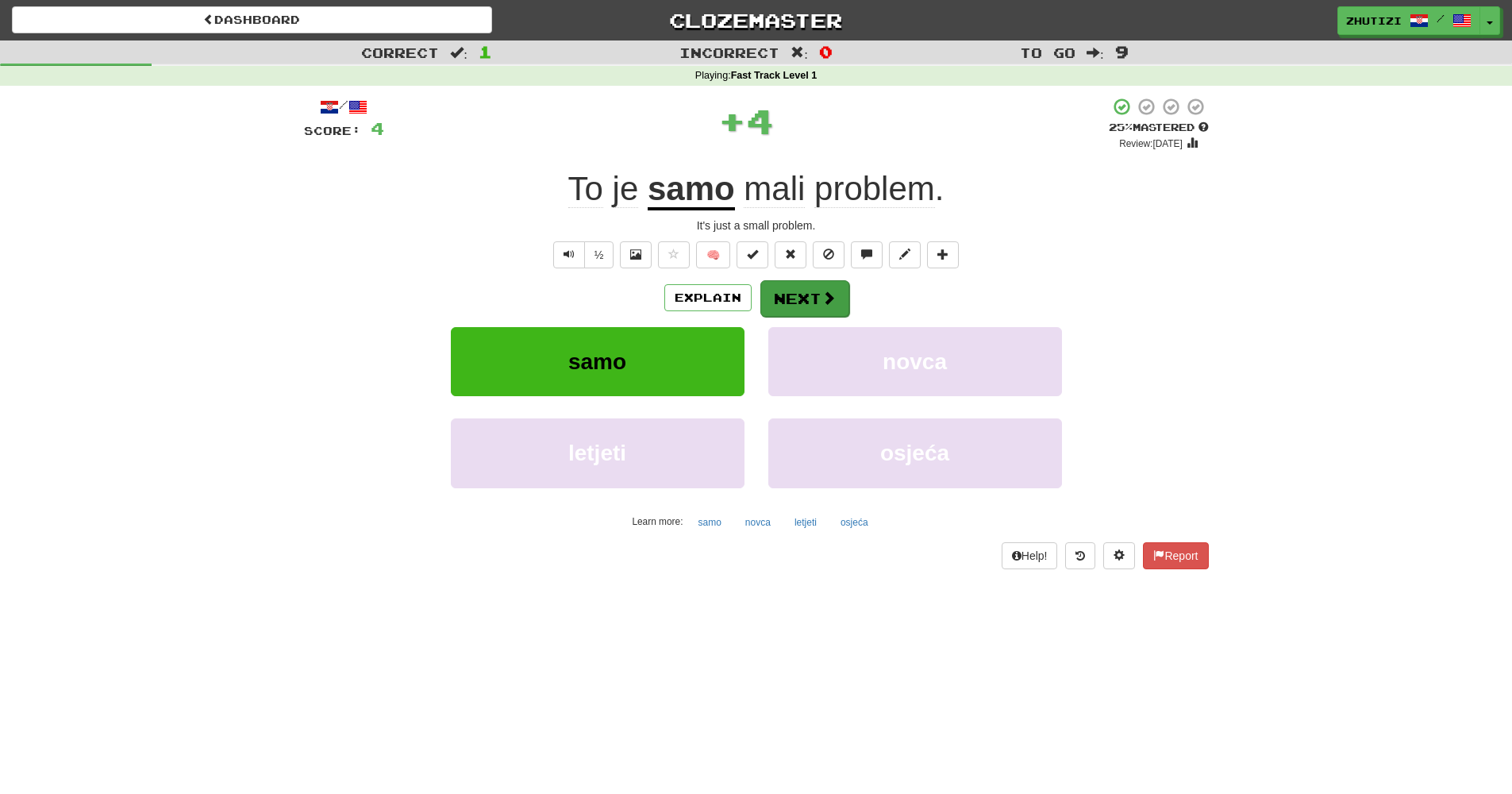
click at [832, 303] on span at bounding box center [828, 298] width 15 height 15
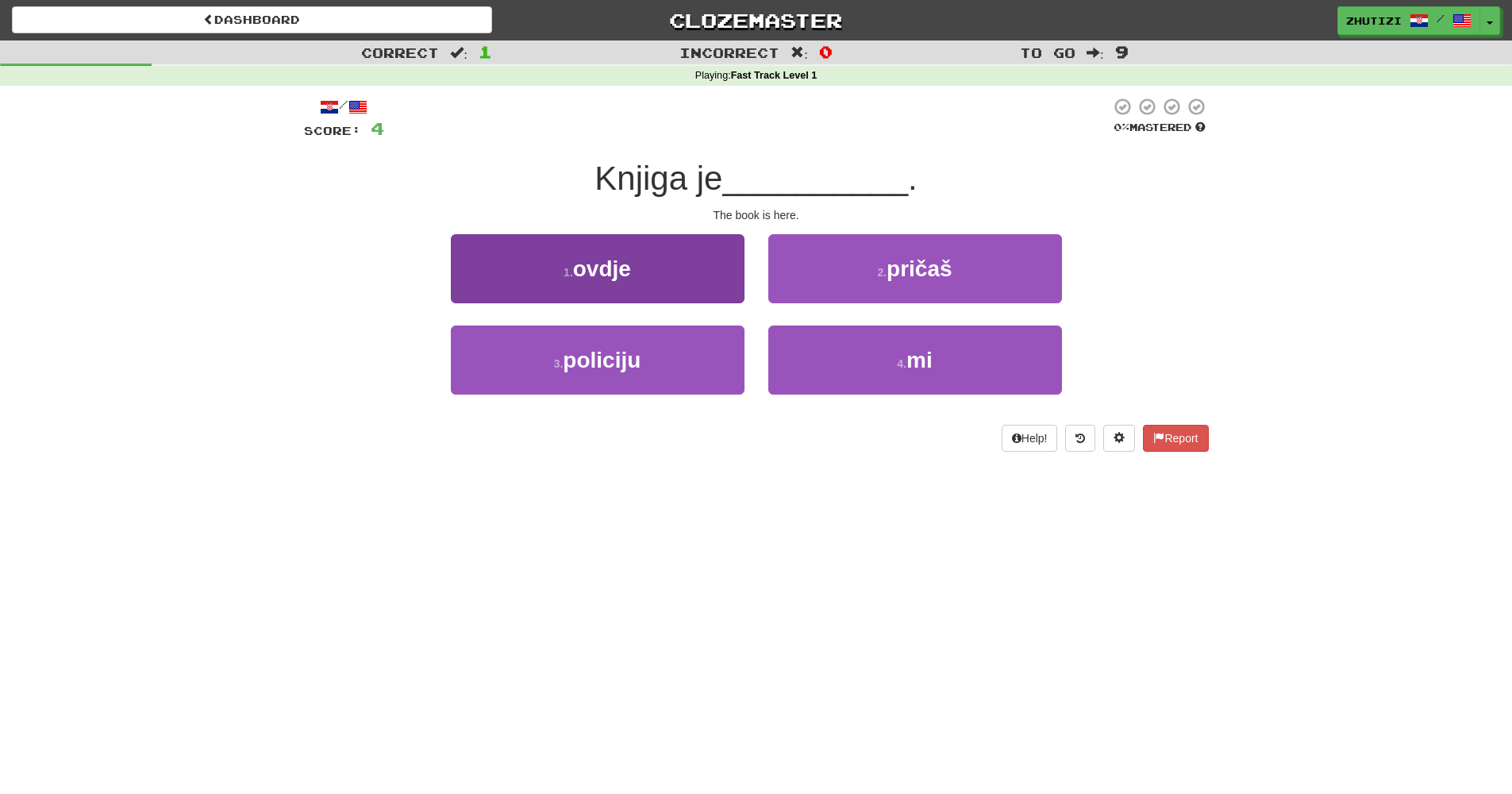
click at [624, 238] on button "1 . ovdje" at bounding box center [597, 268] width 294 height 69
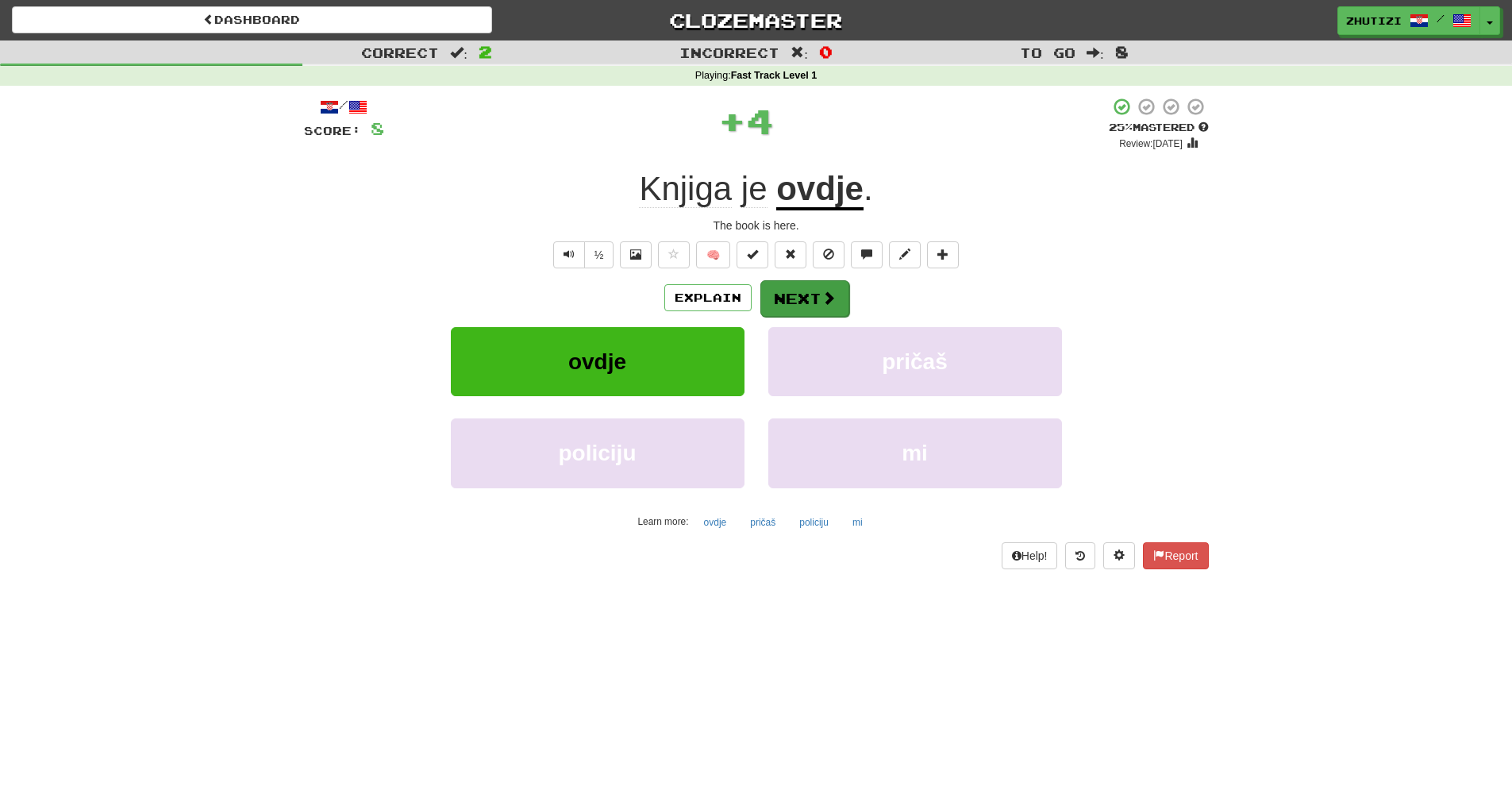
click at [803, 302] on button "Next" at bounding box center [805, 298] width 89 height 36
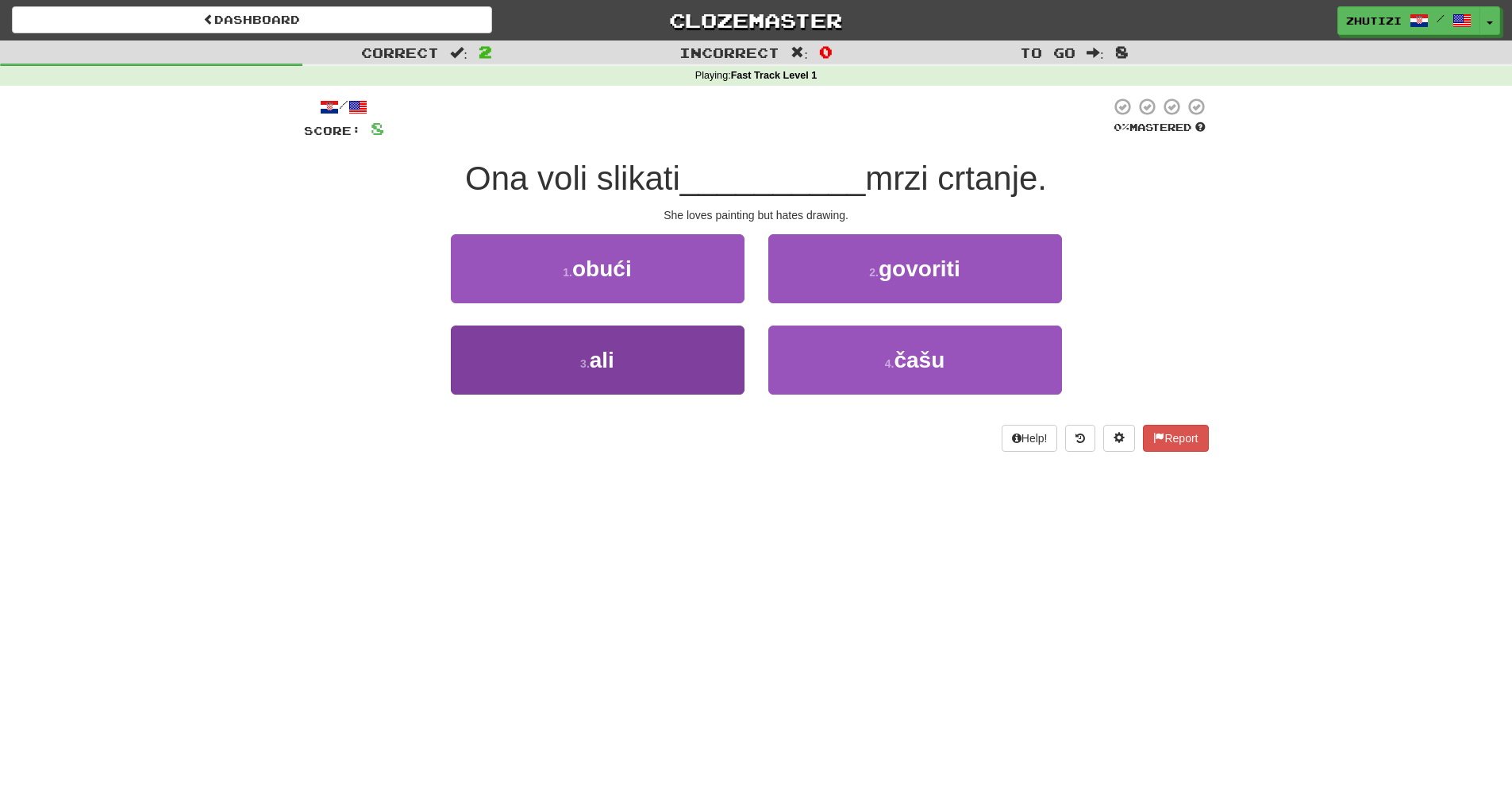
click at [646, 377] on button "3 . ali" at bounding box center [597, 360] width 294 height 69
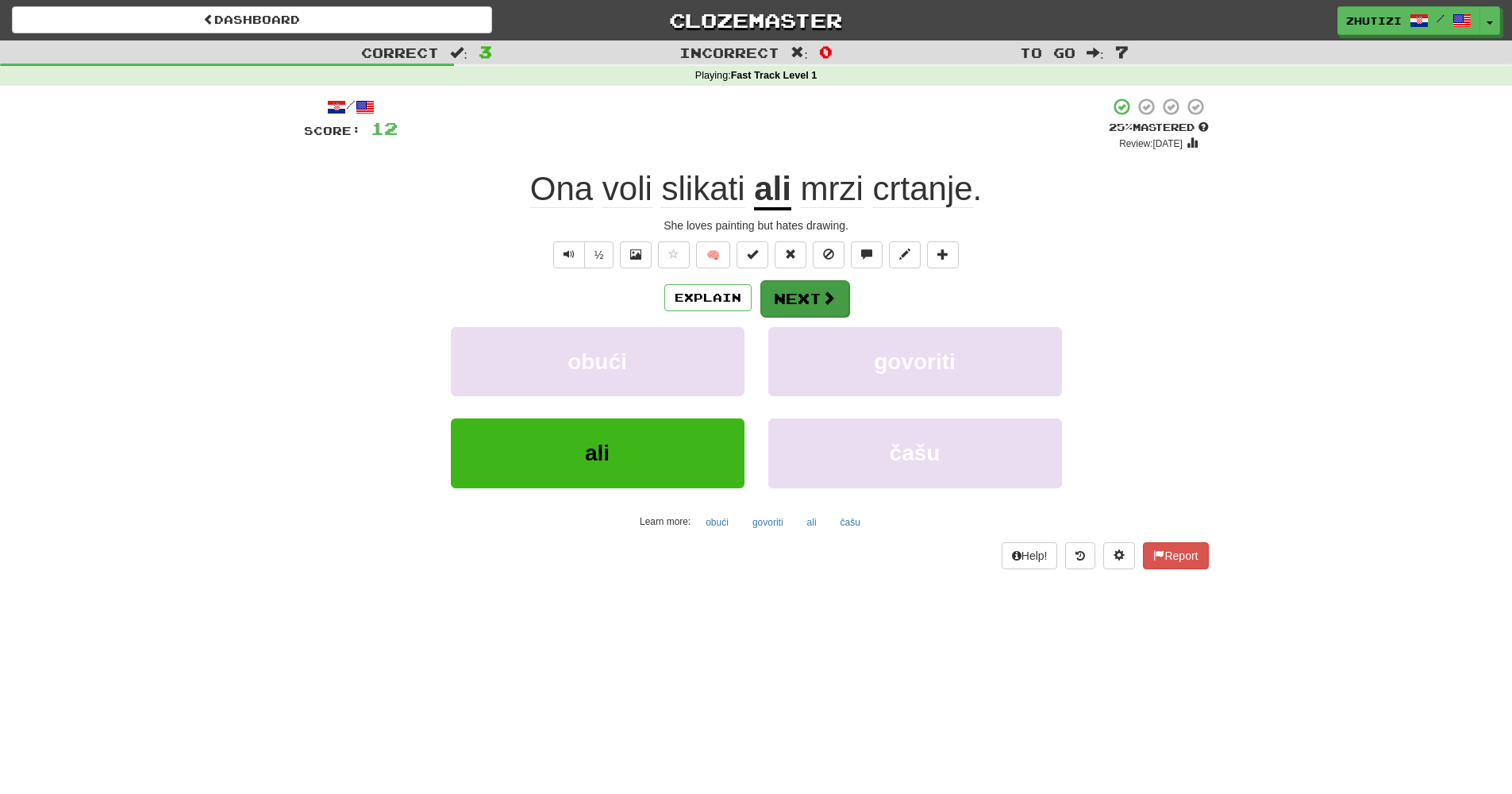
click at [831, 298] on span at bounding box center [828, 298] width 15 height 15
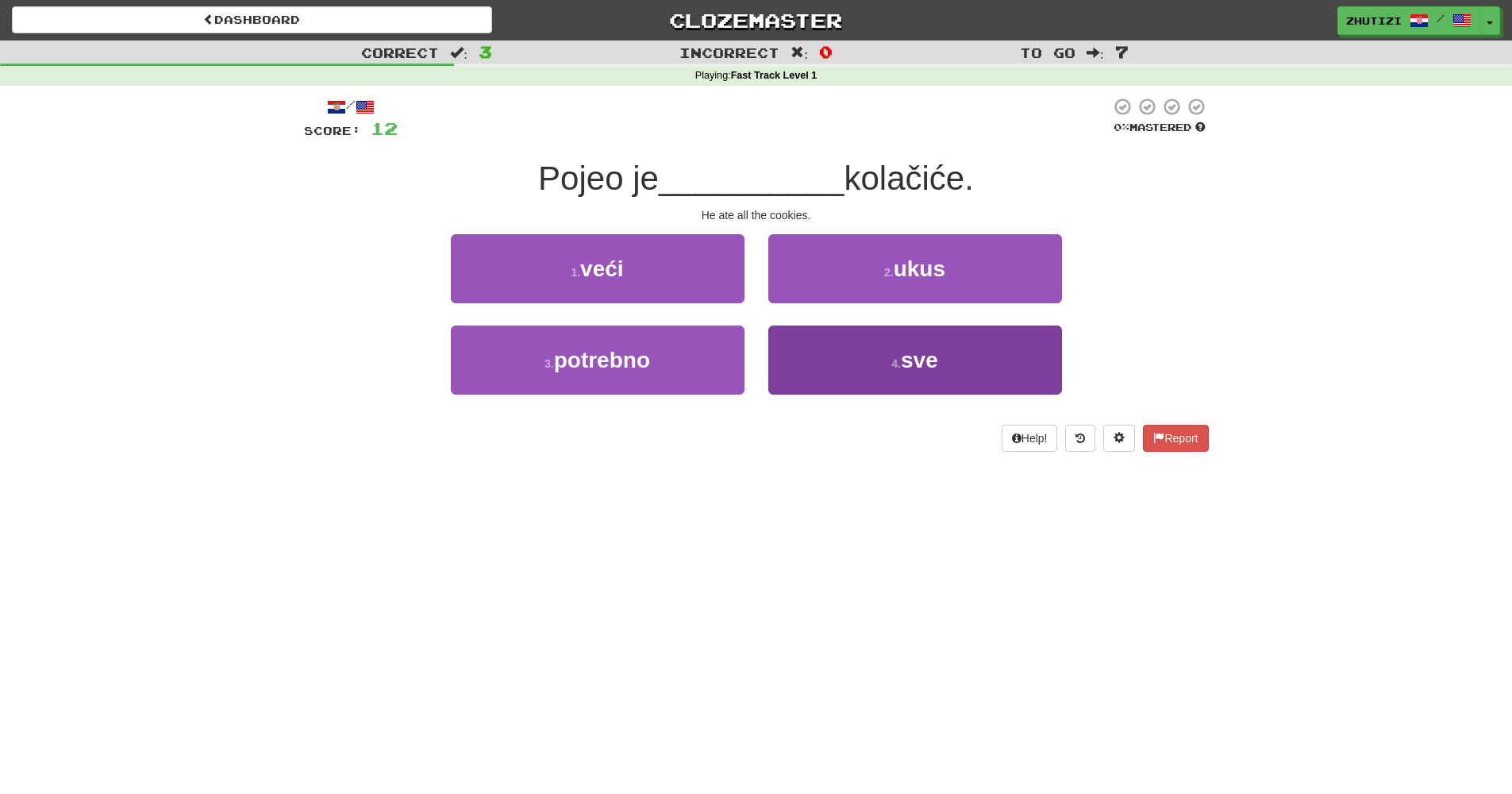
click at [871, 377] on button "4 . sve" at bounding box center [915, 360] width 294 height 69
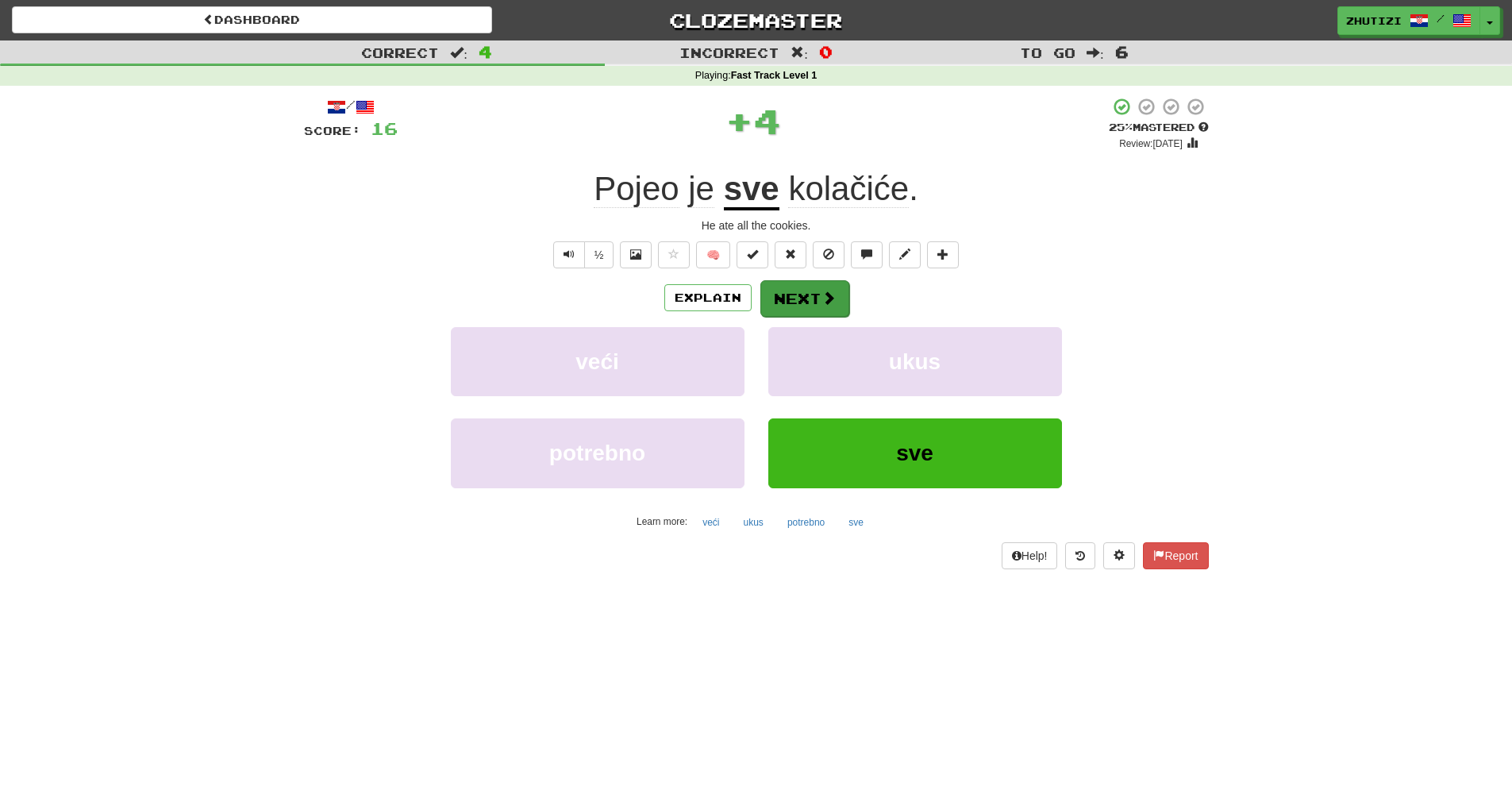
click at [823, 301] on span at bounding box center [828, 298] width 15 height 15
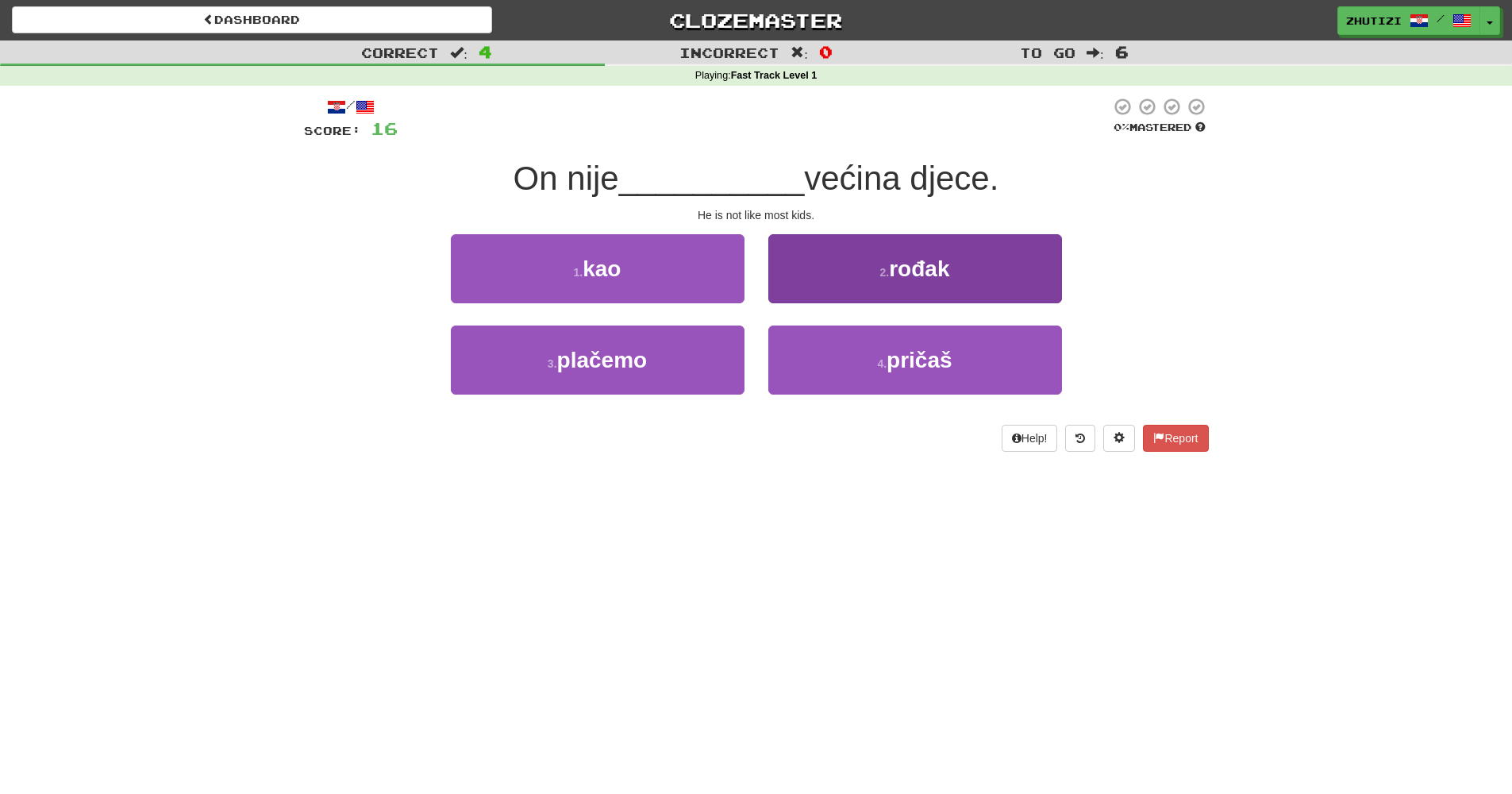
click at [901, 275] on span "rođak" at bounding box center [919, 268] width 60 height 24
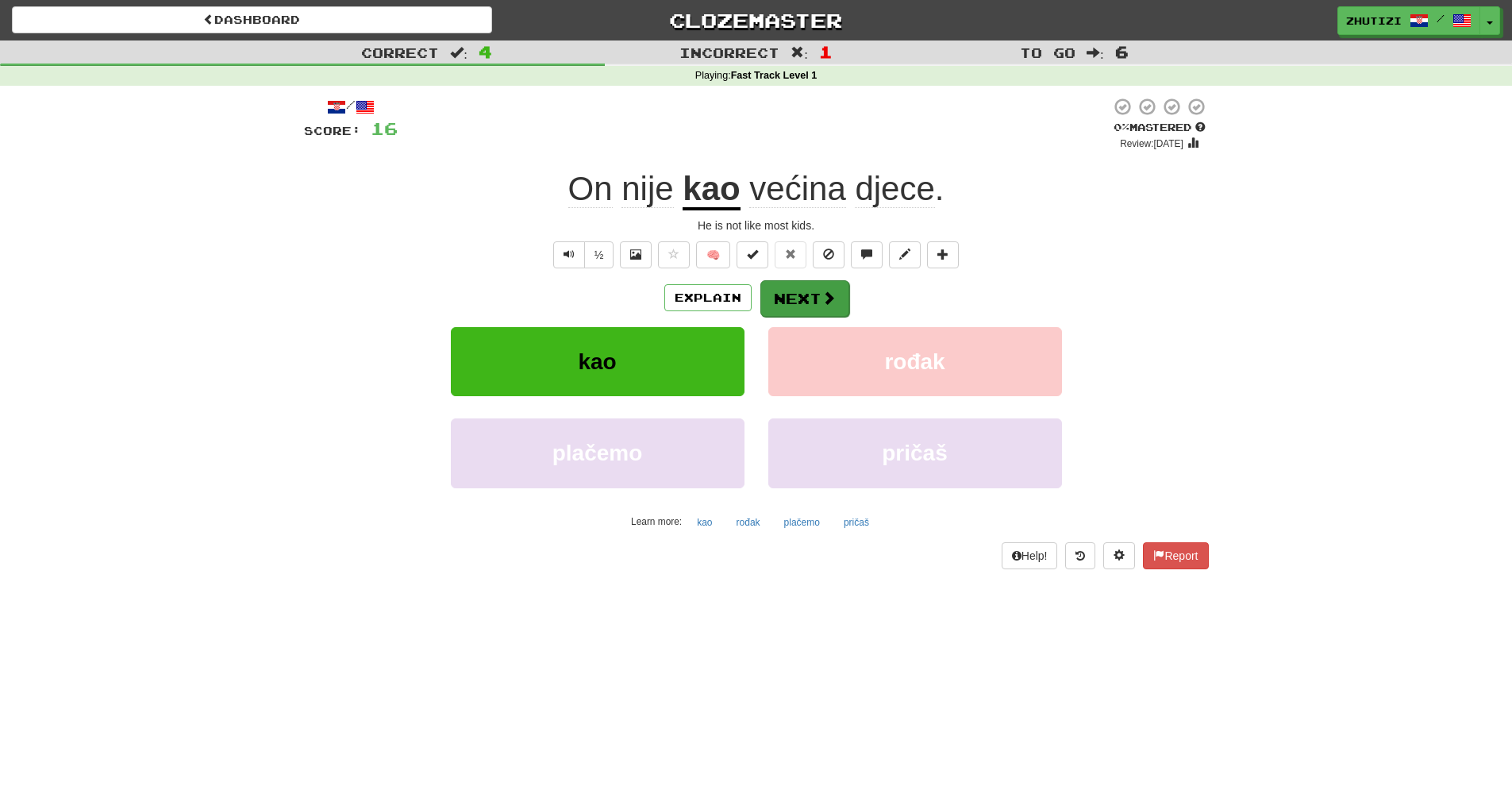
click at [814, 304] on button "Next" at bounding box center [805, 298] width 89 height 36
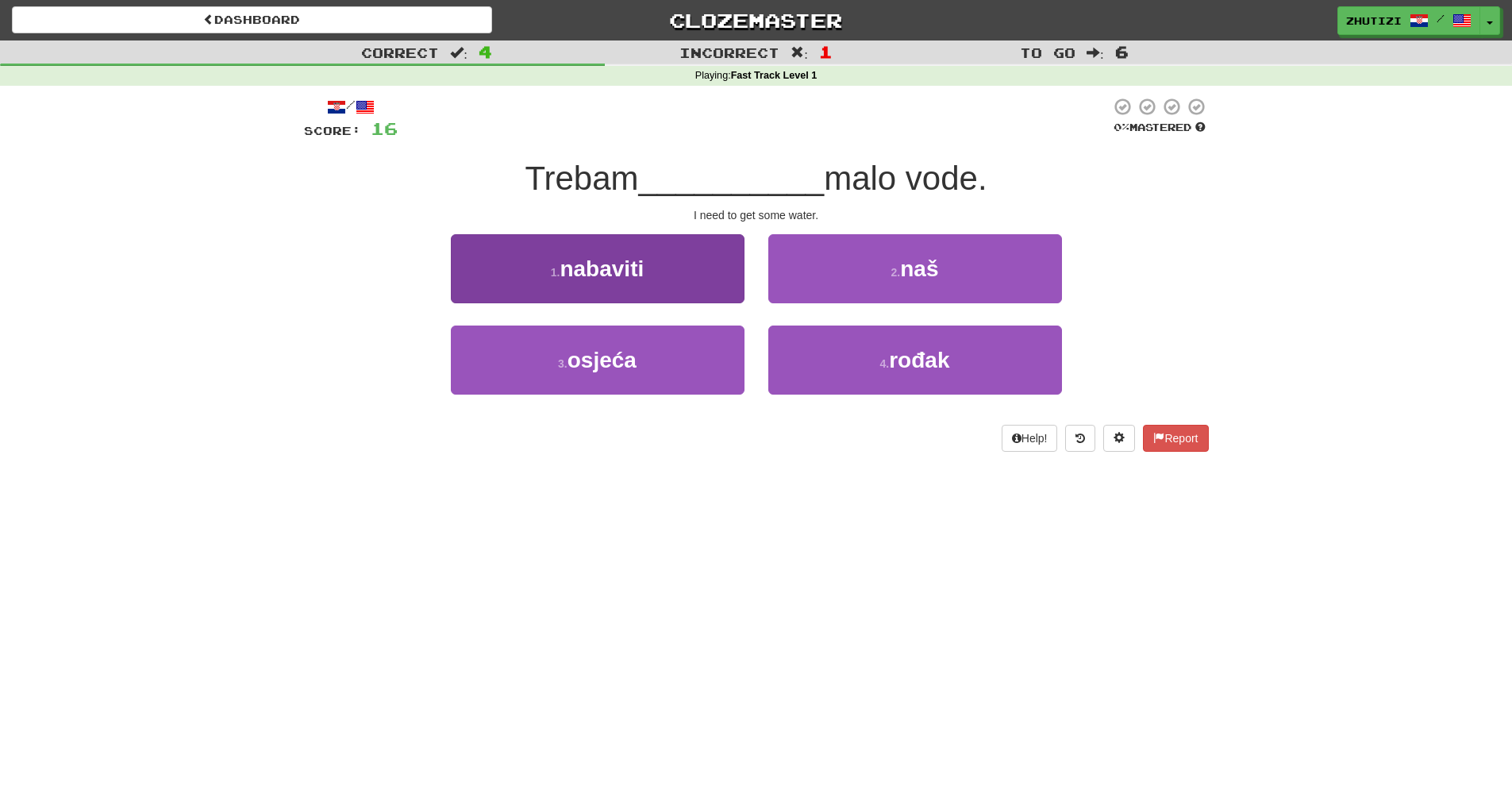
click at [569, 288] on button "1 . nabaviti" at bounding box center [597, 268] width 294 height 69
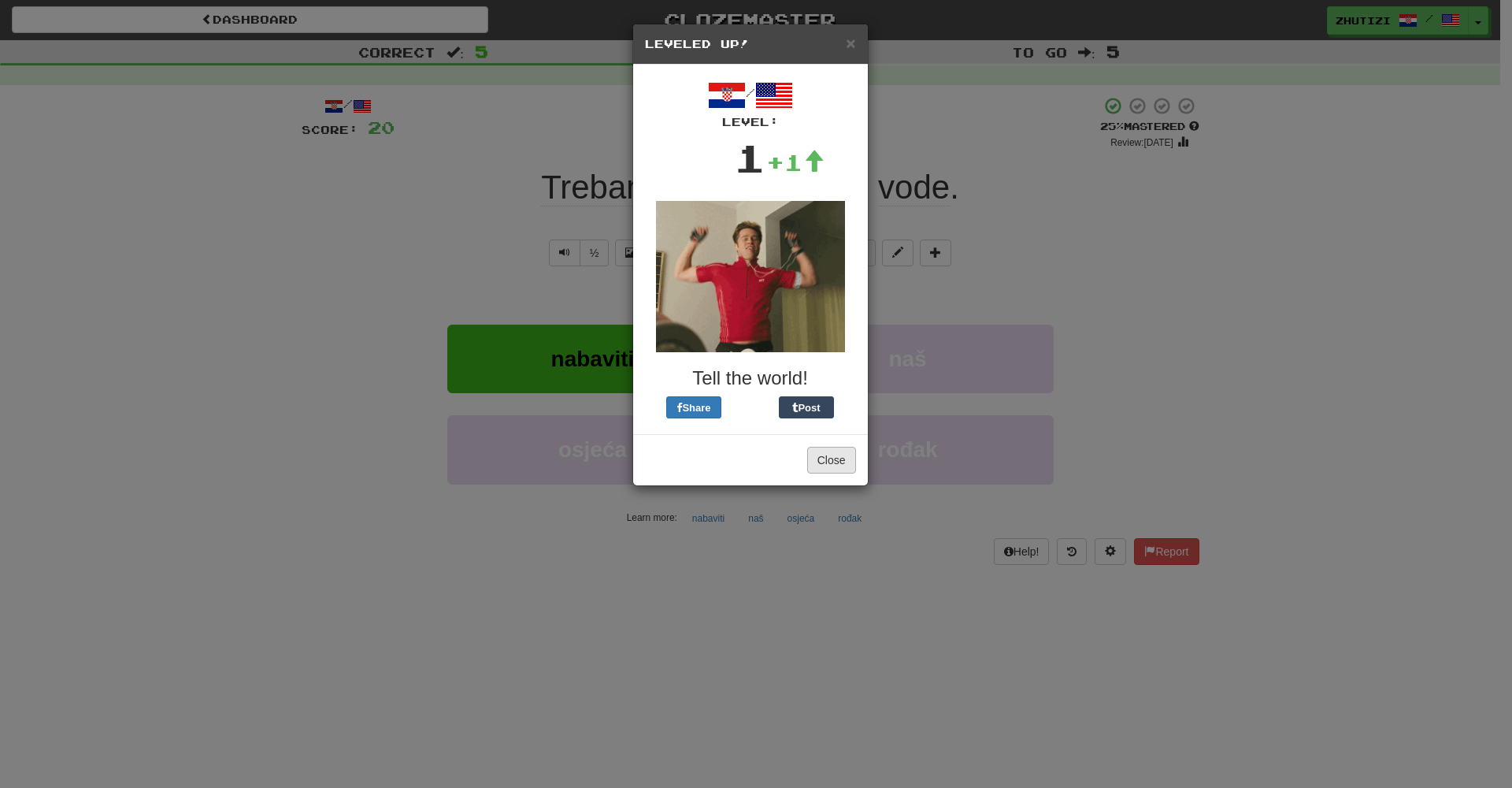
click at [827, 459] on button "Close" at bounding box center [832, 460] width 48 height 27
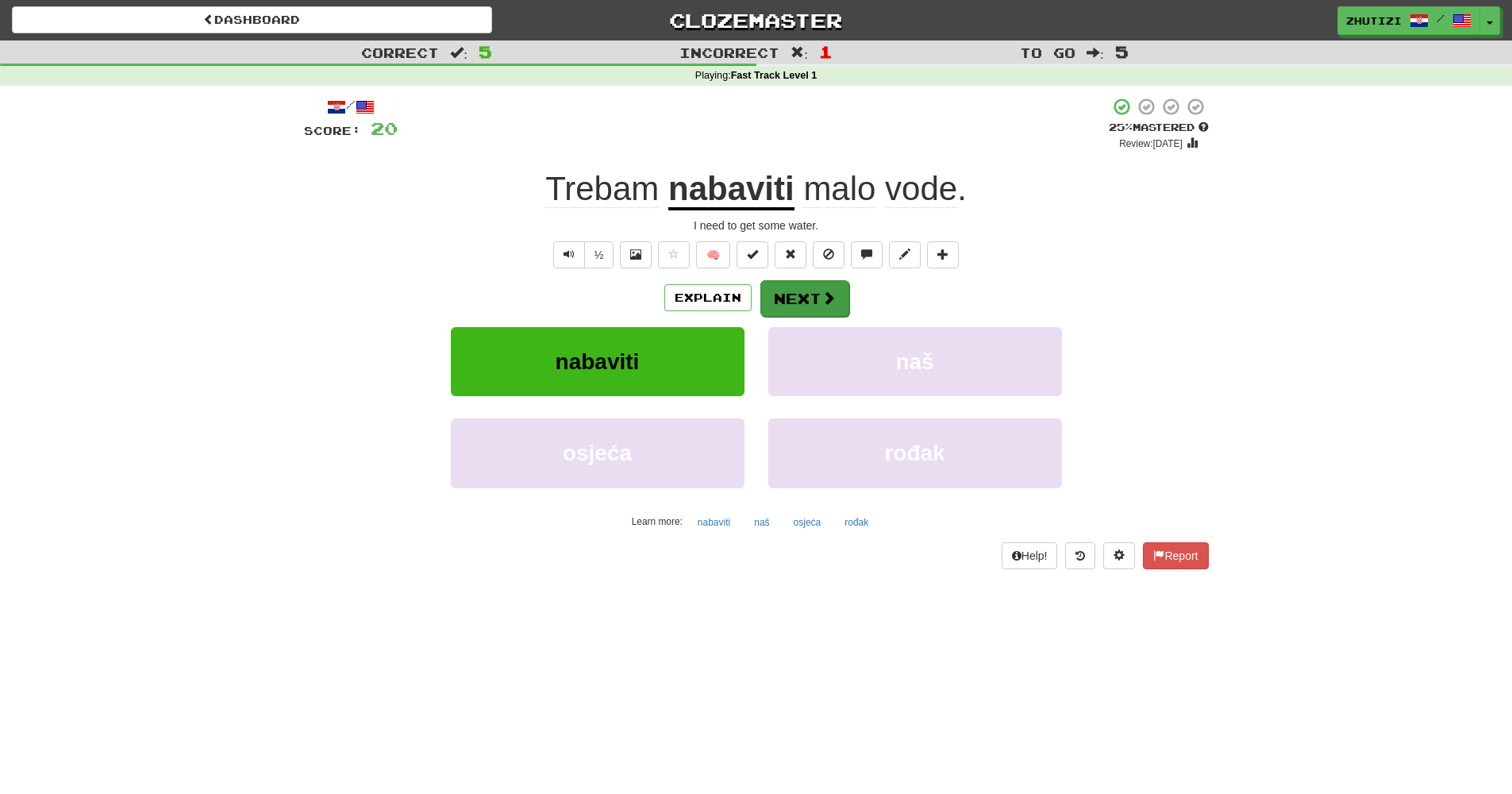
click at [841, 292] on button "Next" at bounding box center [805, 298] width 89 height 36
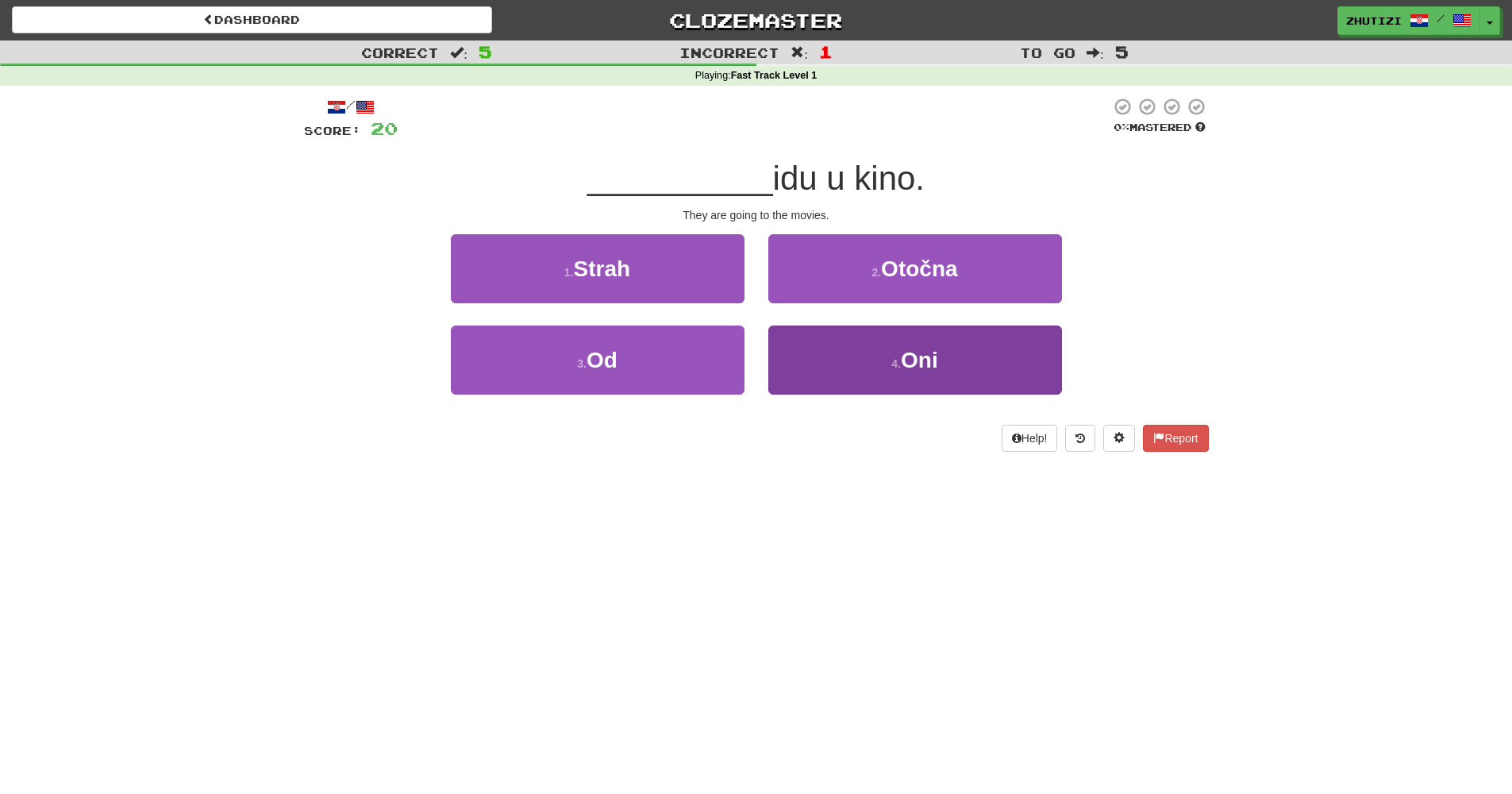
click at [837, 381] on button "4 . Oni" at bounding box center [915, 360] width 294 height 69
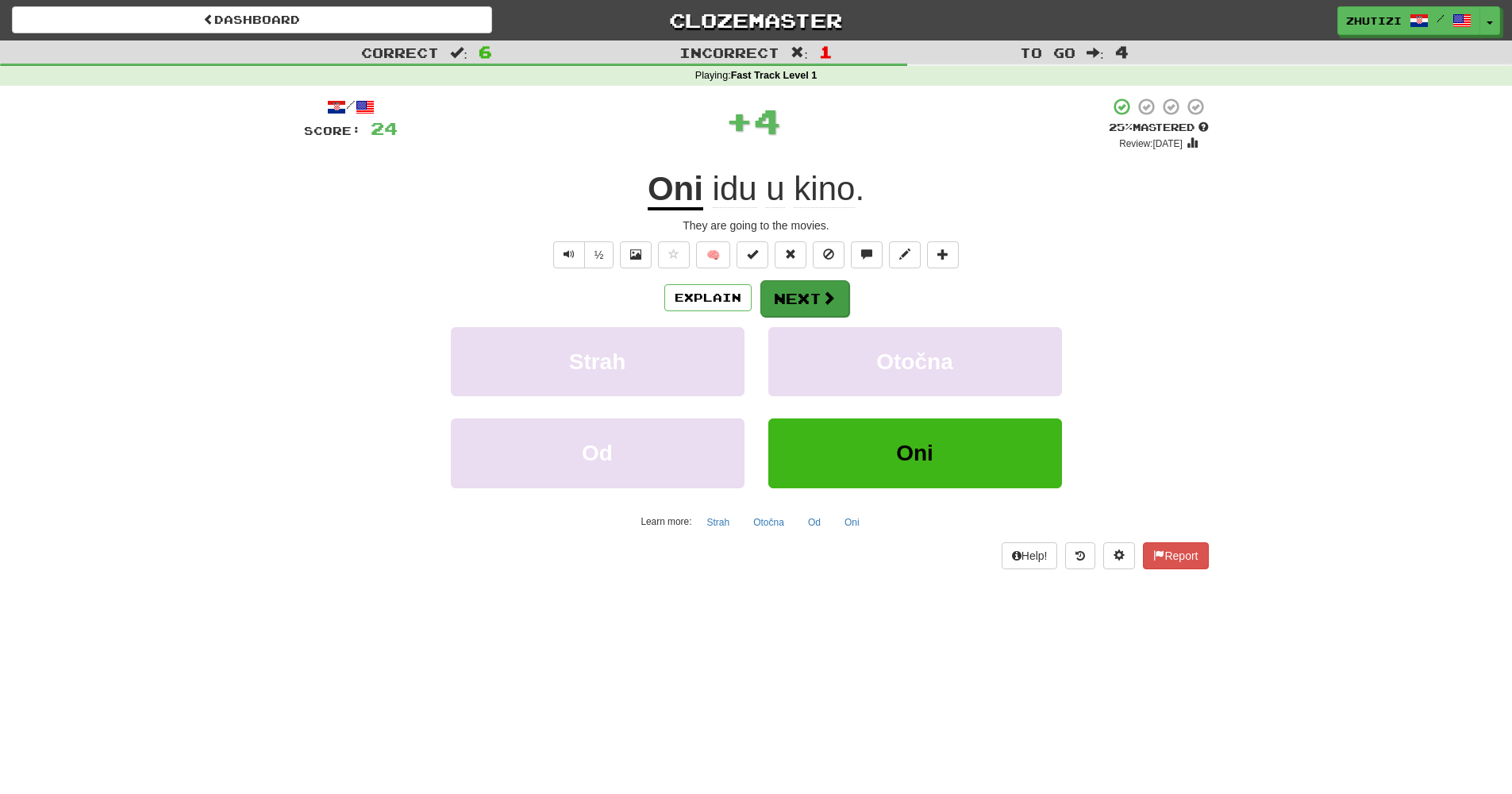
click at [803, 298] on button "Next" at bounding box center [805, 298] width 89 height 36
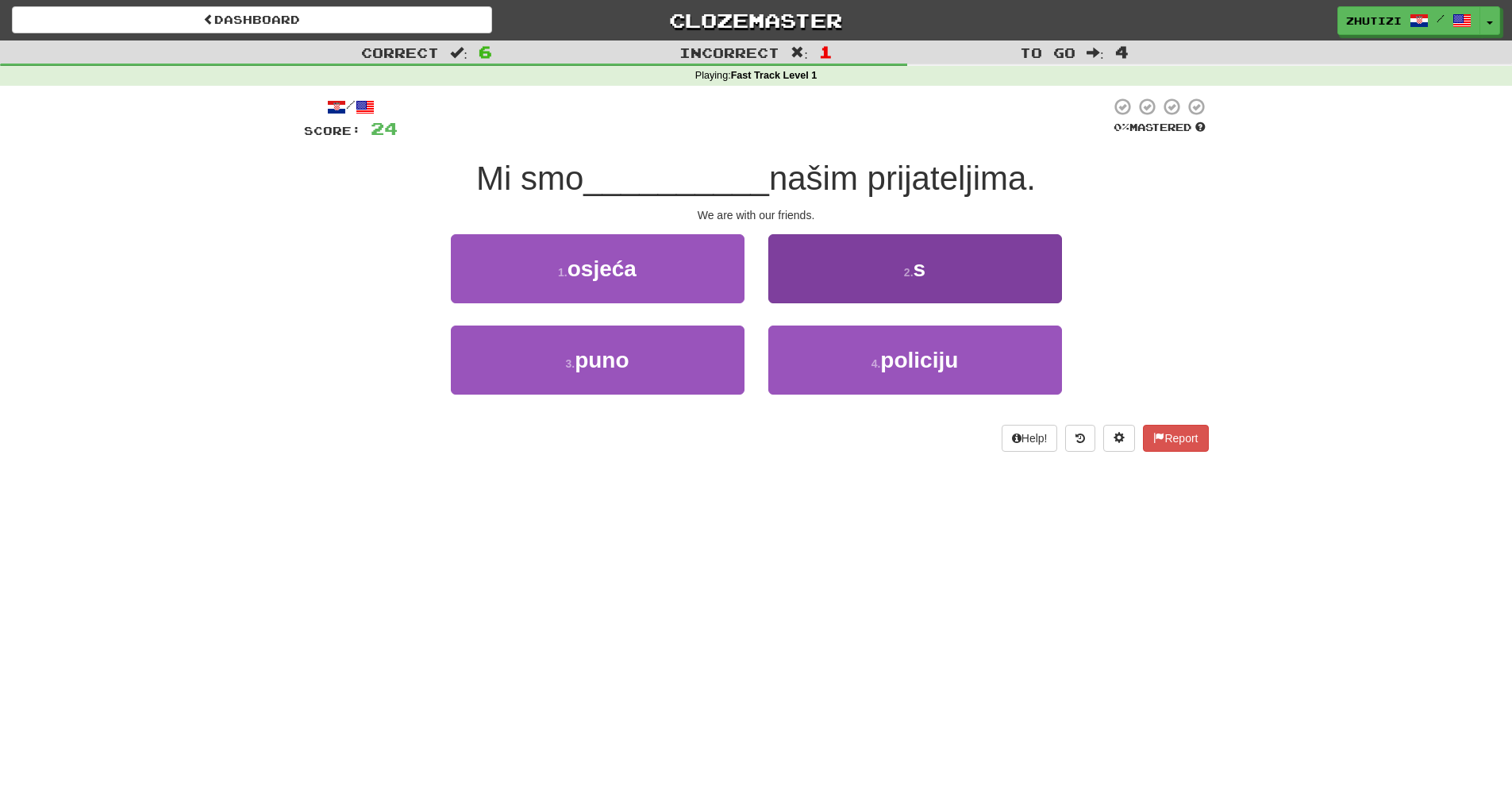
click at [929, 286] on button "2 . s" at bounding box center [915, 268] width 294 height 69
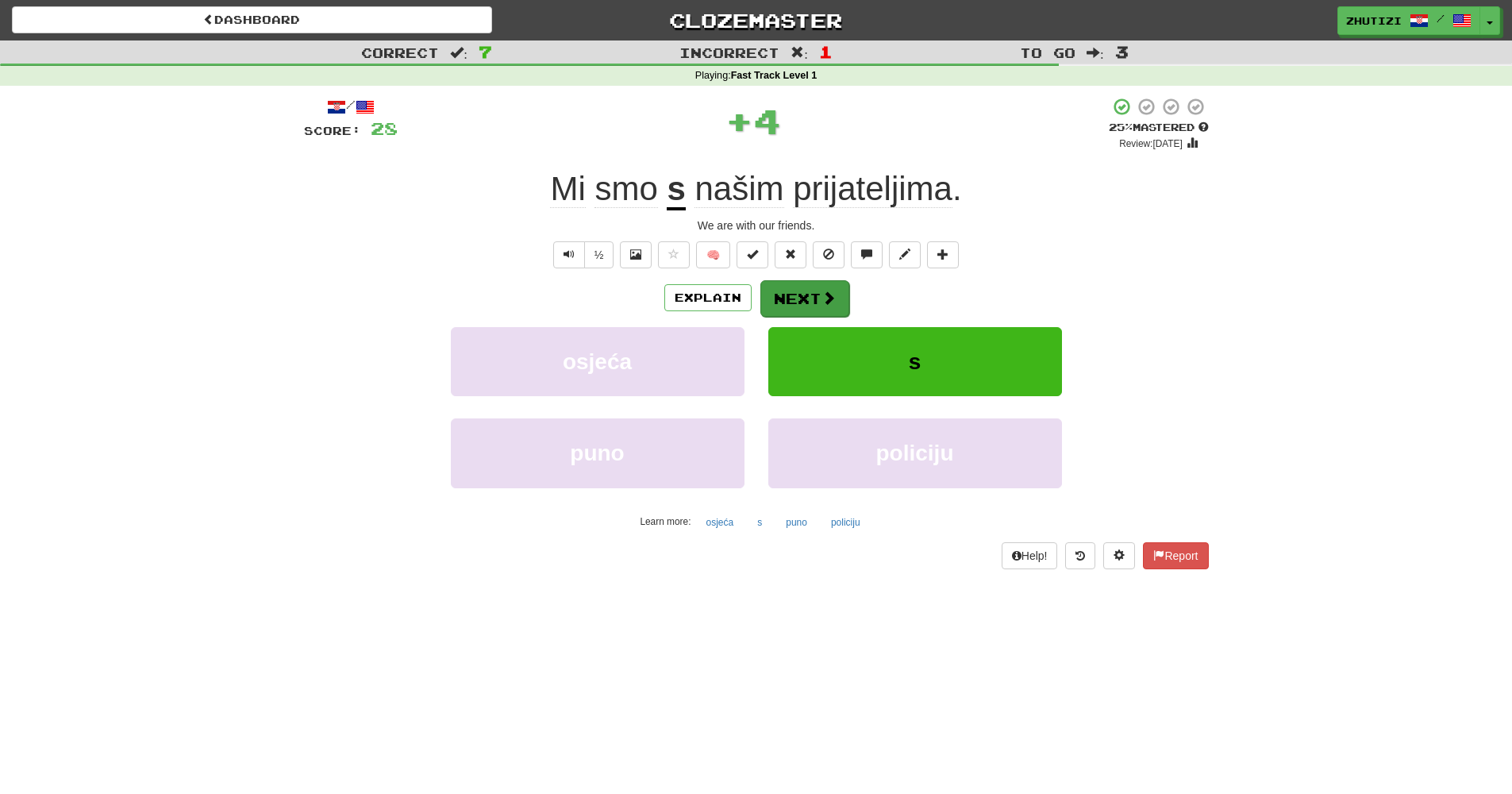
click at [821, 291] on span at bounding box center [828, 298] width 15 height 15
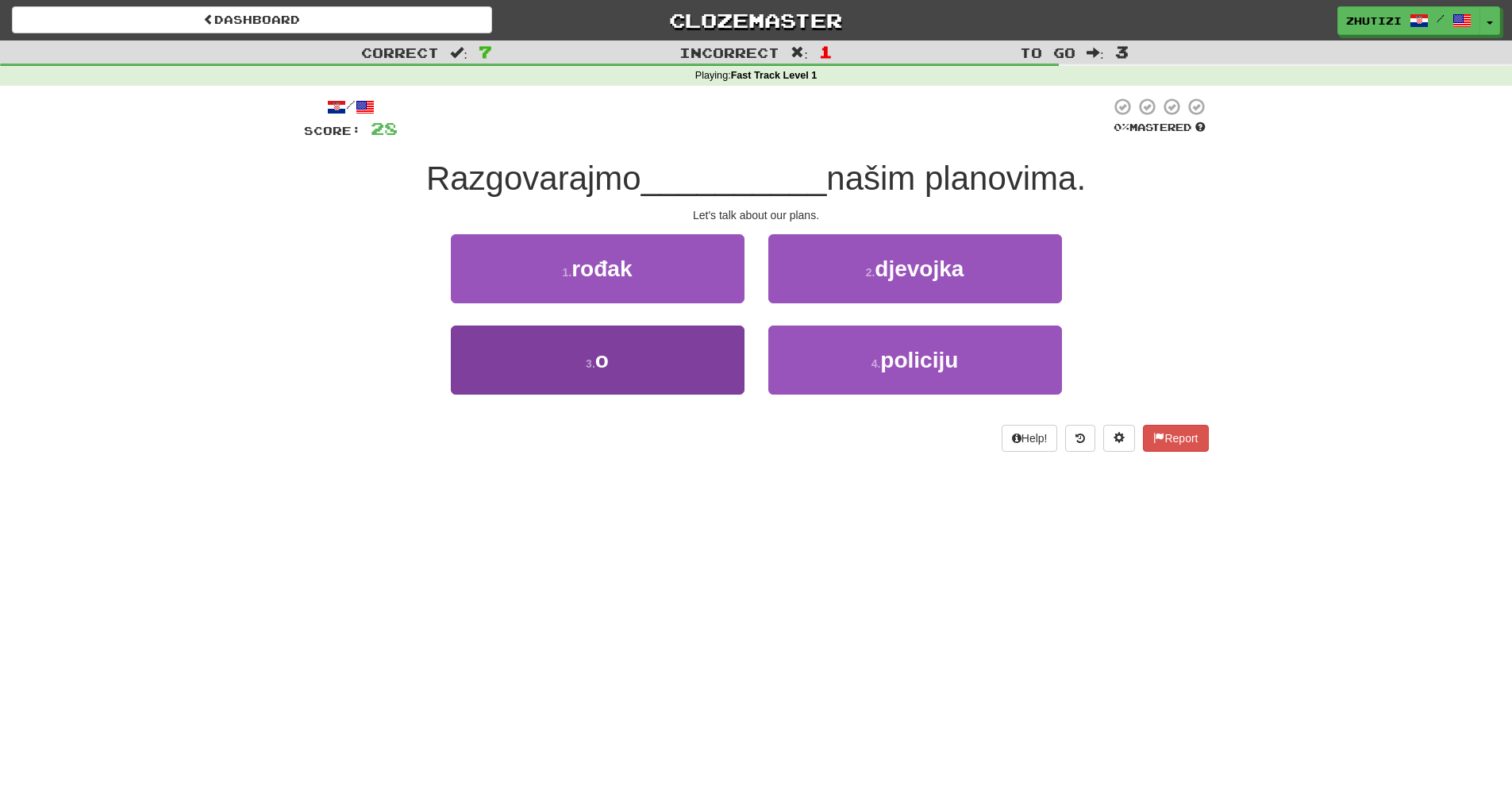
click at [618, 383] on button "3 . o" at bounding box center [597, 360] width 294 height 69
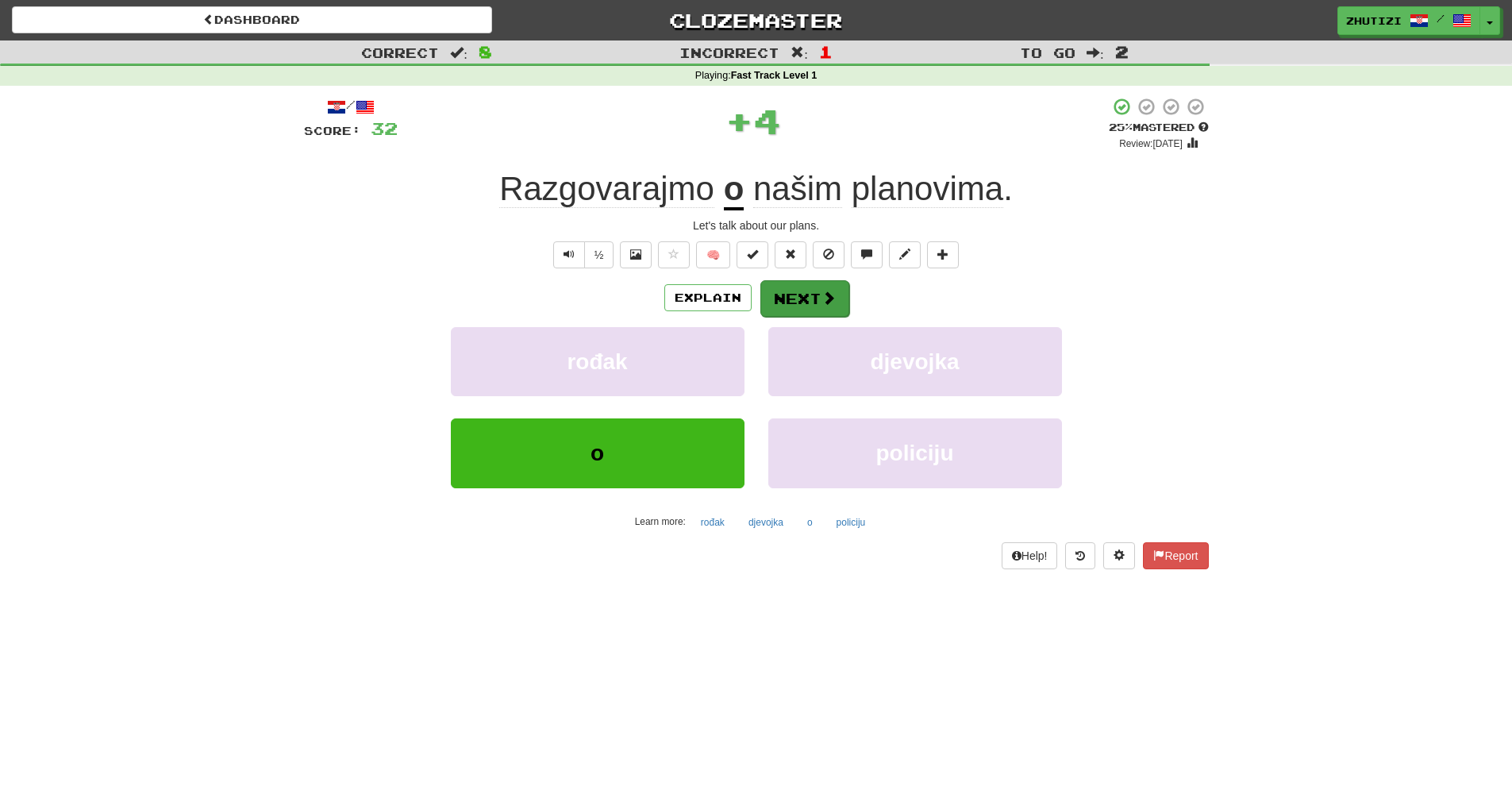
click at [833, 299] on span at bounding box center [828, 298] width 15 height 15
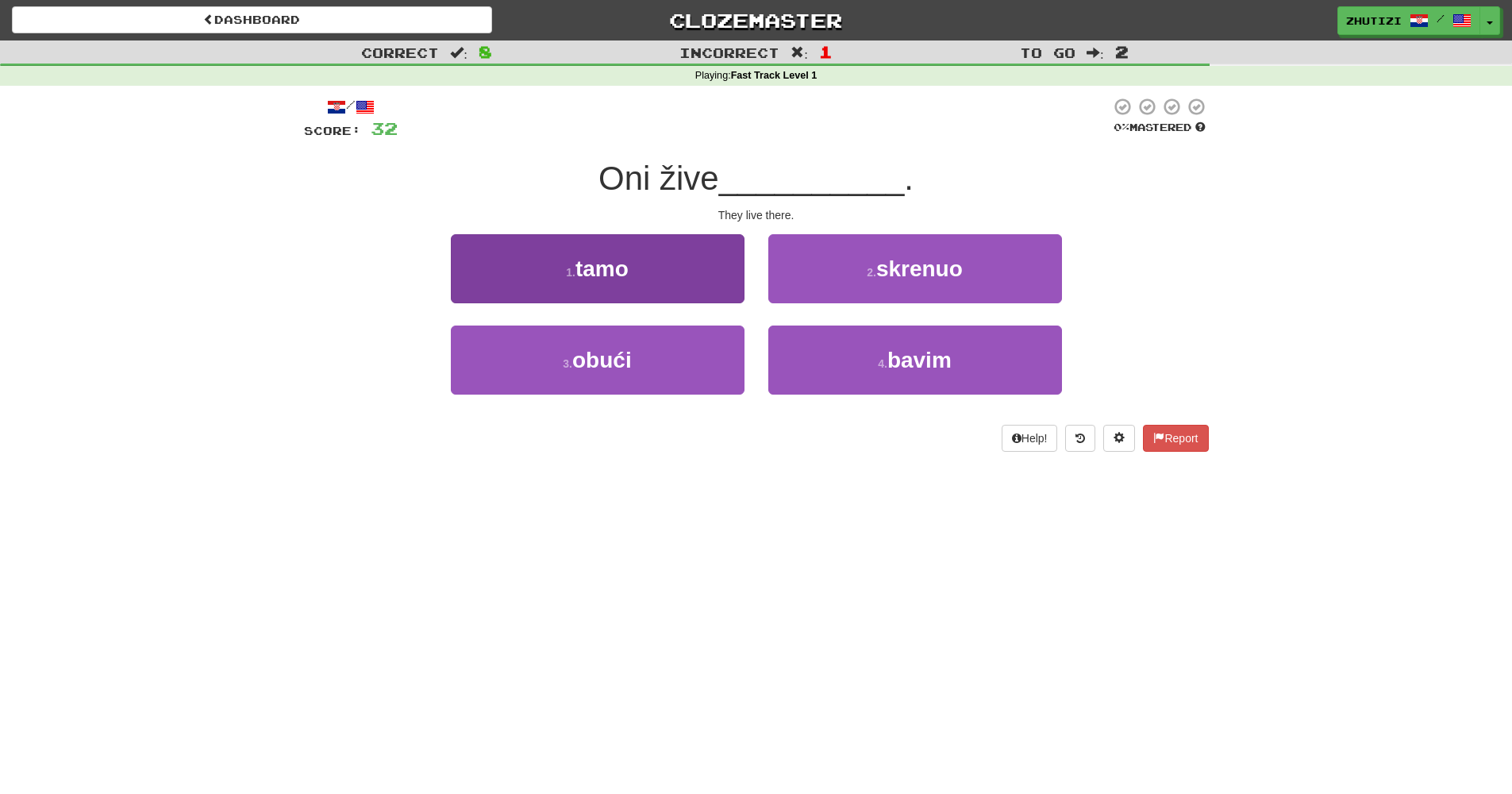
click at [605, 291] on button "1 . tamo" at bounding box center [597, 268] width 294 height 69
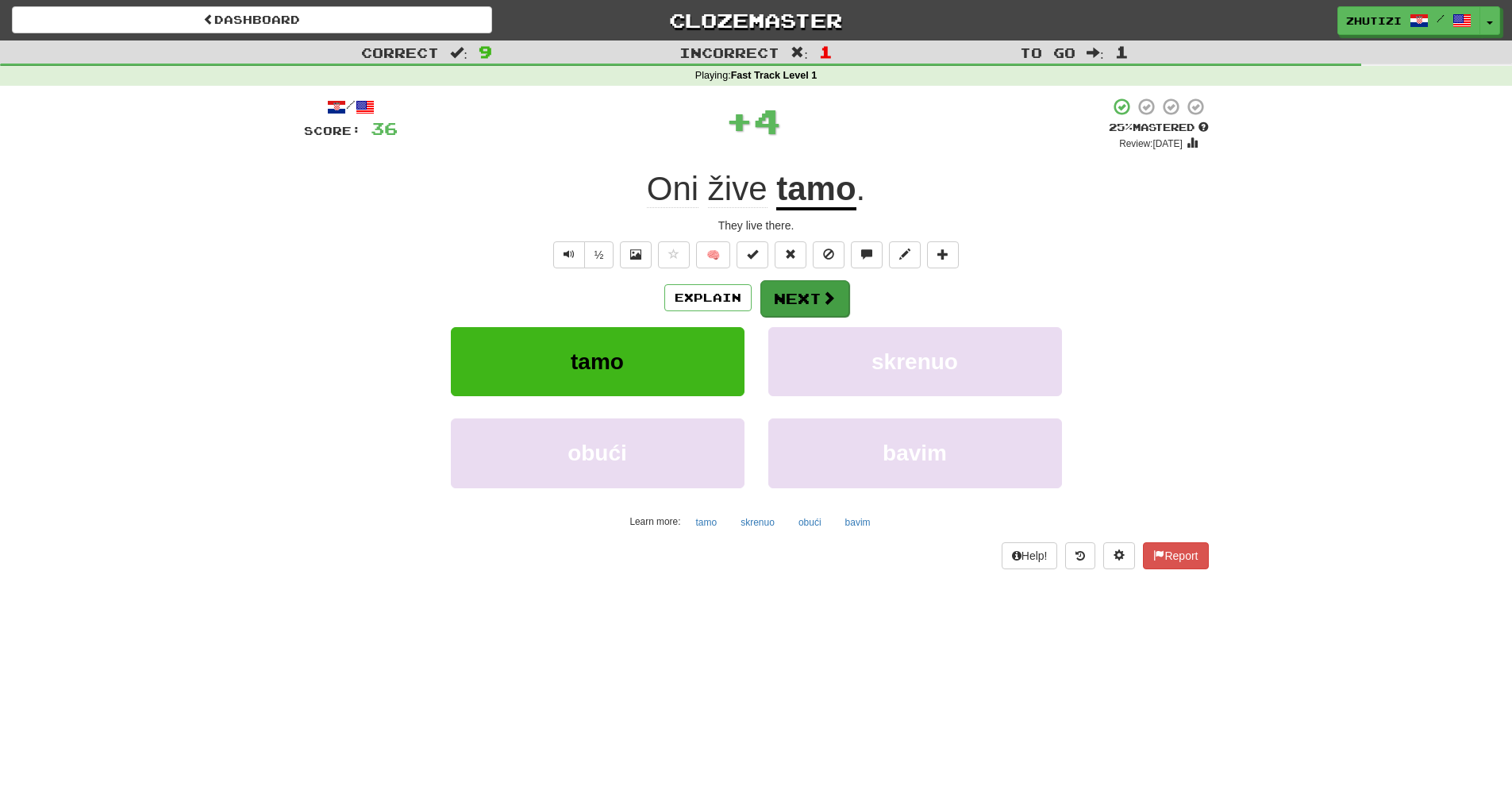
click at [816, 297] on button "Next" at bounding box center [805, 298] width 89 height 36
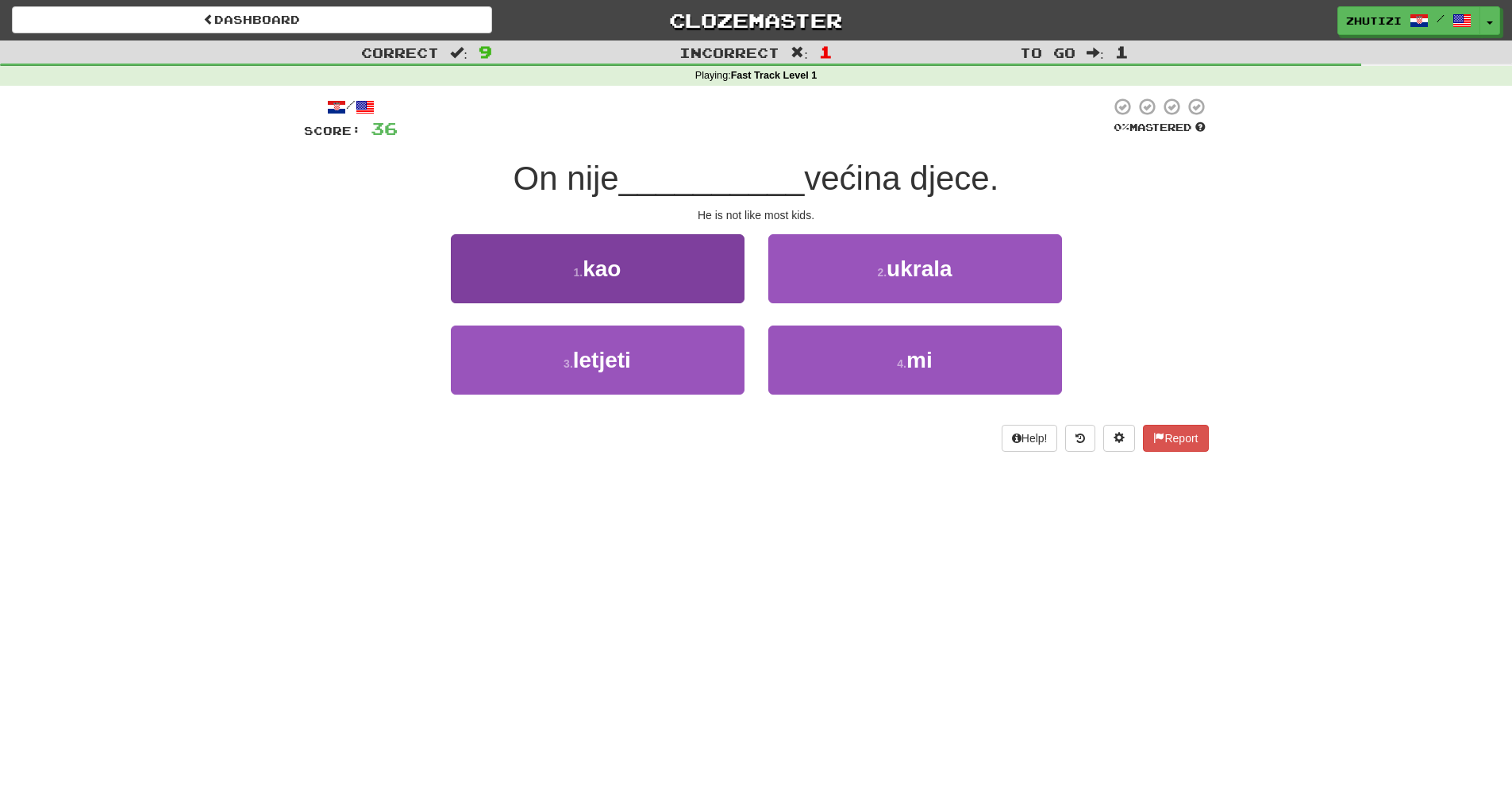
click at [667, 290] on button "1 . kao" at bounding box center [597, 268] width 294 height 69
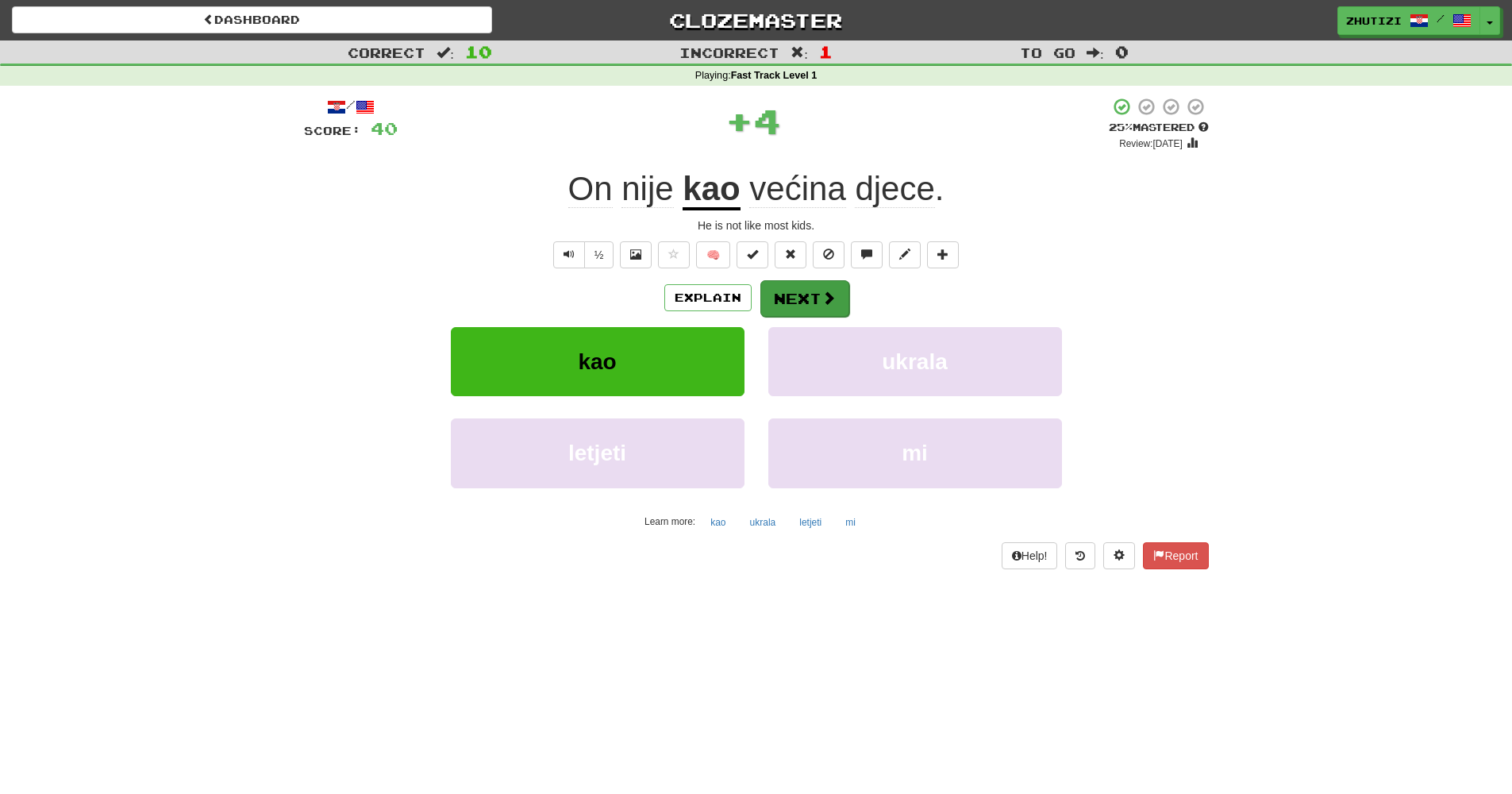
click at [795, 297] on button "Next" at bounding box center [805, 298] width 89 height 36
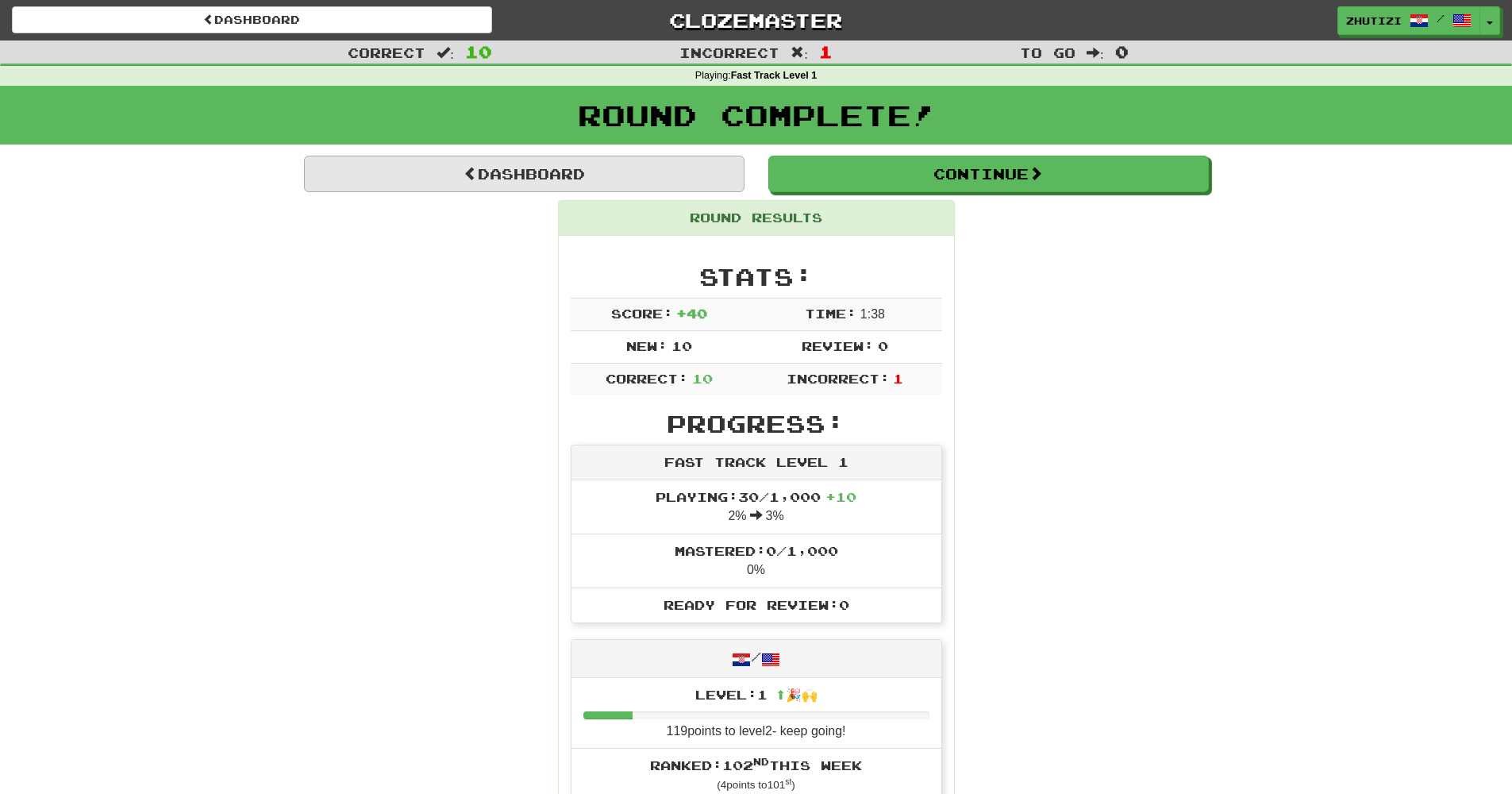
click at [537, 179] on link "Dashboard" at bounding box center [525, 173] width 441 height 36
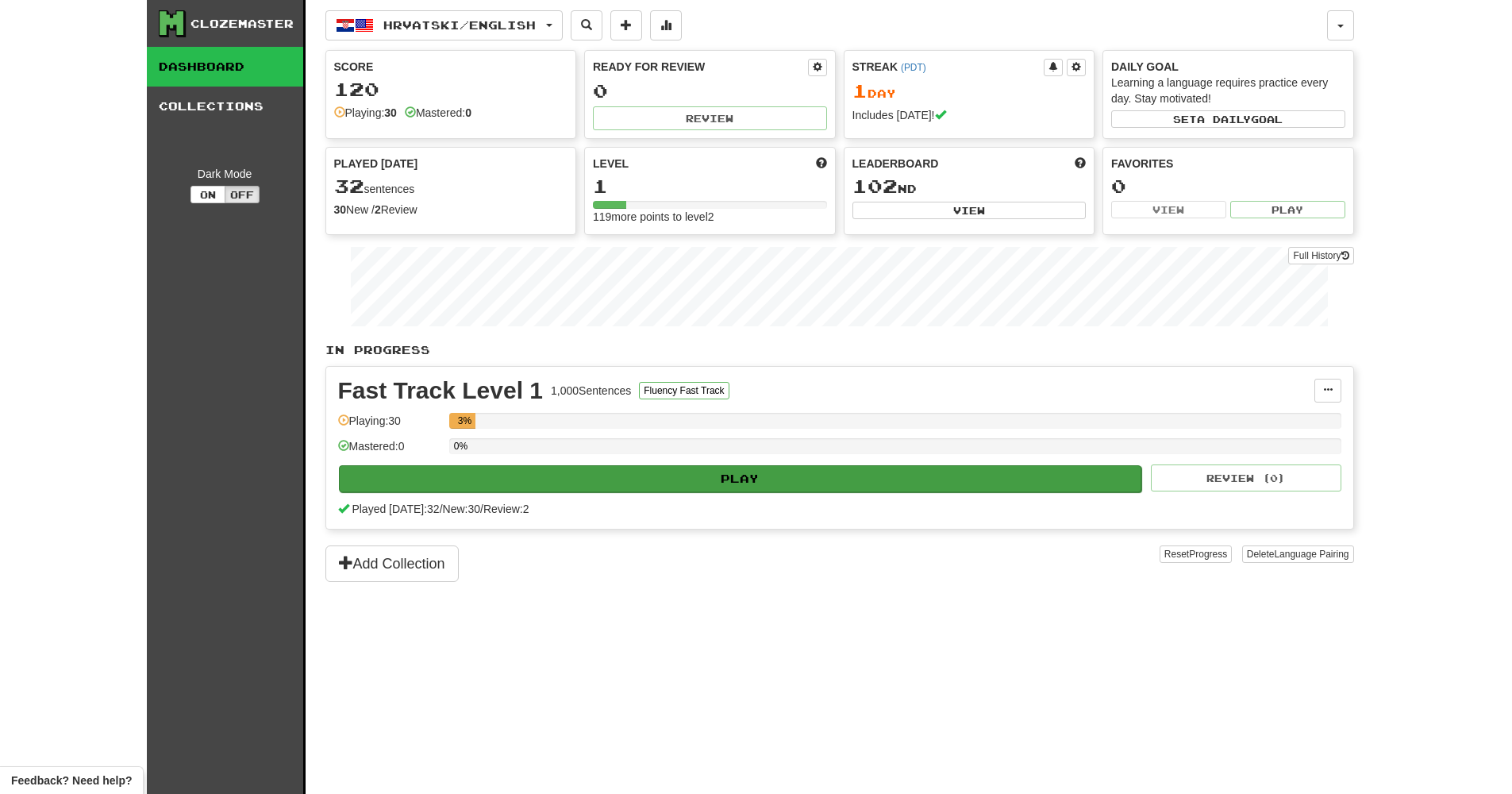
scroll to position [100, 0]
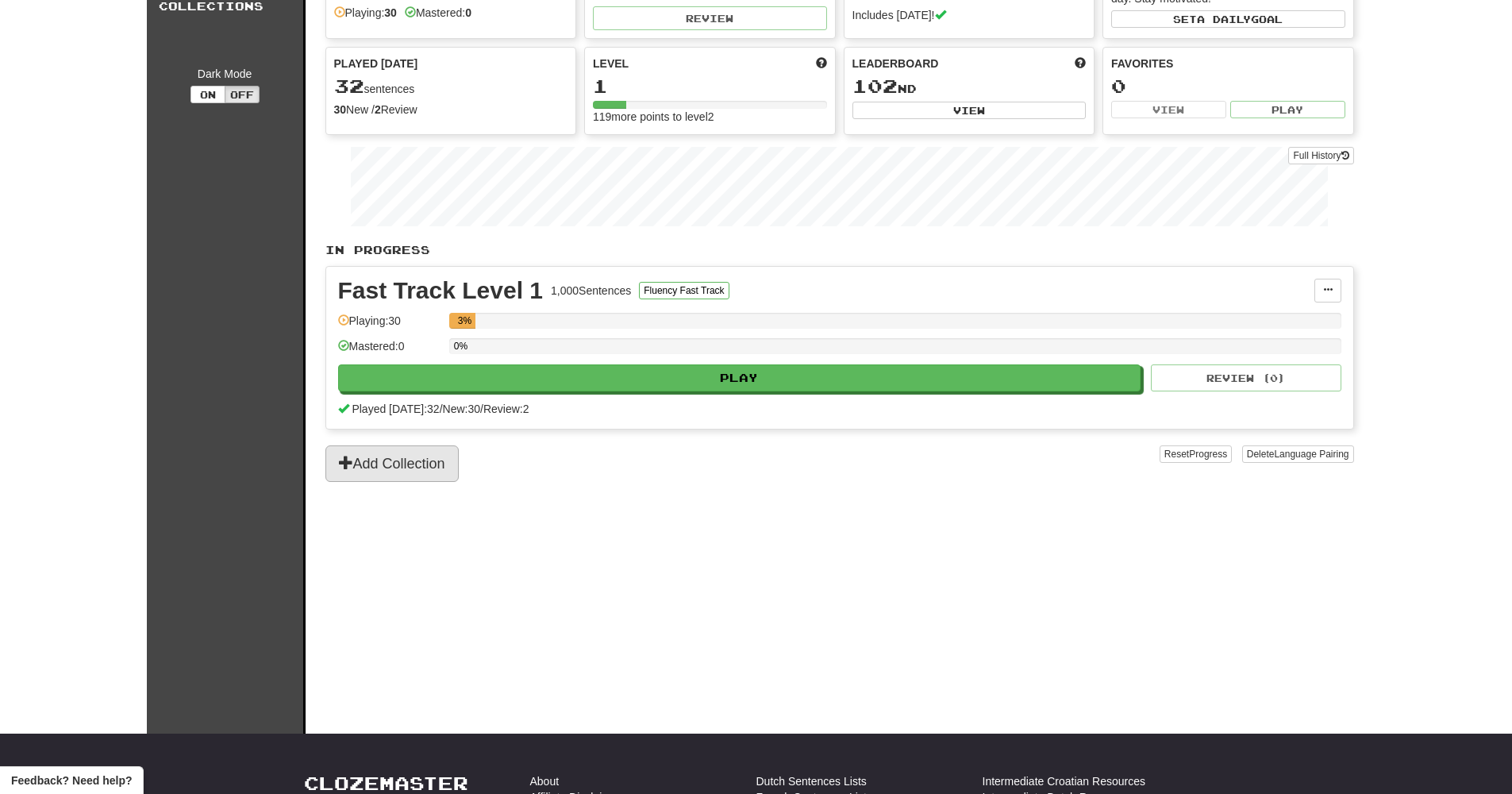
click at [438, 458] on button "Add Collection" at bounding box center [392, 462] width 134 height 36
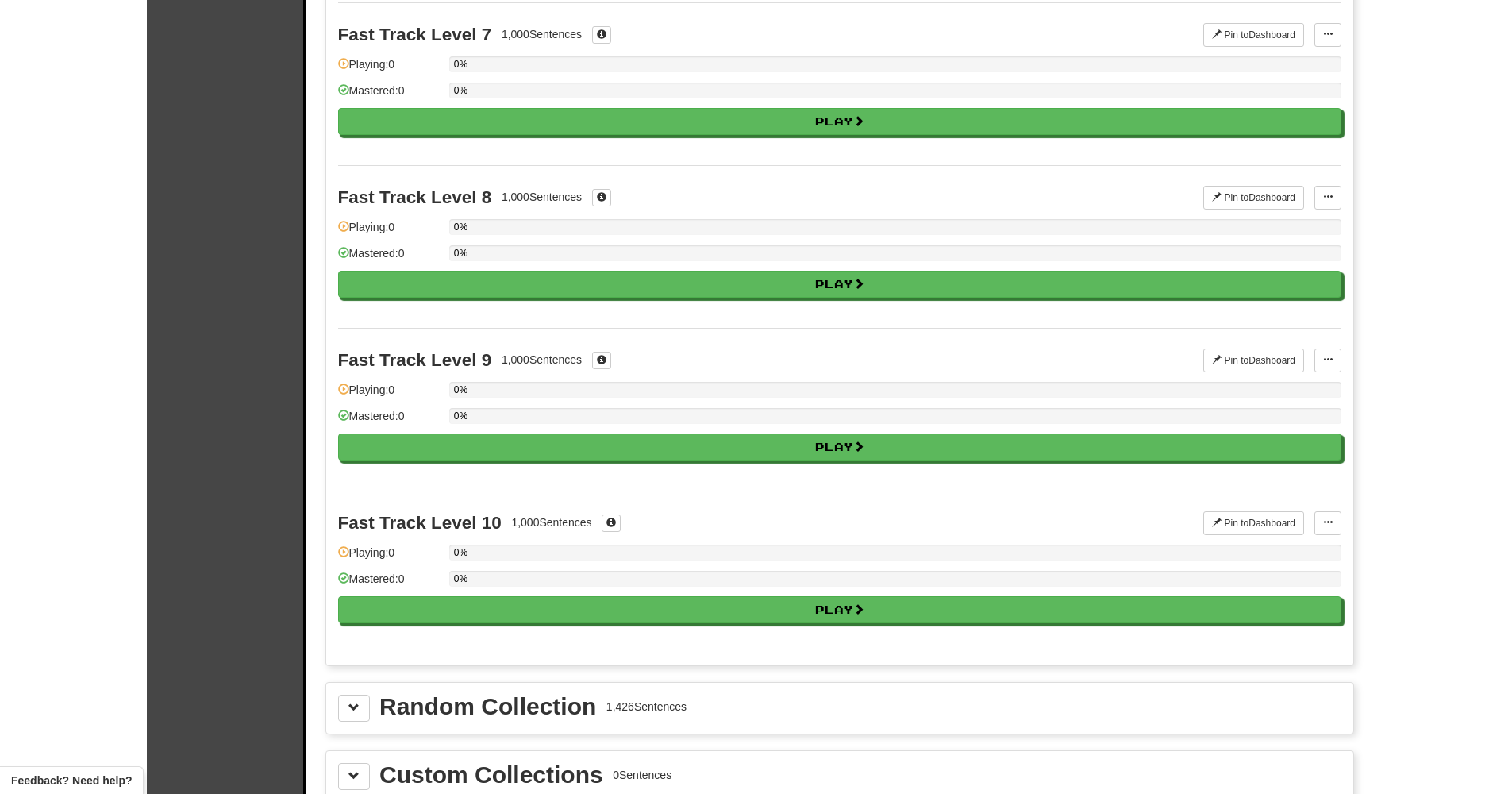
scroll to position [1454, 0]
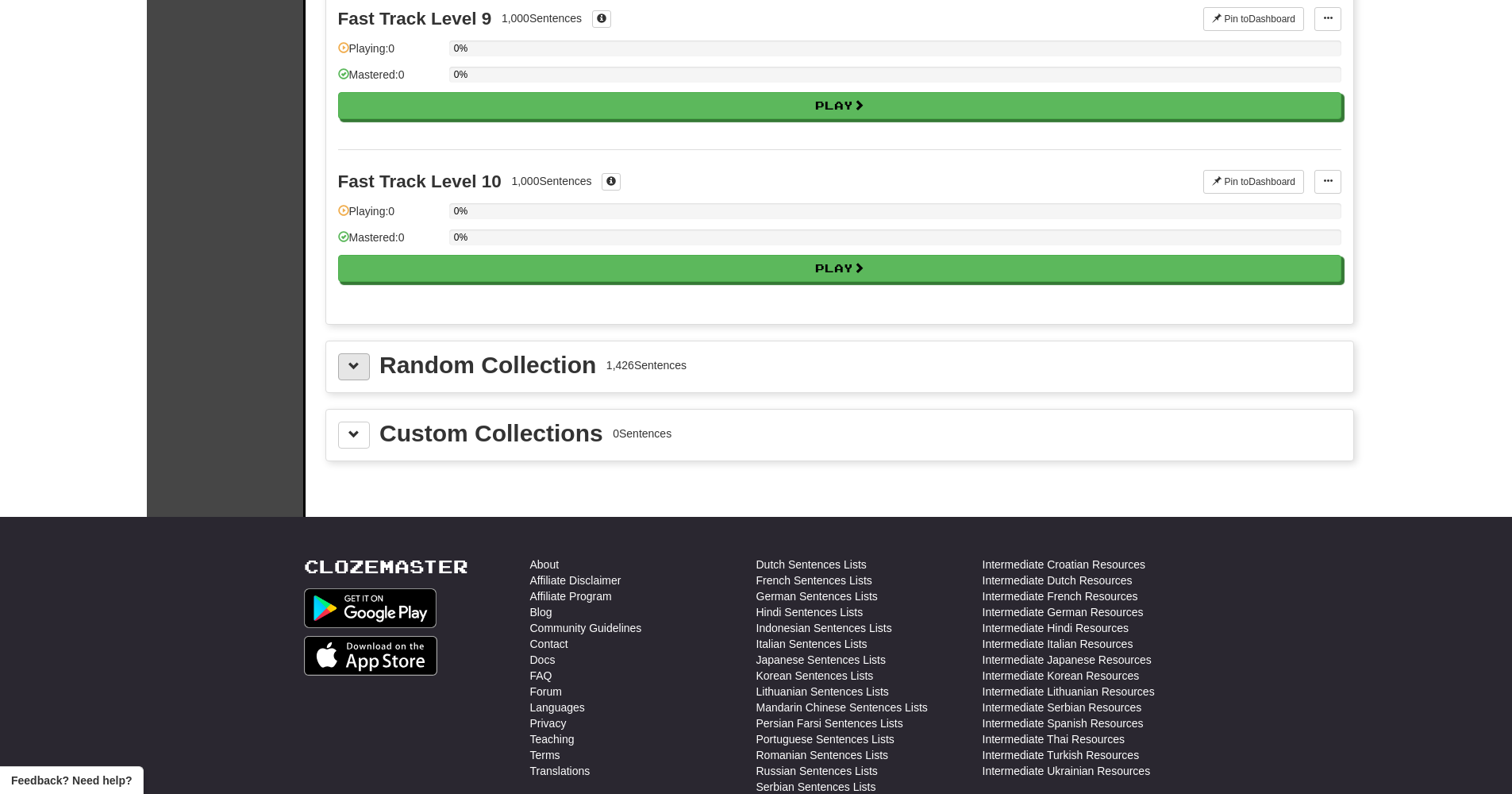
click at [358, 370] on span at bounding box center [353, 365] width 11 height 11
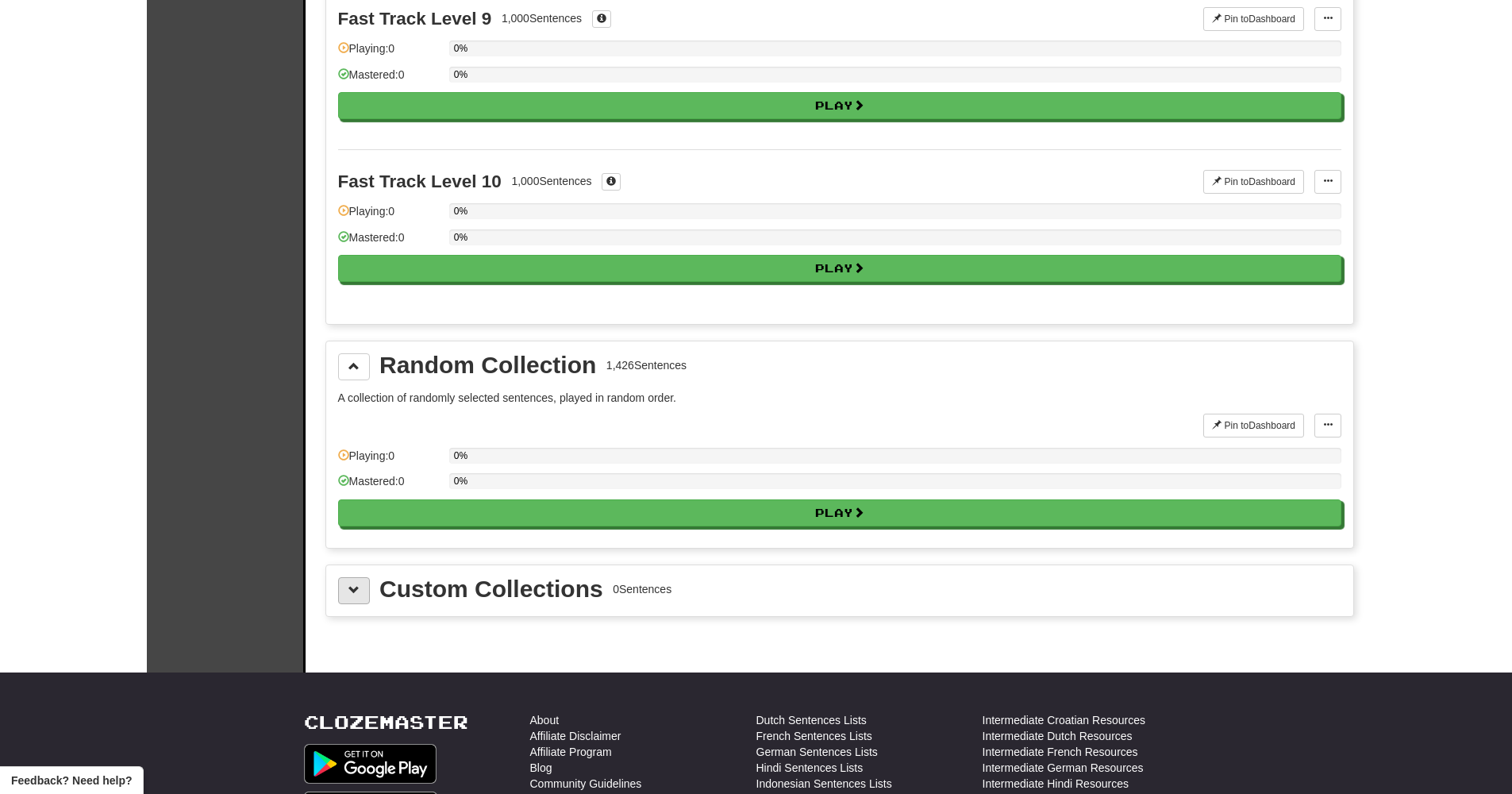
click at [343, 589] on button at bounding box center [354, 591] width 32 height 27
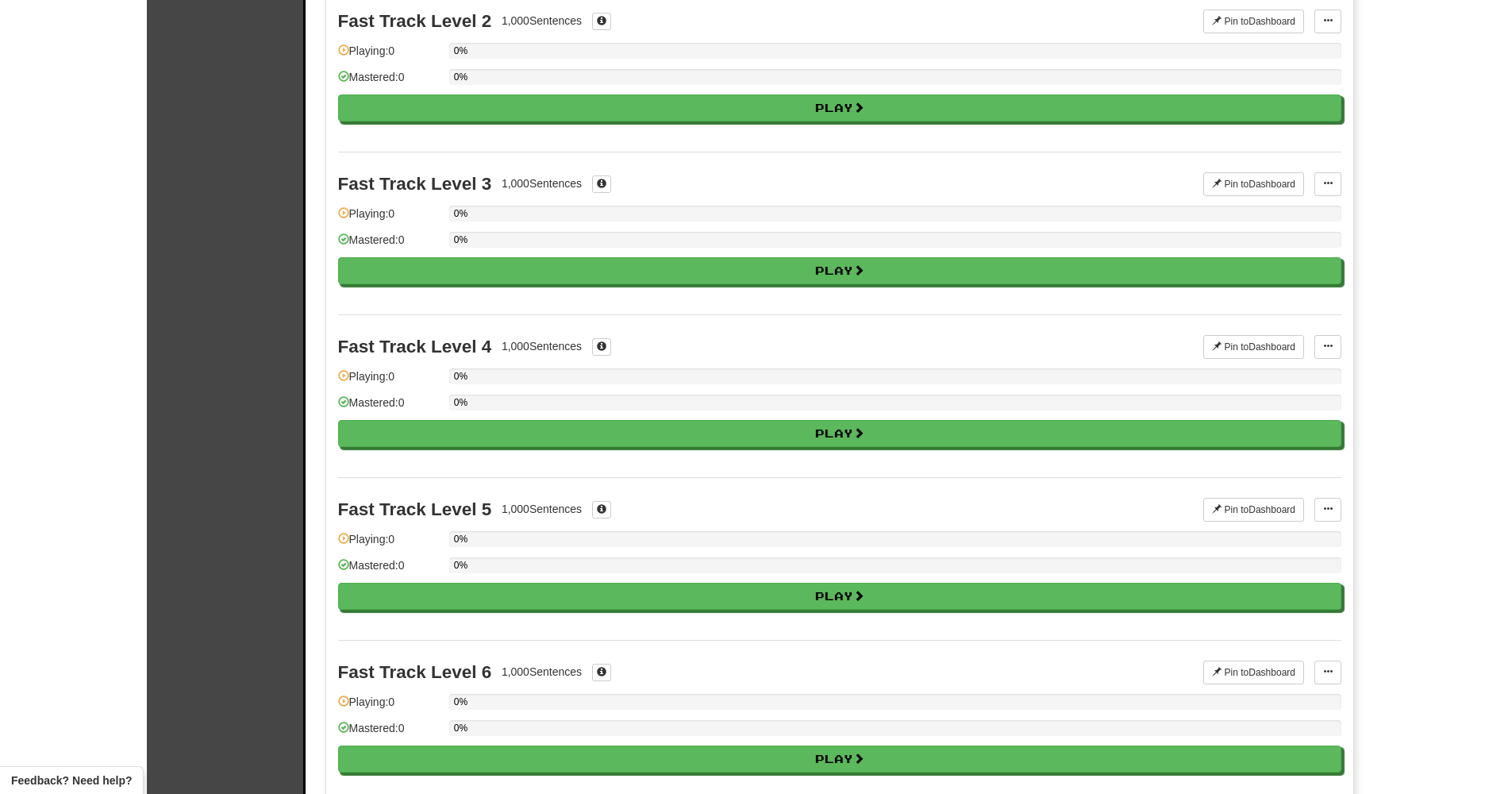
scroll to position [0, 0]
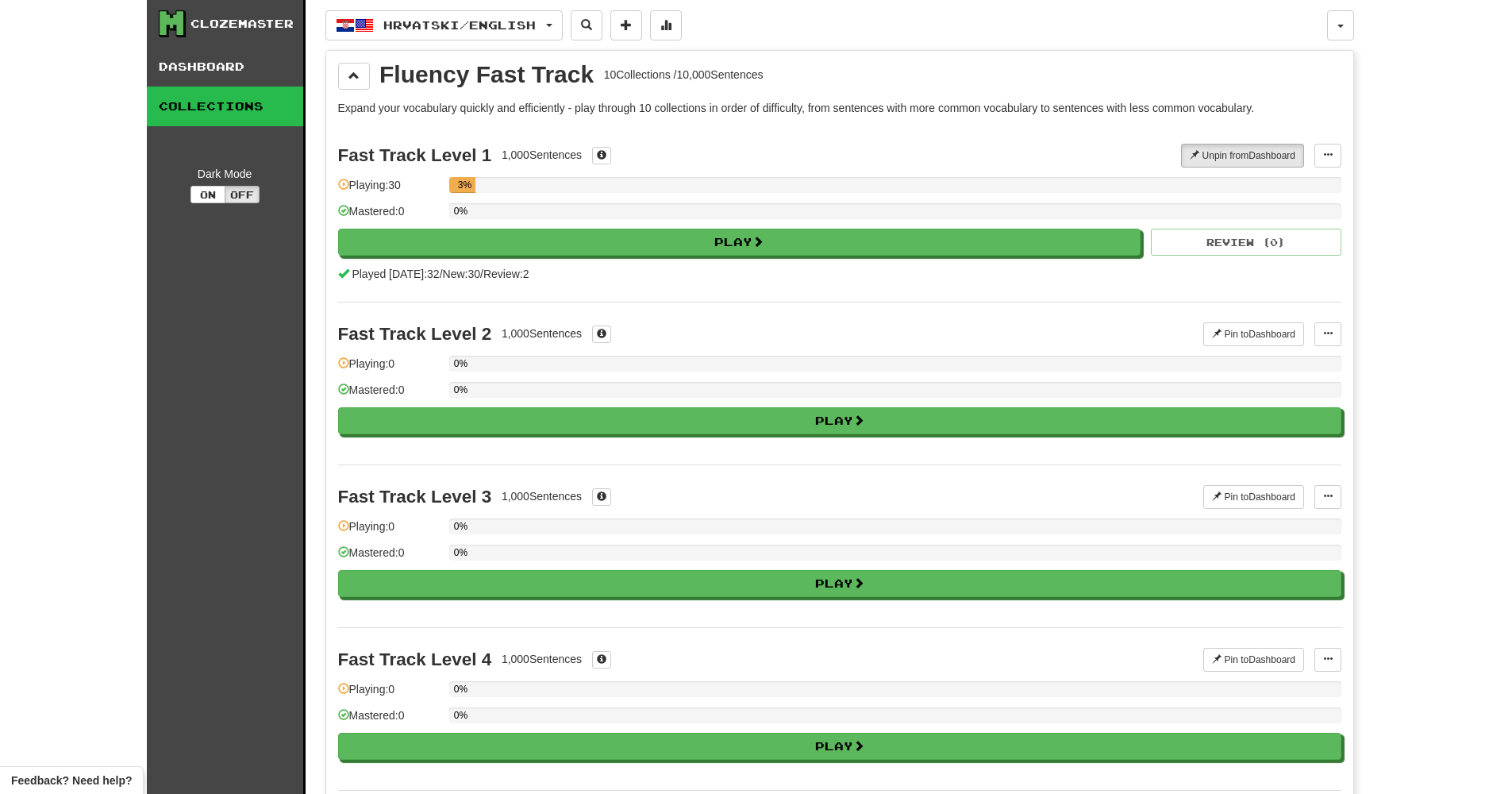
click at [256, 115] on link "Collections" at bounding box center [225, 106] width 156 height 40
click at [549, 32] on button "Hrvatski / English" at bounding box center [444, 25] width 237 height 30
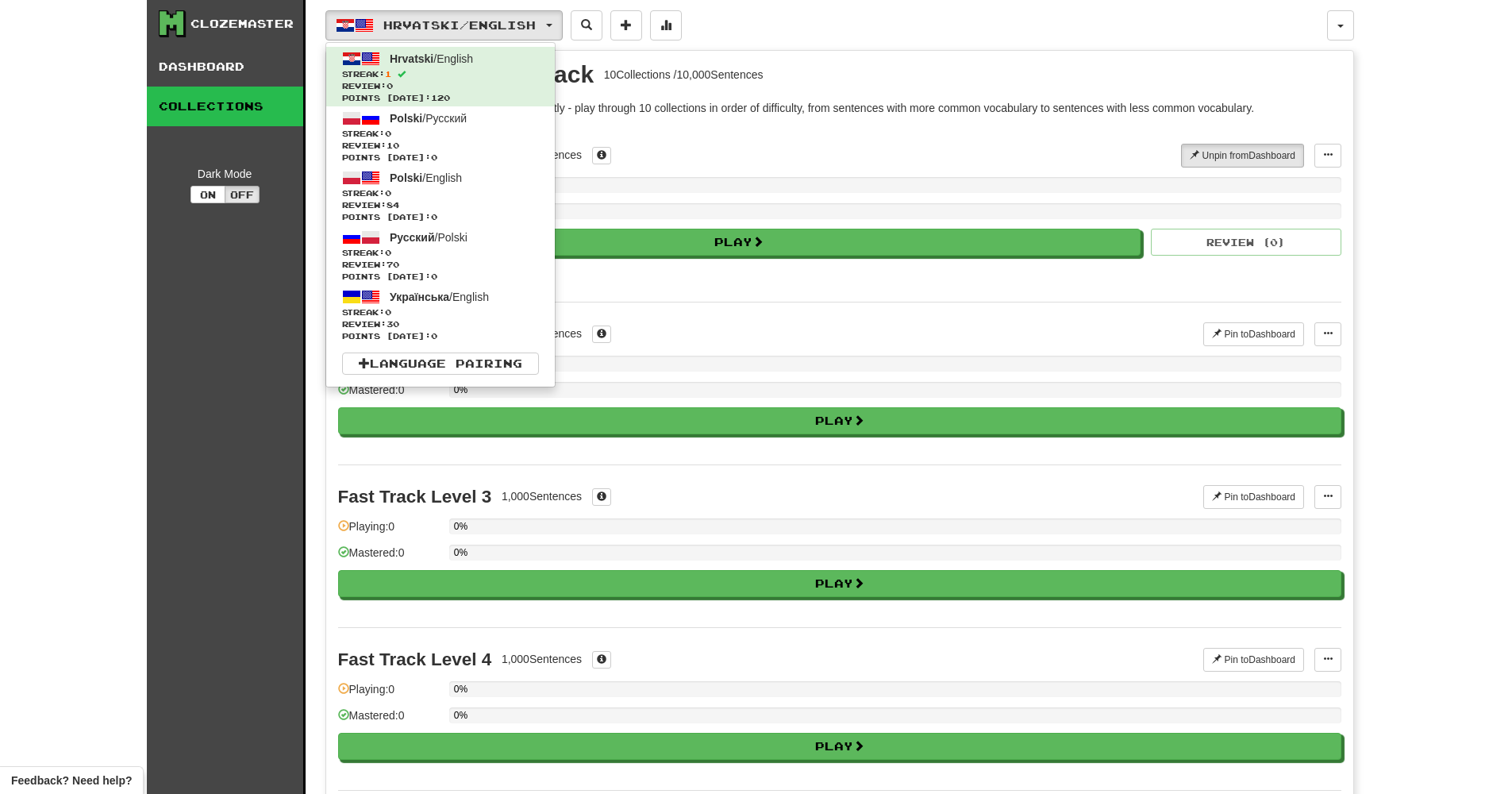
click at [935, 151] on div "Fast Track Level 1 1,000 Sentences" at bounding box center [760, 155] width 844 height 23
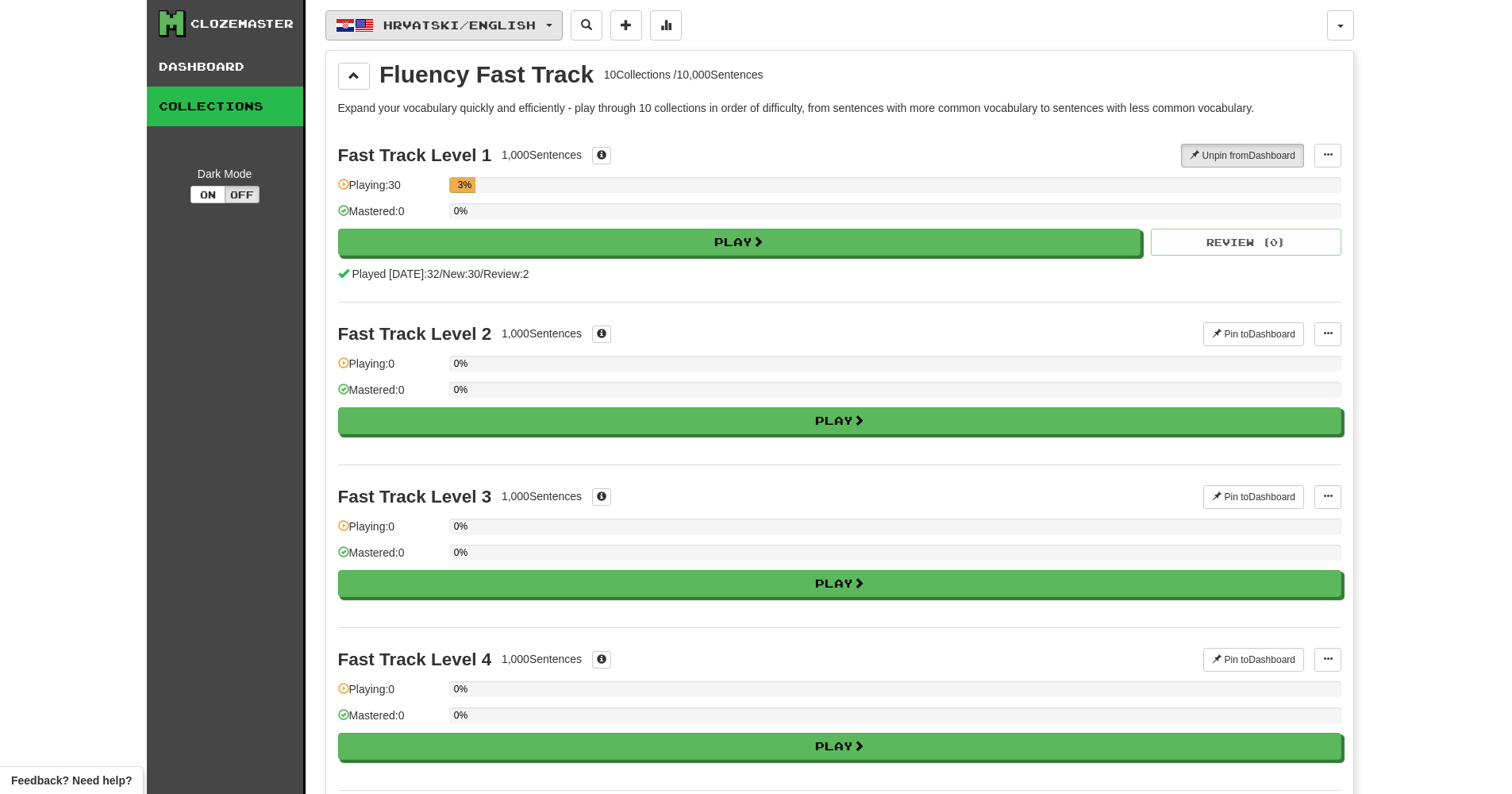
click at [563, 32] on button "Hrvatski / English" at bounding box center [444, 25] width 237 height 30
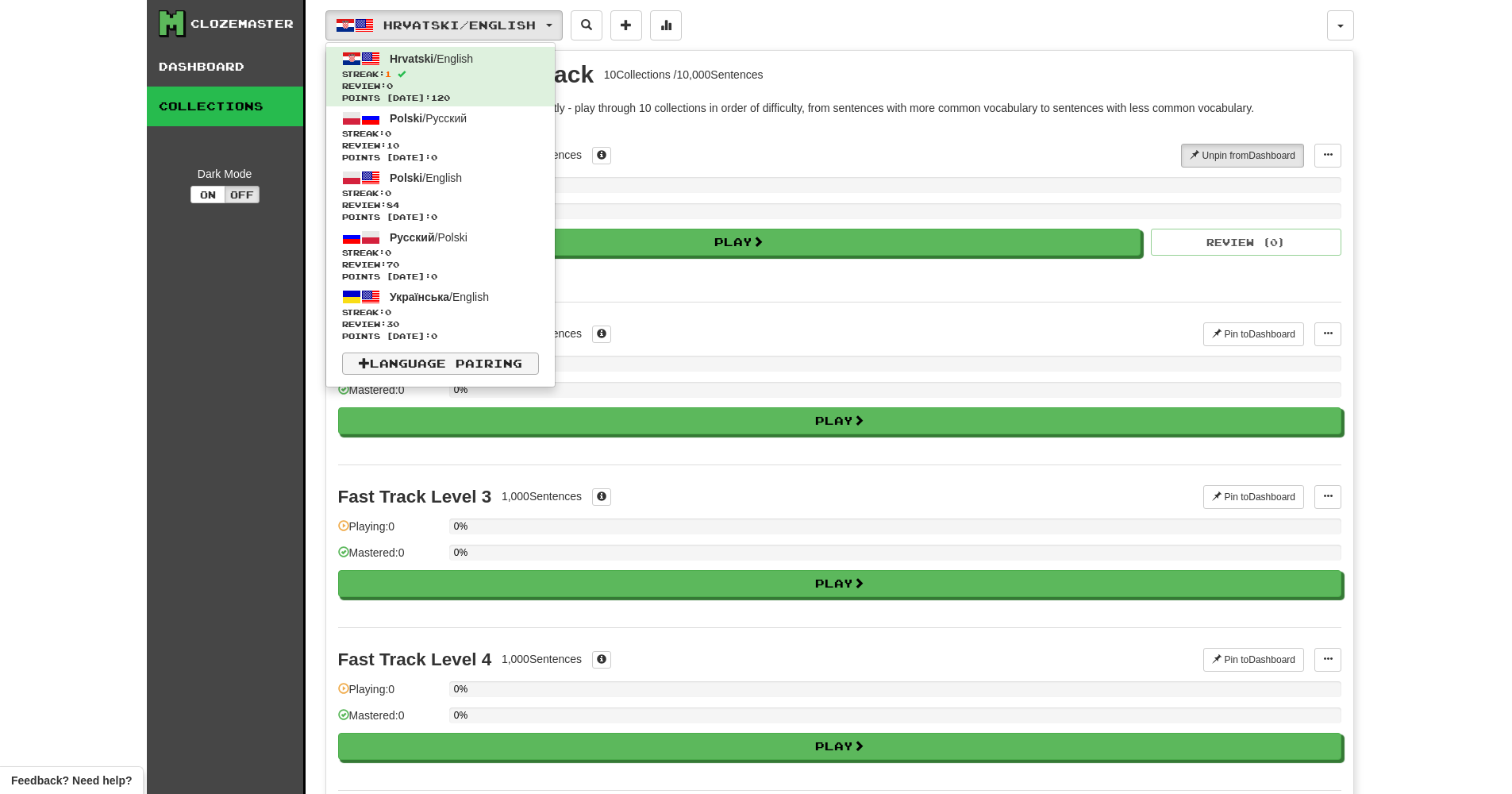
click at [488, 362] on link "Language Pairing" at bounding box center [441, 363] width 197 height 22
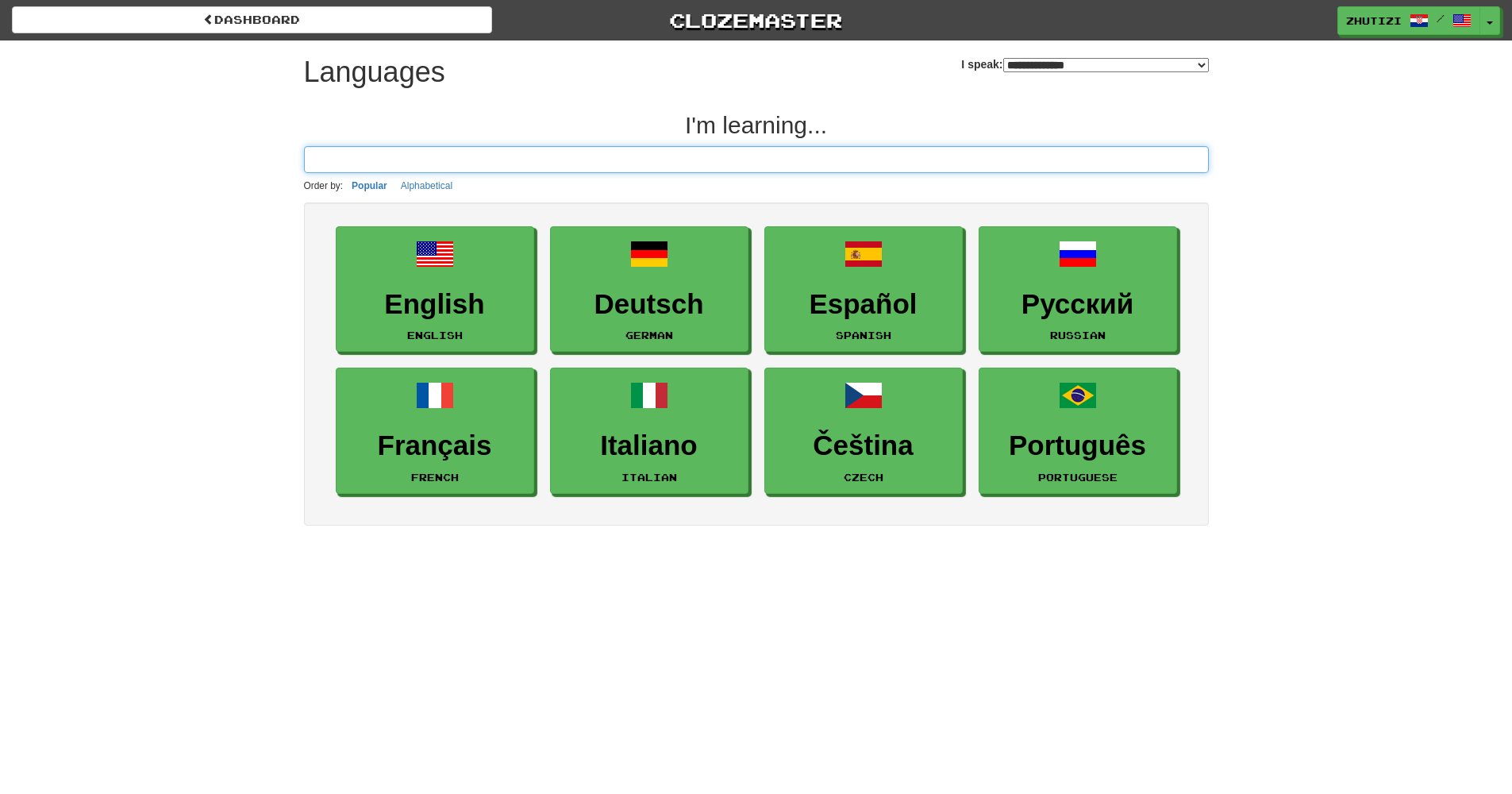
click at [774, 166] on input at bounding box center [757, 160] width 905 height 27
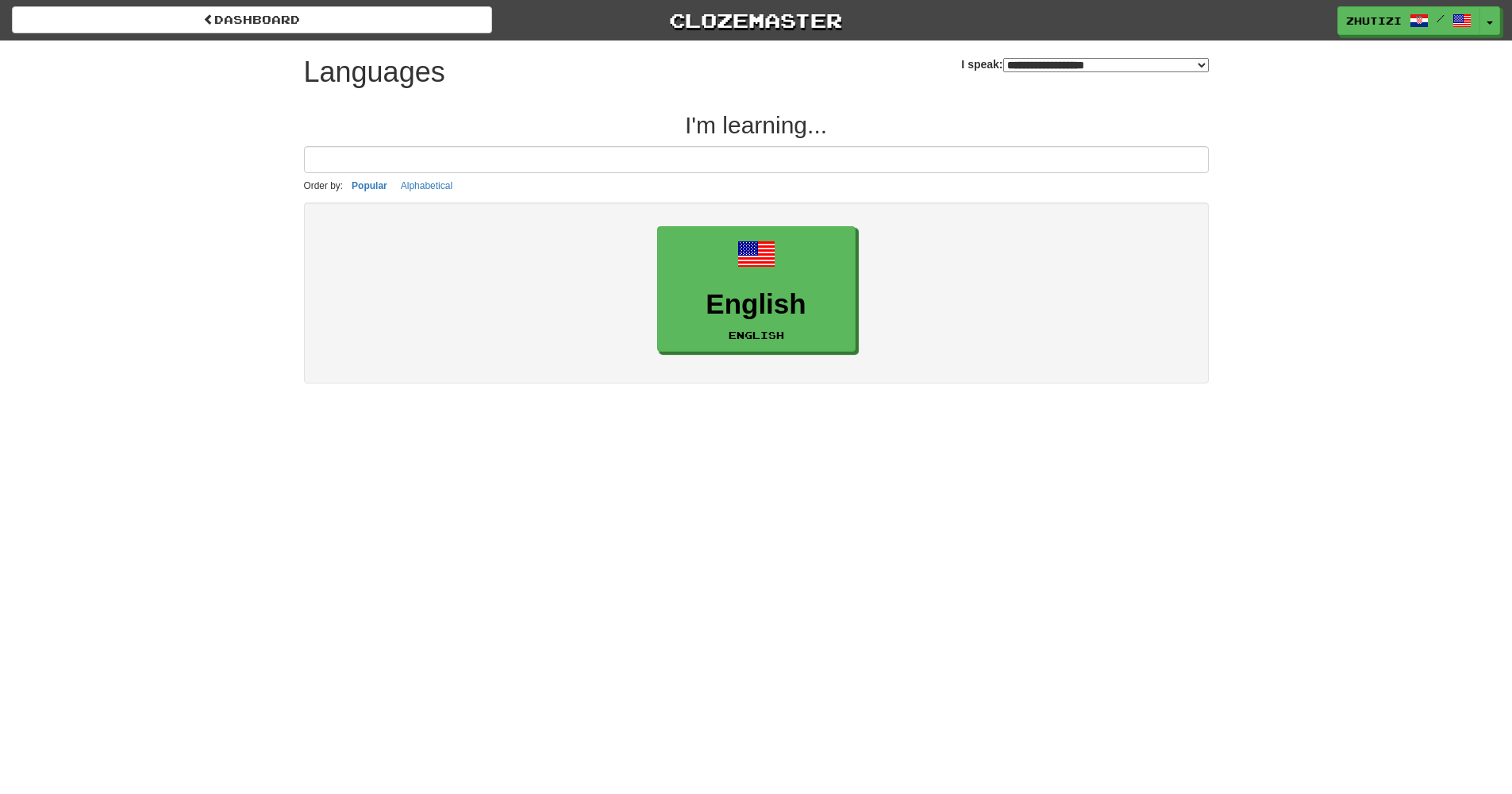
select select "*******"
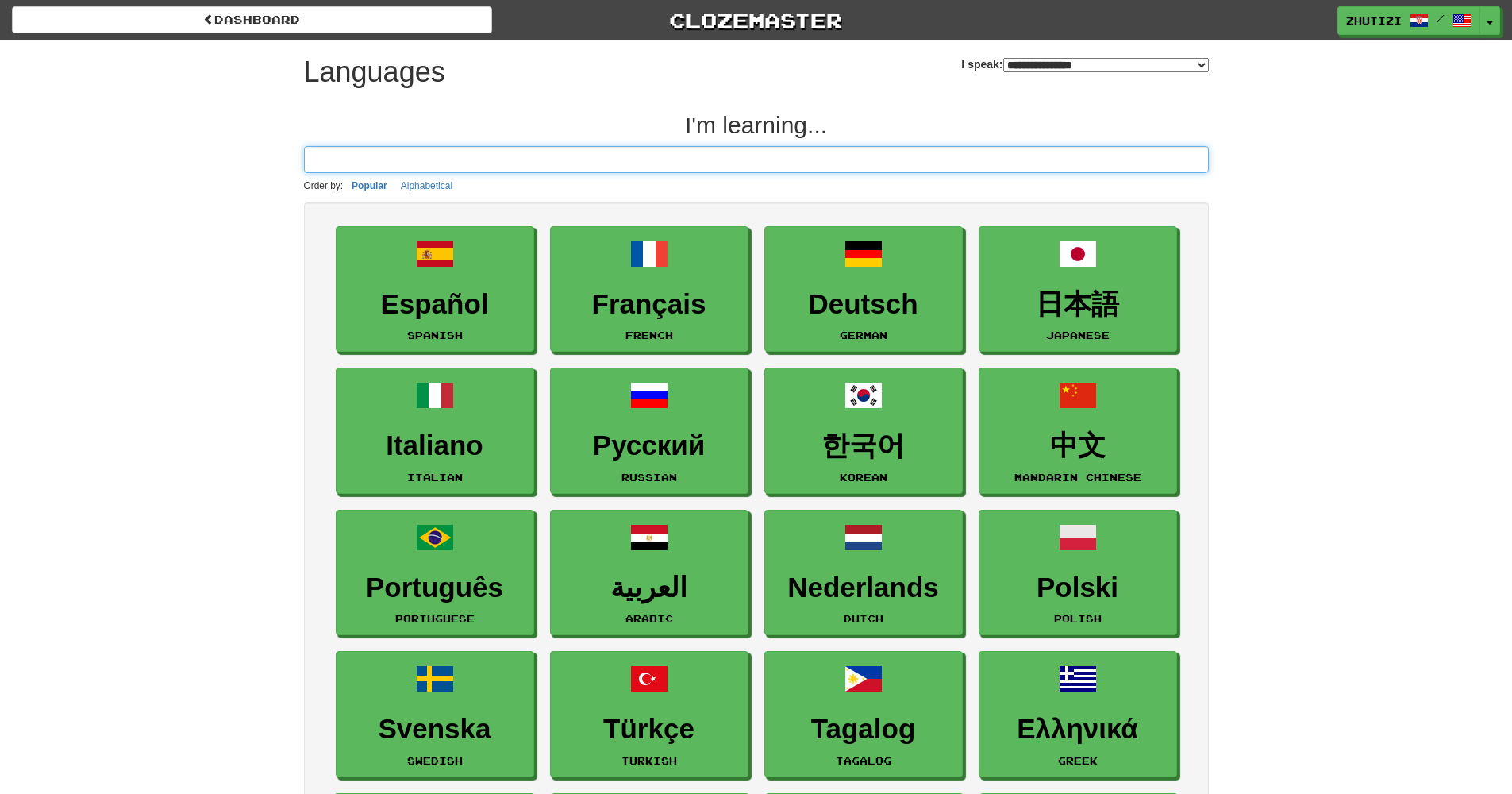
click at [932, 162] on input at bounding box center [757, 160] width 905 height 27
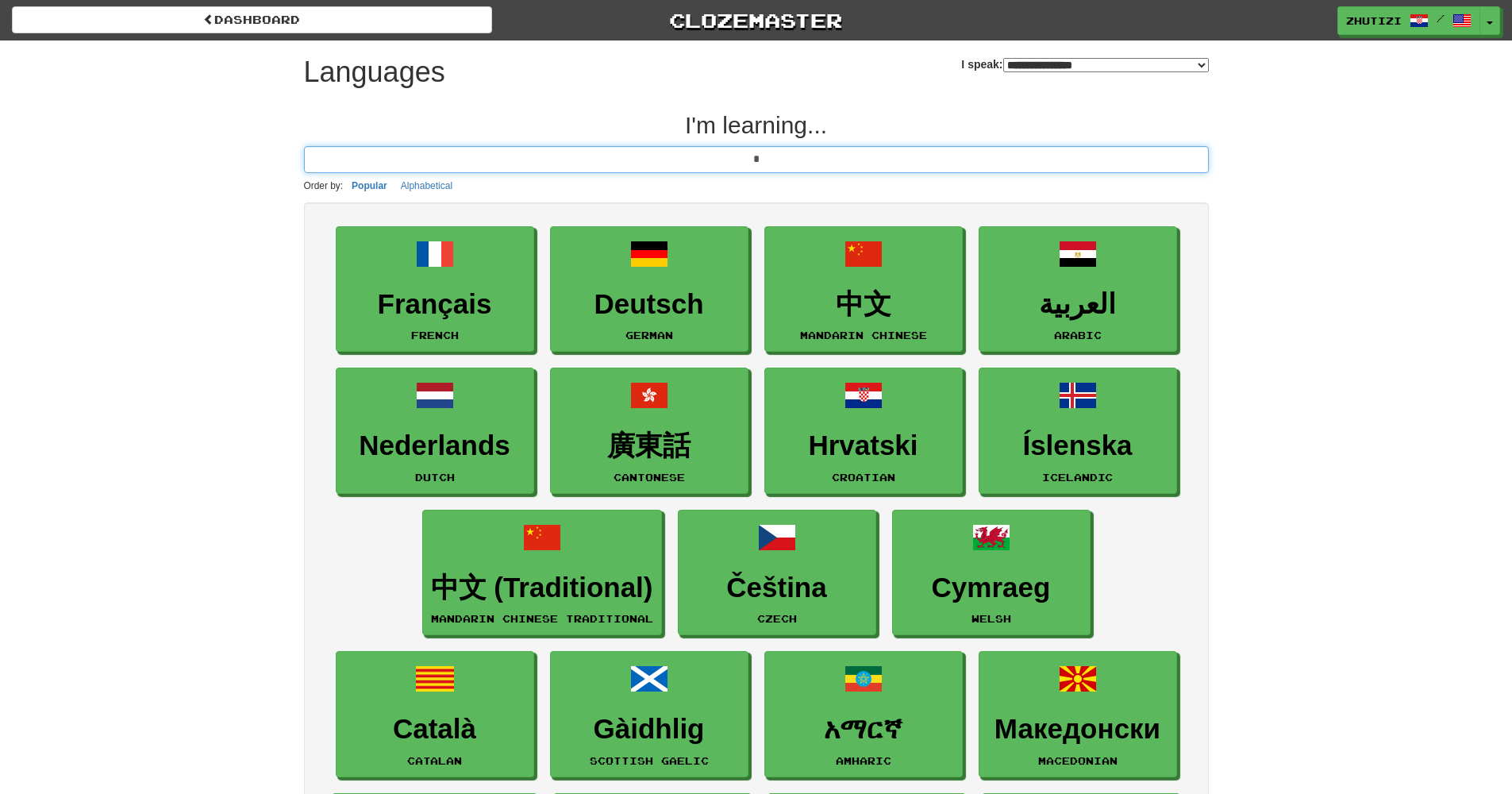
type input "**"
